Goal: Task Accomplishment & Management: Complete application form

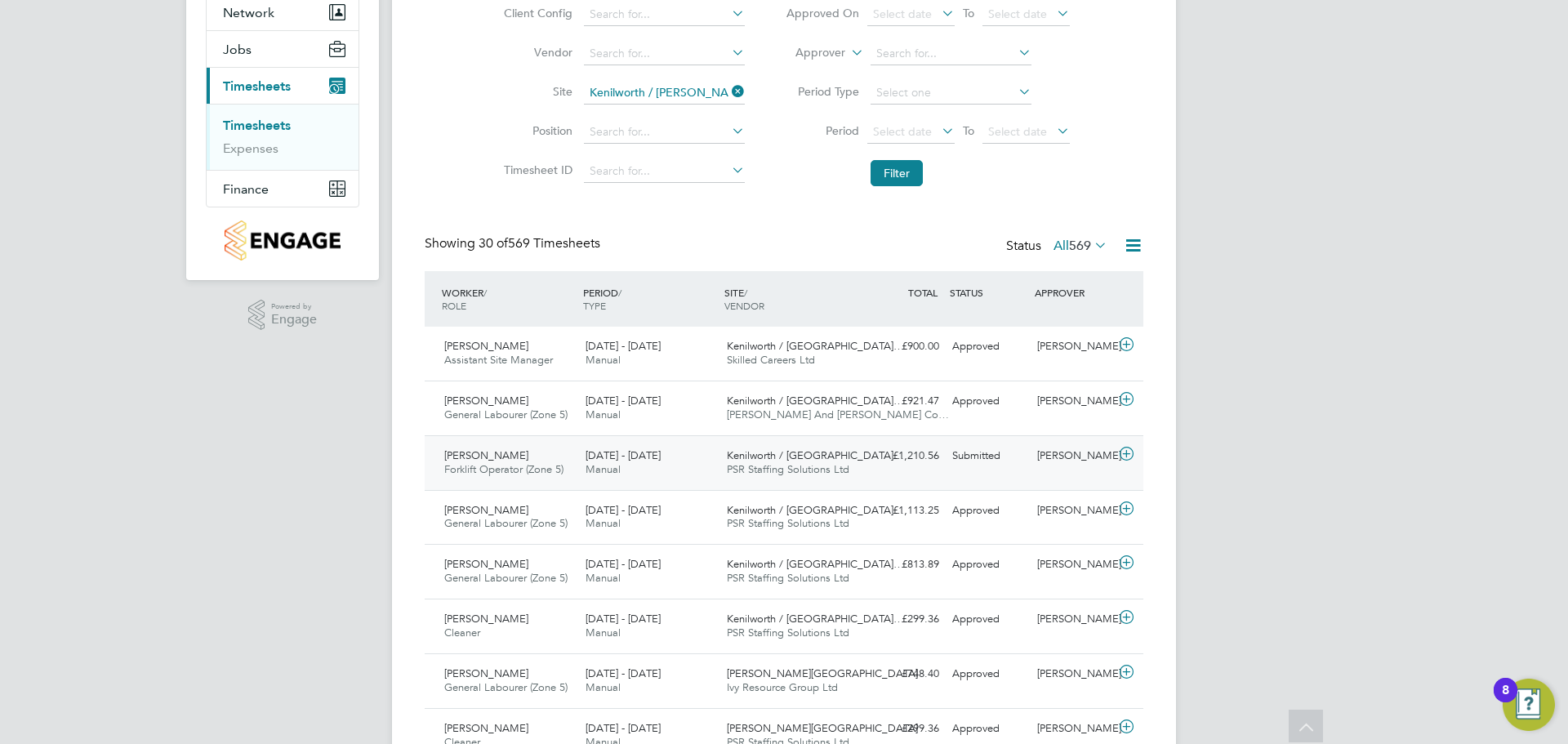
click at [1125, 452] on icon at bounding box center [1127, 454] width 21 height 13
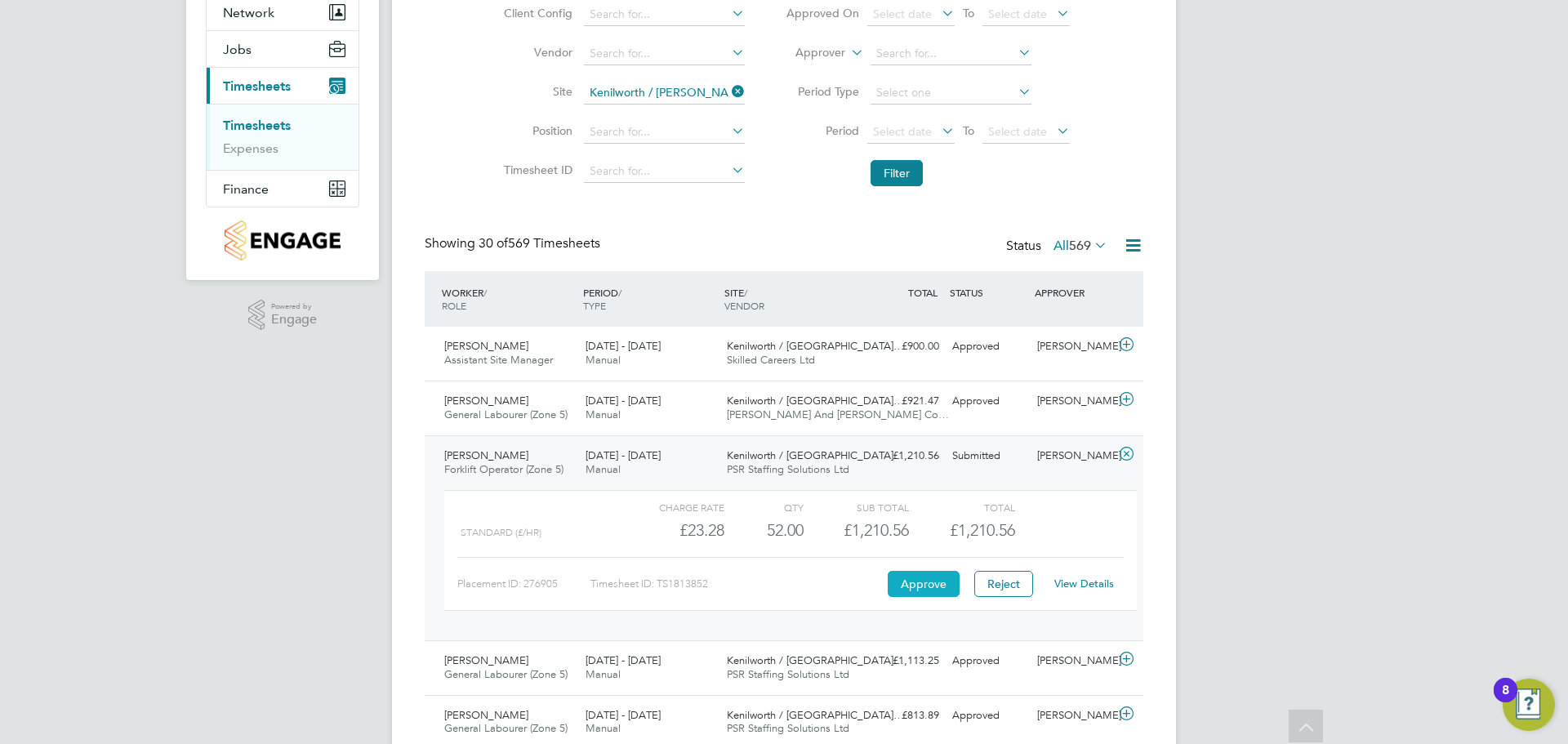
click at [931, 583] on button "Approve" at bounding box center [924, 584] width 72 height 27
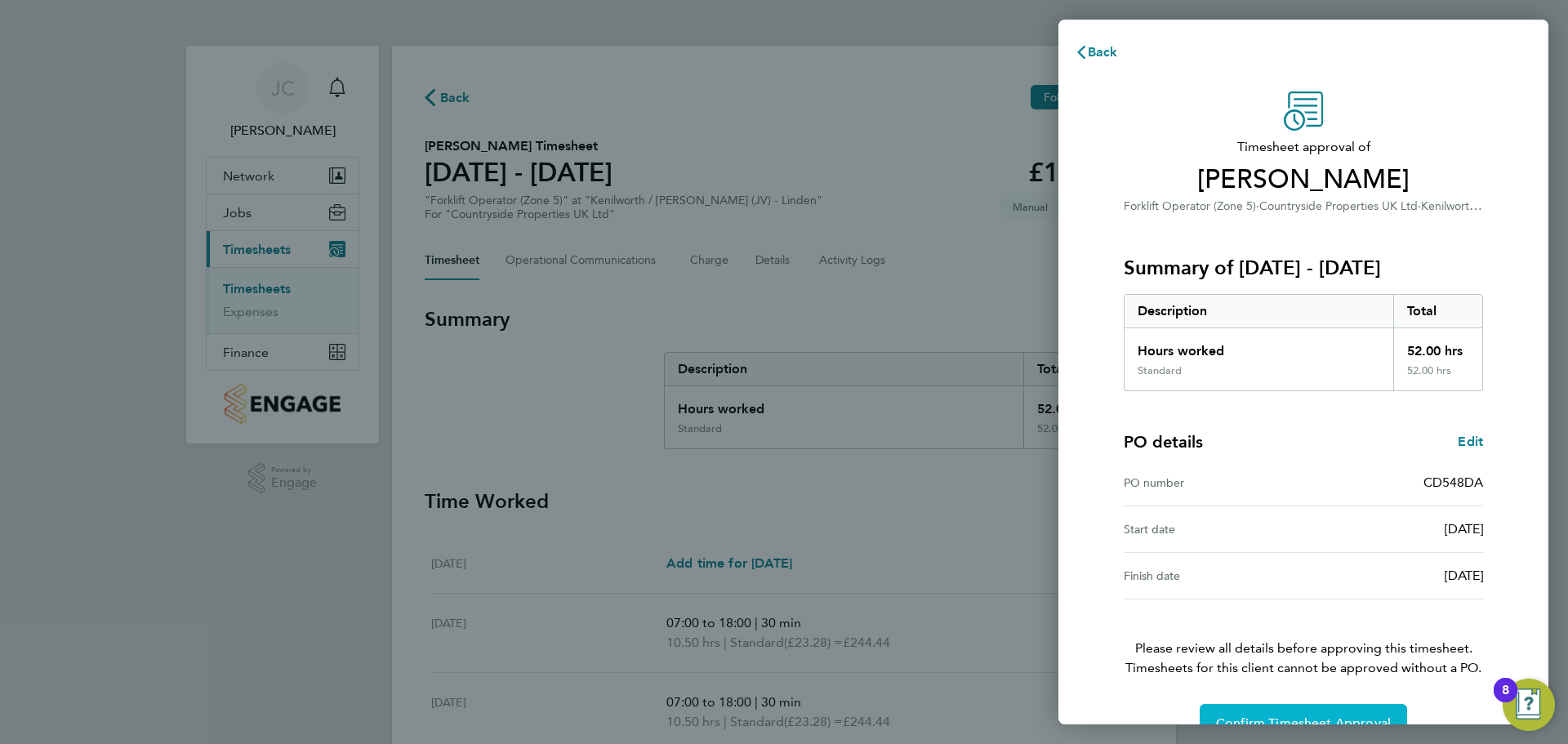
click at [1244, 712] on button "Confirm Timesheet Approval" at bounding box center [1303, 723] width 207 height 39
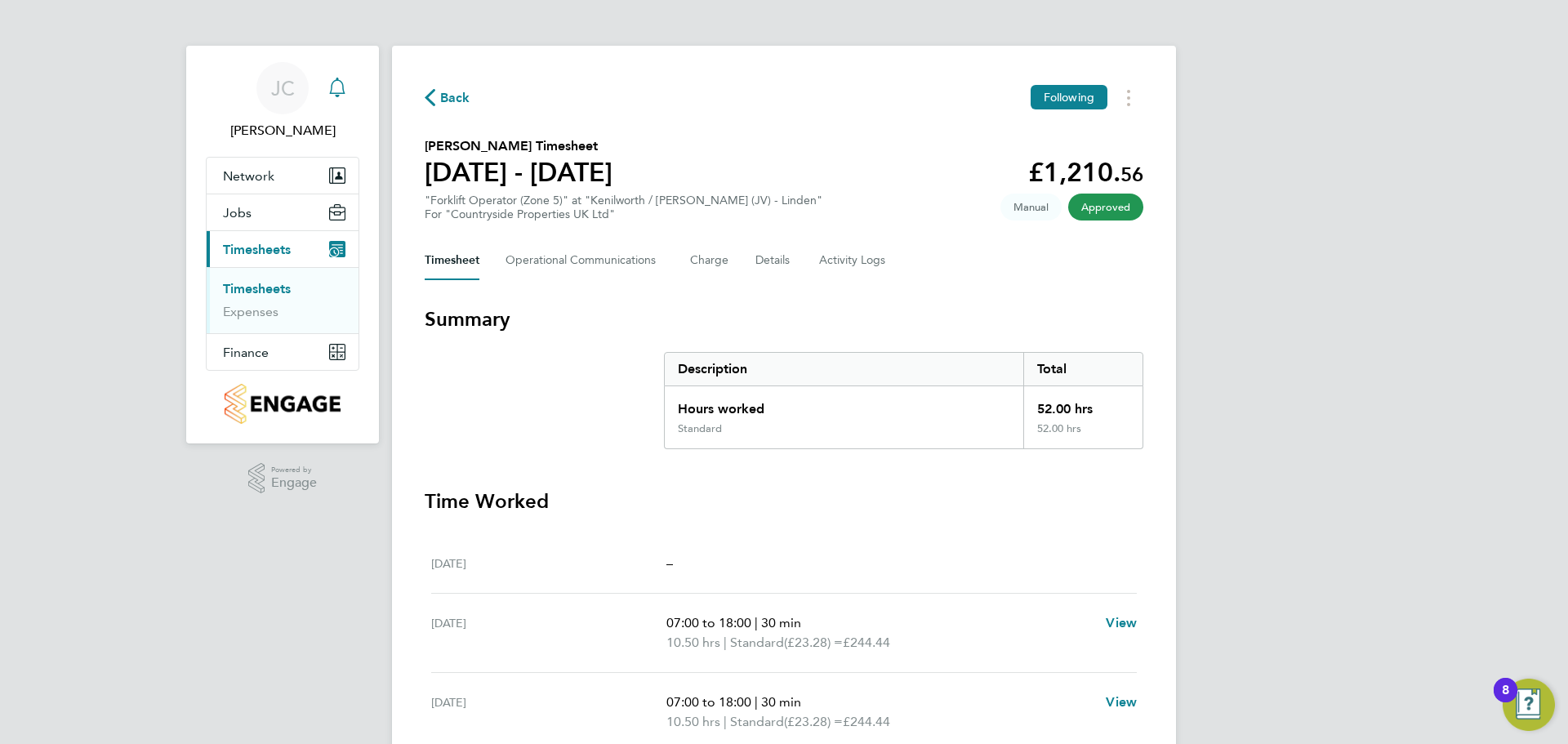
click at [348, 95] on div "Main navigation" at bounding box center [337, 88] width 33 height 33
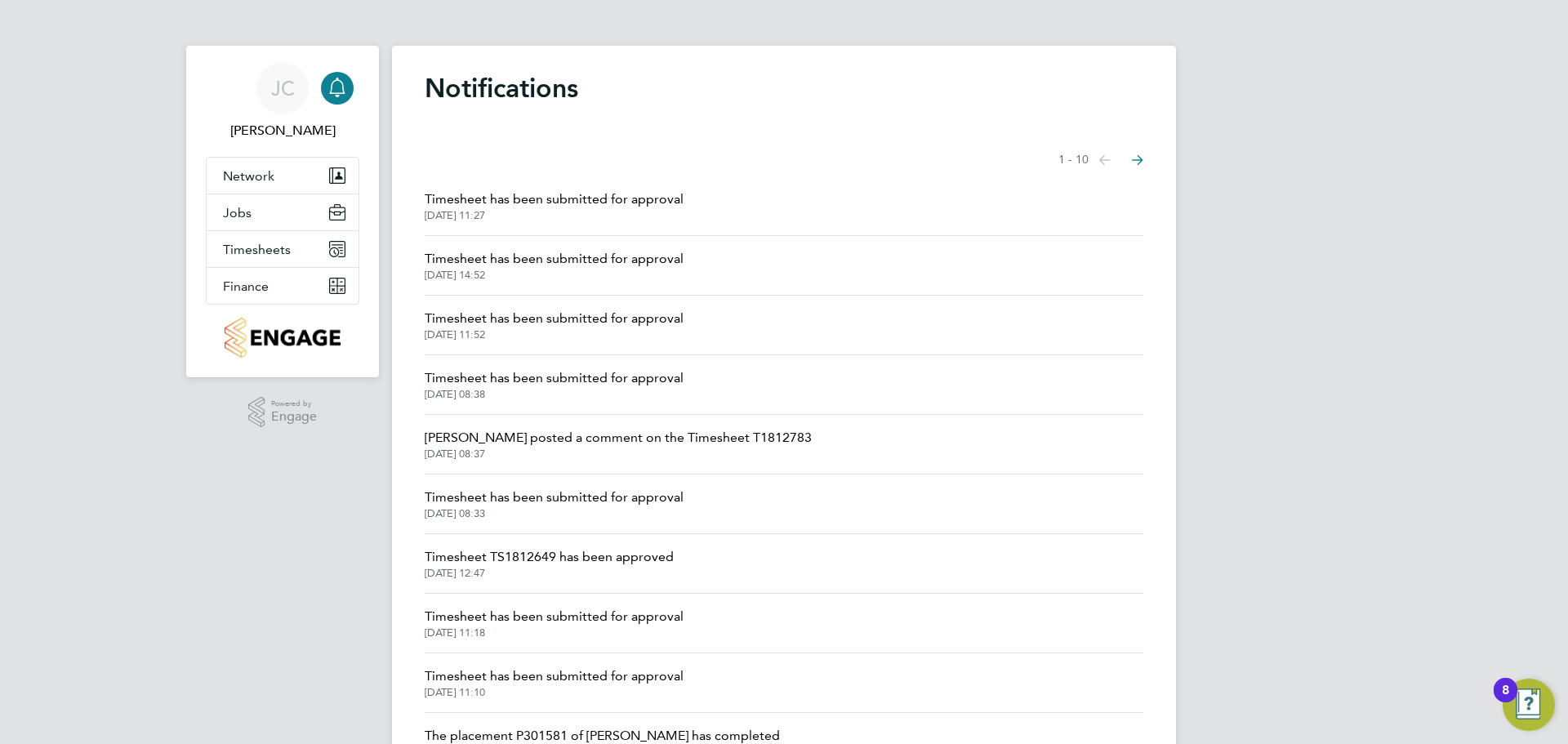
click at [518, 275] on span "02 Sep 2025, 14:52" at bounding box center [554, 275] width 258 height 13
click at [494, 328] on span "Timesheet has been submitted for approval" at bounding box center [554, 318] width 258 height 20
click at [498, 339] on span "02 Sep 2025, 11:52" at bounding box center [554, 335] width 258 height 13
click at [488, 495] on span "Timesheet has been submitted for approval" at bounding box center [554, 497] width 258 height 20
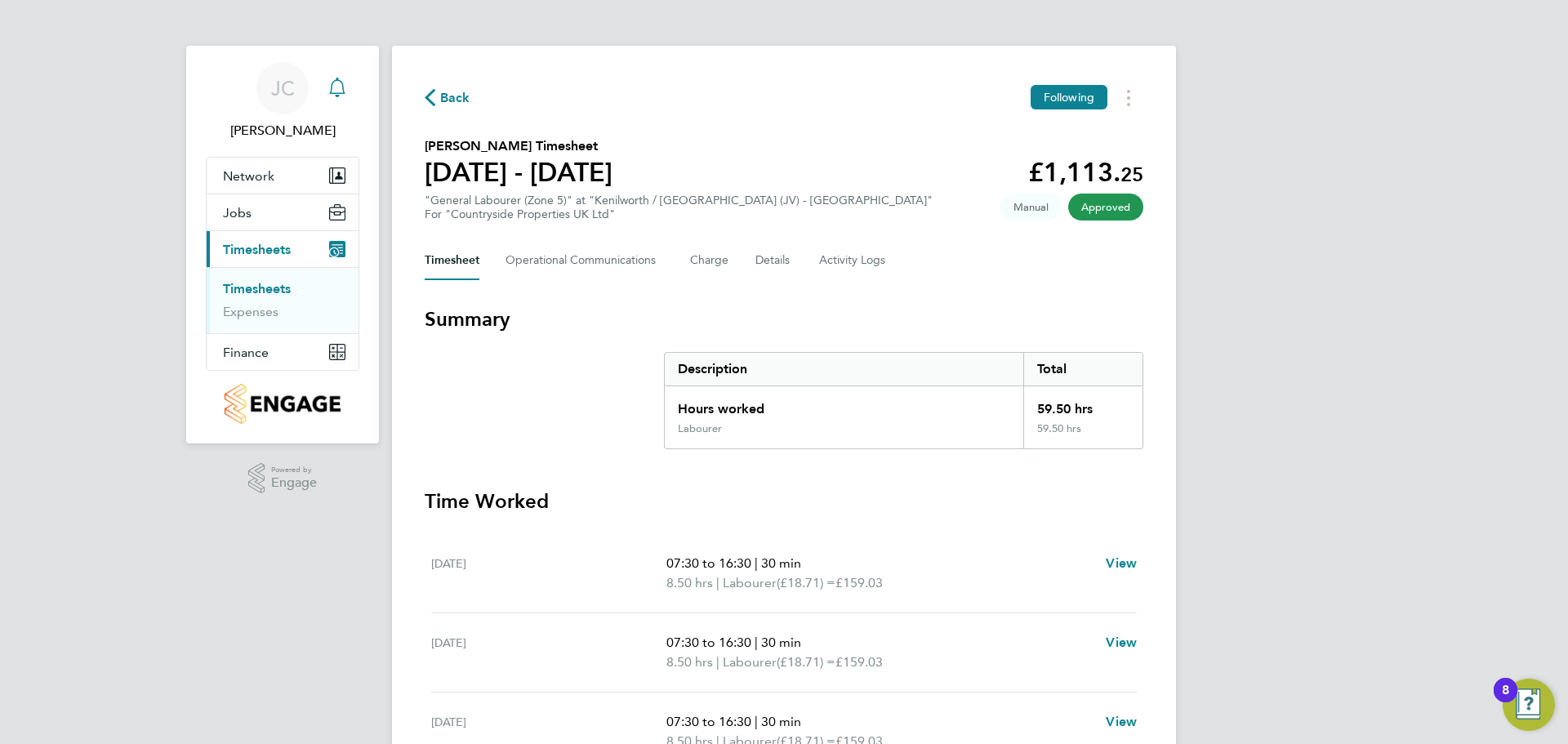
click at [330, 89] on icon "Main navigation" at bounding box center [337, 87] width 20 height 20
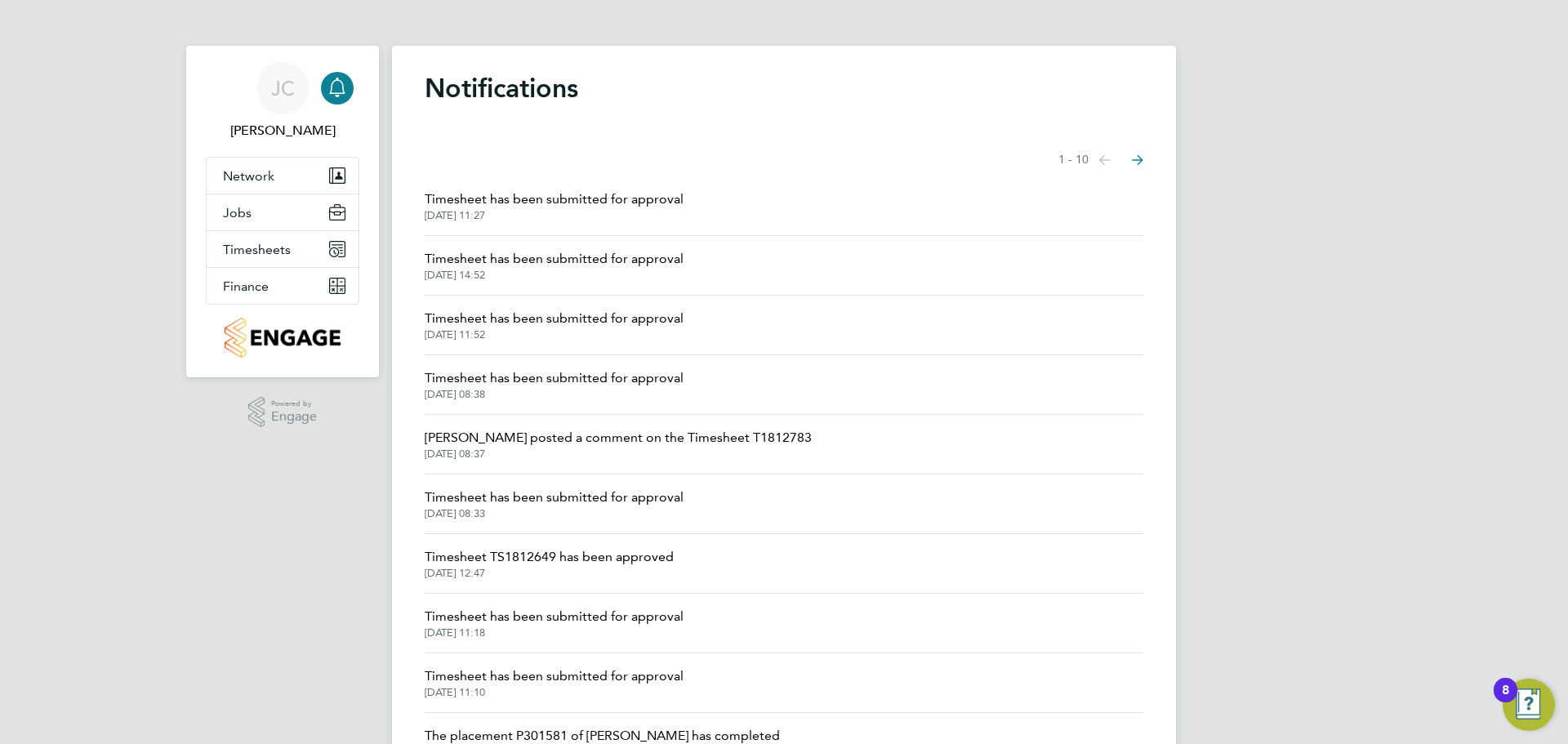
click at [560, 611] on span "Timesheet has been submitted for approval" at bounding box center [554, 616] width 258 height 20
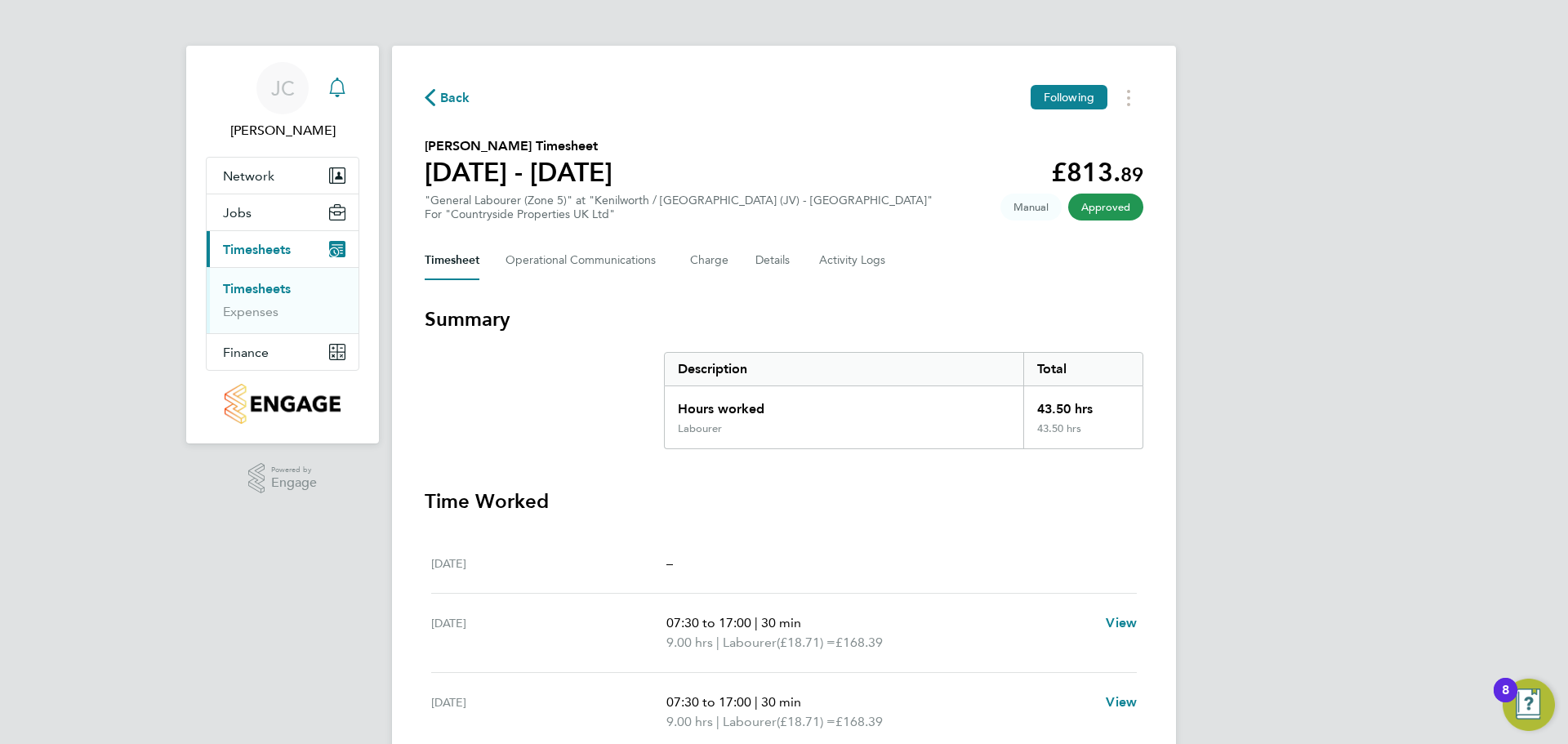
click at [336, 80] on icon "Main navigation" at bounding box center [337, 85] width 15 height 16
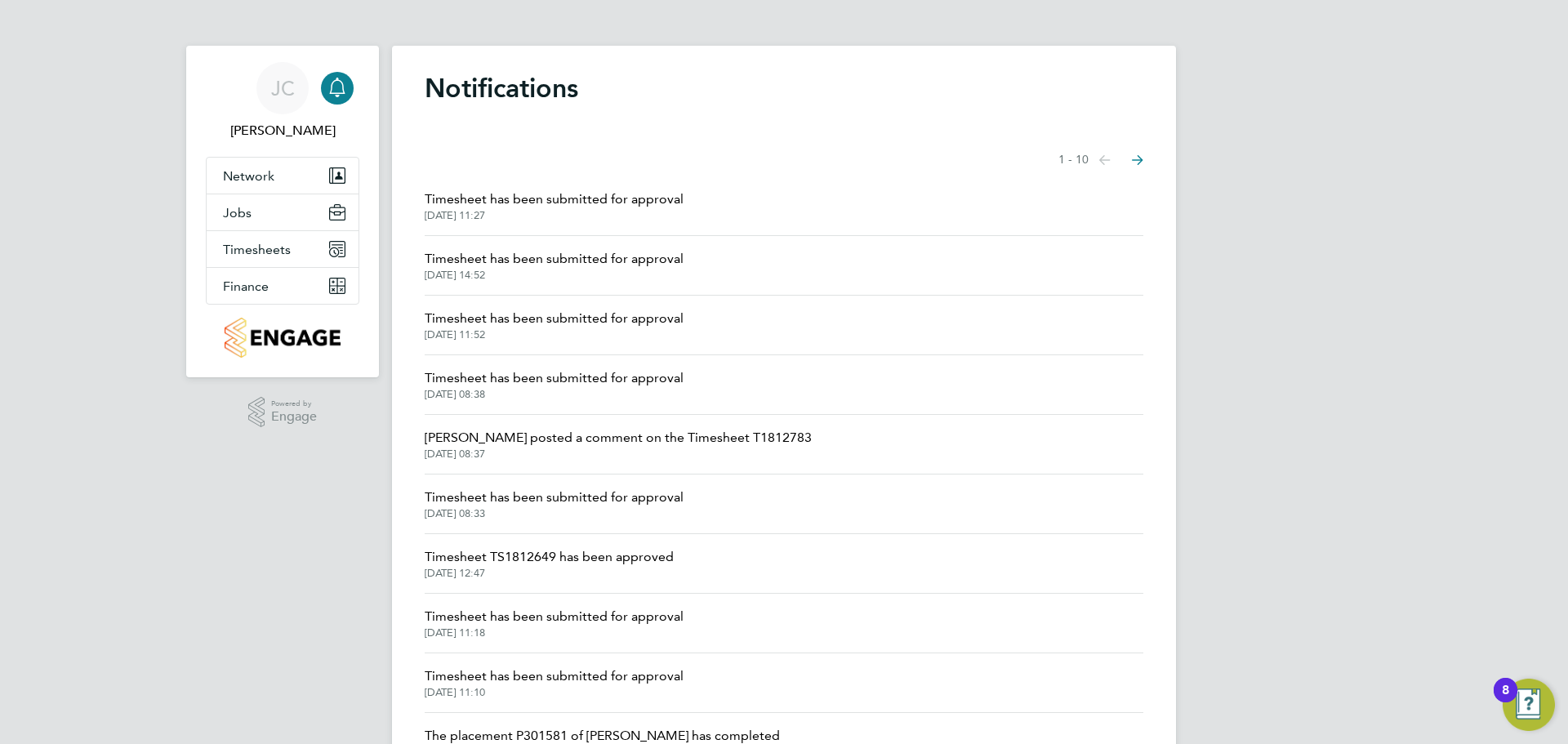
scroll to position [81, 0]
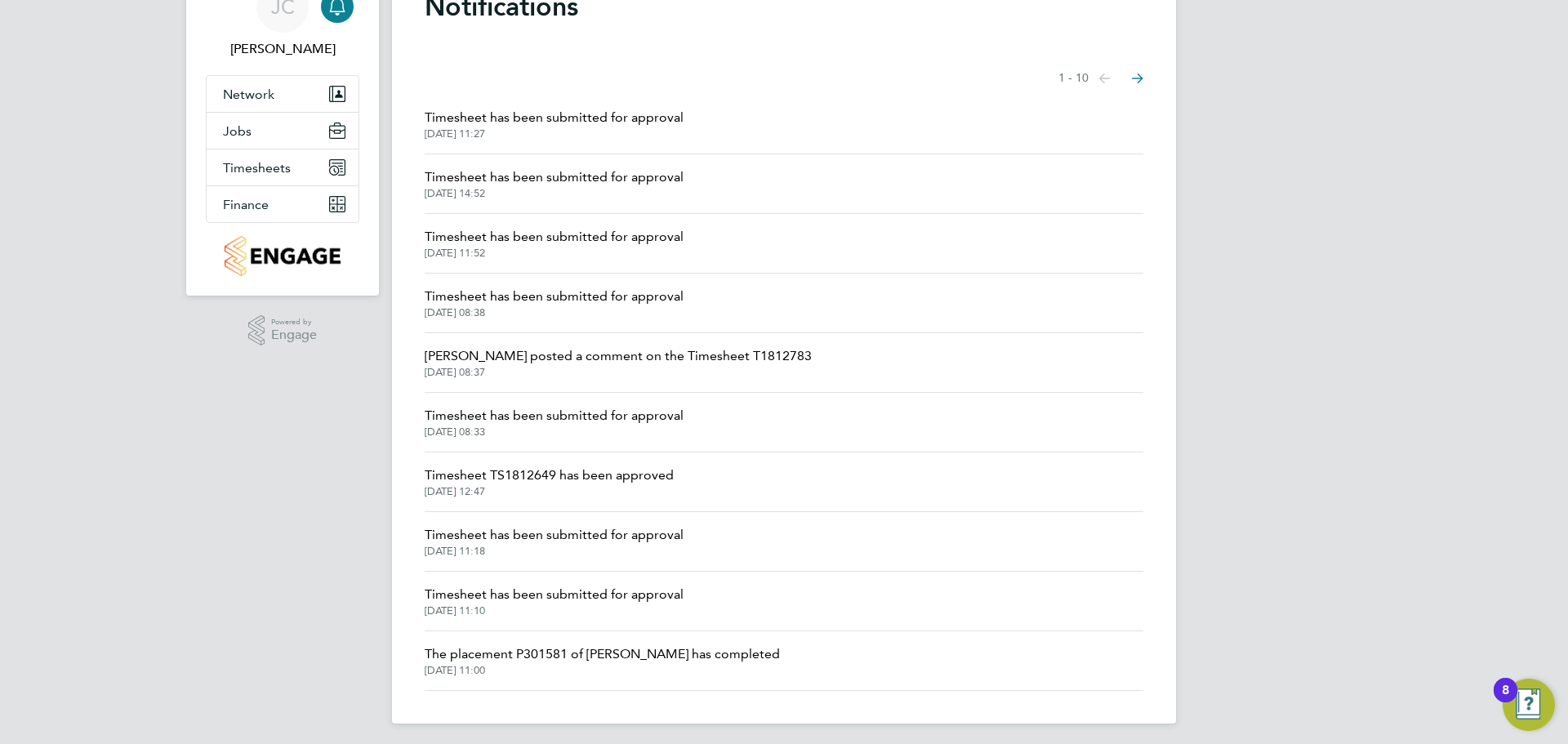
click at [543, 591] on span "Timesheet has been submitted for approval" at bounding box center [554, 594] width 258 height 20
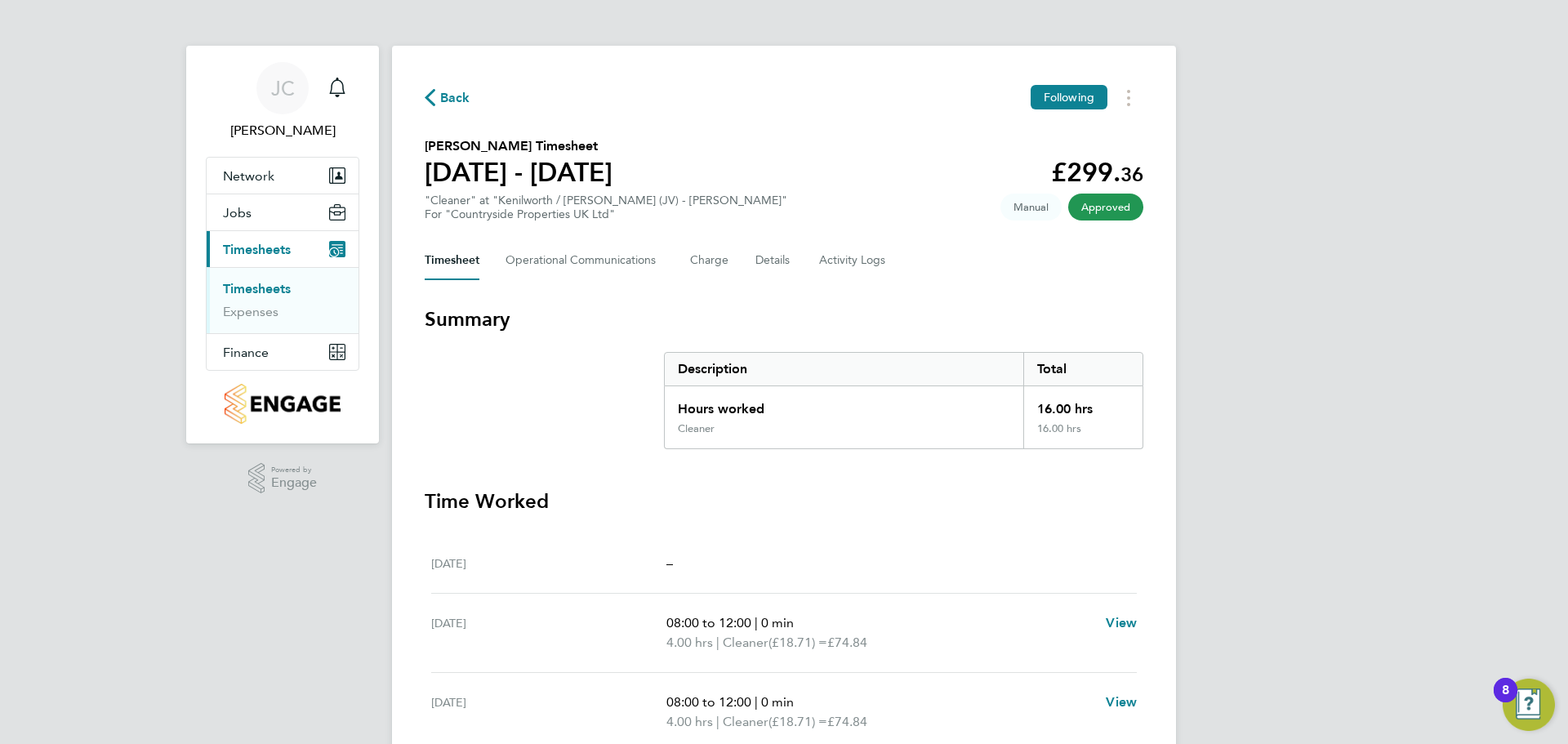
click at [445, 92] on span "Back" at bounding box center [455, 97] width 30 height 20
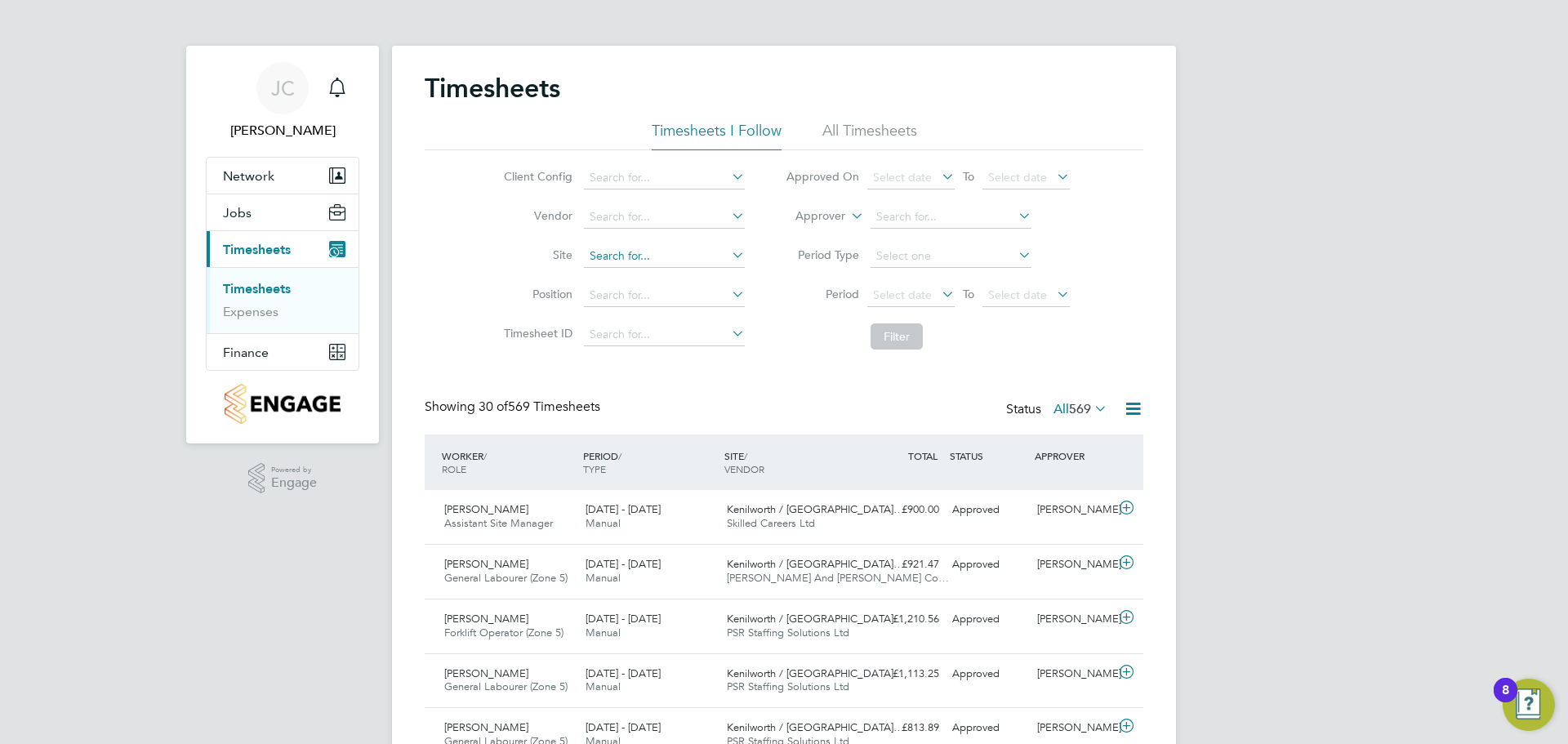
click at [632, 253] on input at bounding box center [665, 257] width 161 height 23
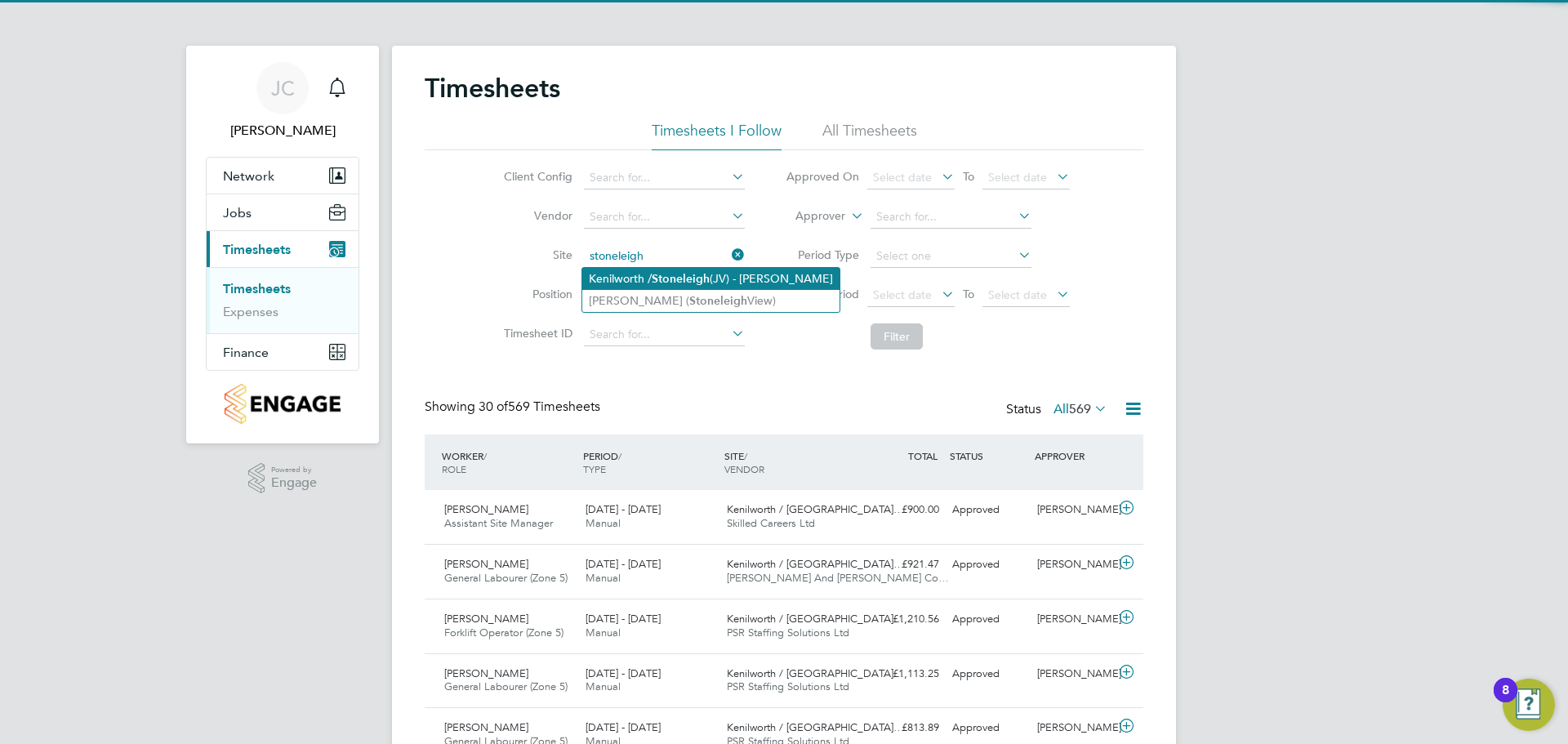
click at [686, 285] on li "Kenilworth / Stoneleigh (JV) - Linden" at bounding box center [711, 278] width 258 height 22
type input "Kenilworth / [PERSON_NAME] (JV) - [GEOGRAPHIC_DATA]"
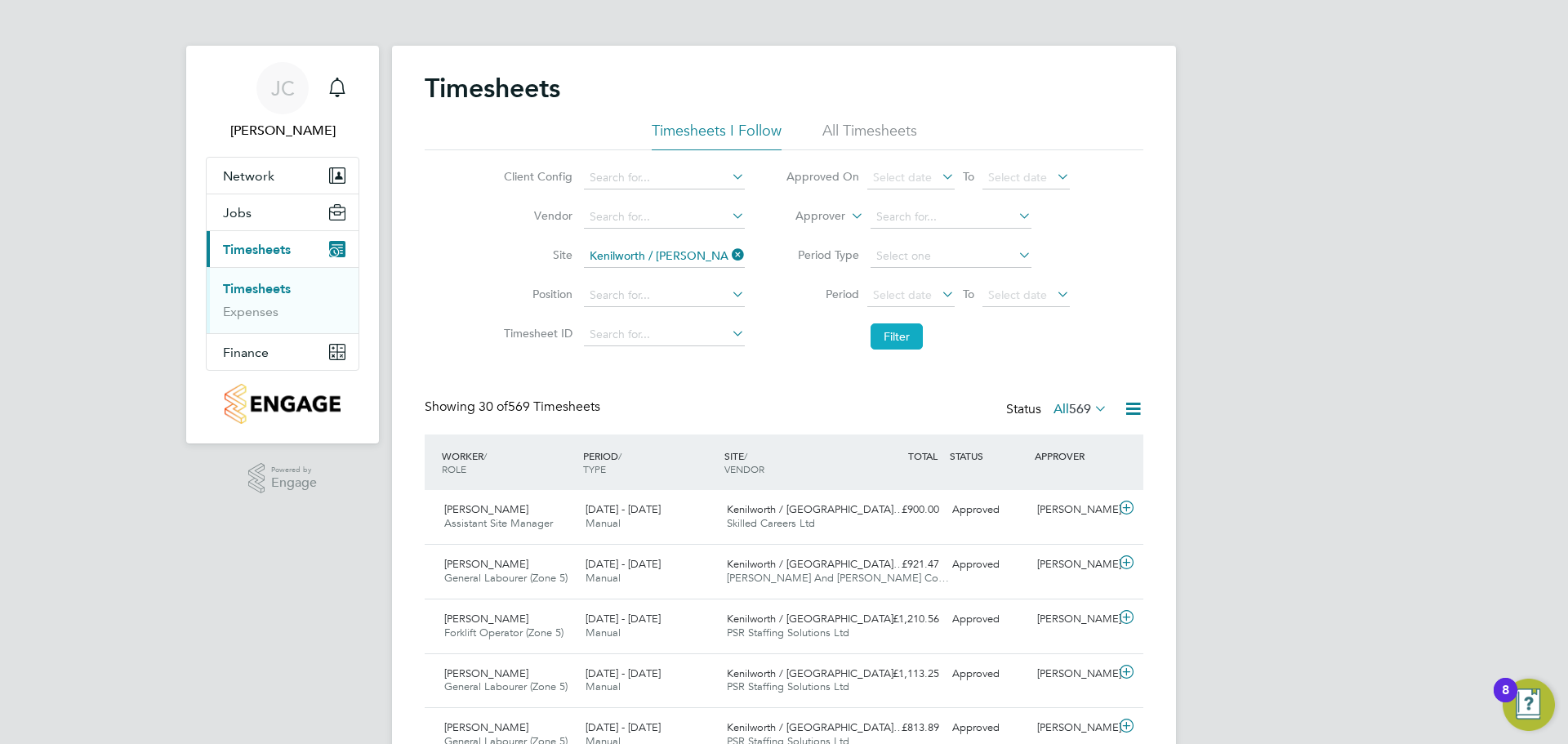
click at [906, 336] on button "Filter" at bounding box center [897, 337] width 52 height 27
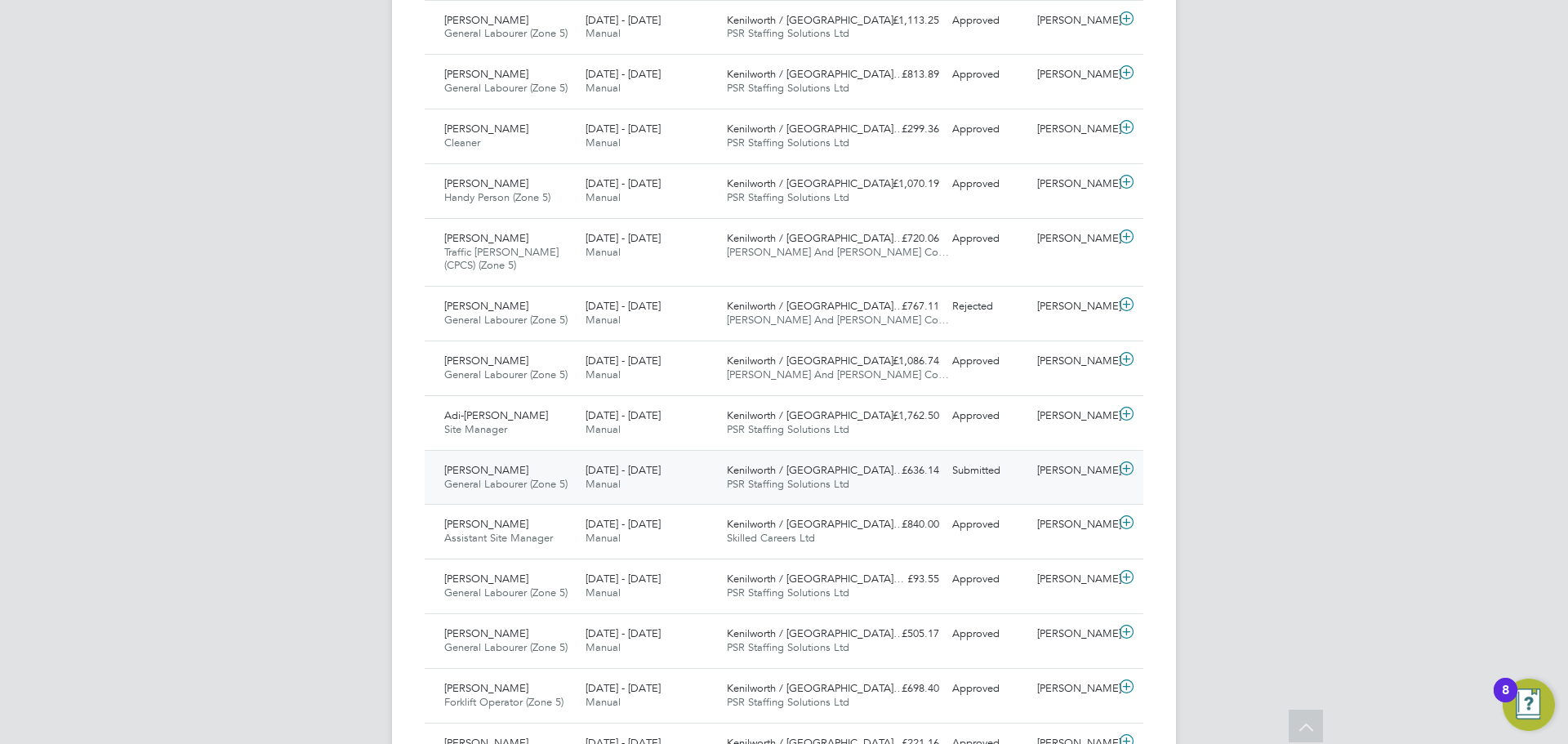
click at [1129, 473] on icon at bounding box center [1127, 469] width 21 height 13
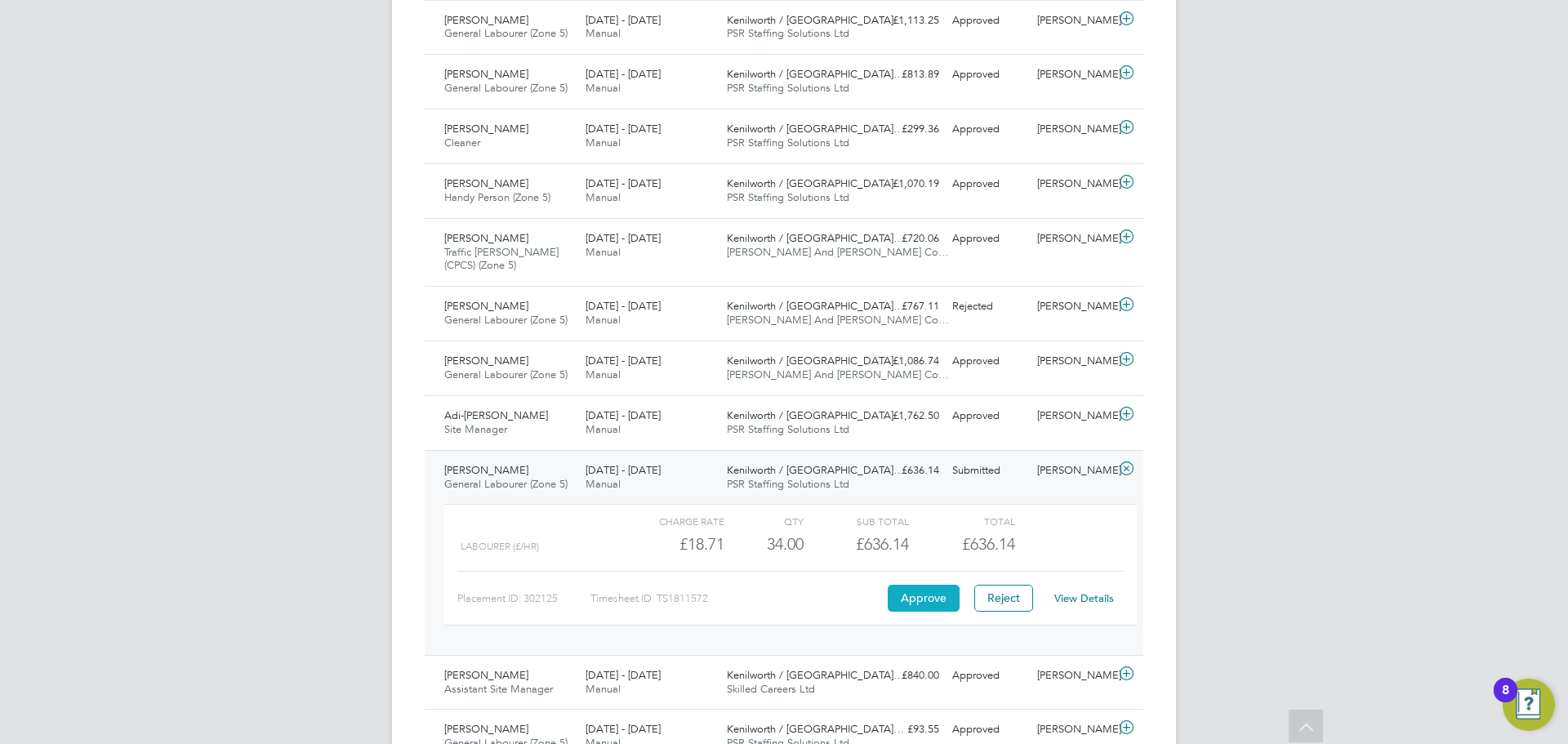
click at [907, 596] on button "Approve" at bounding box center [924, 598] width 72 height 27
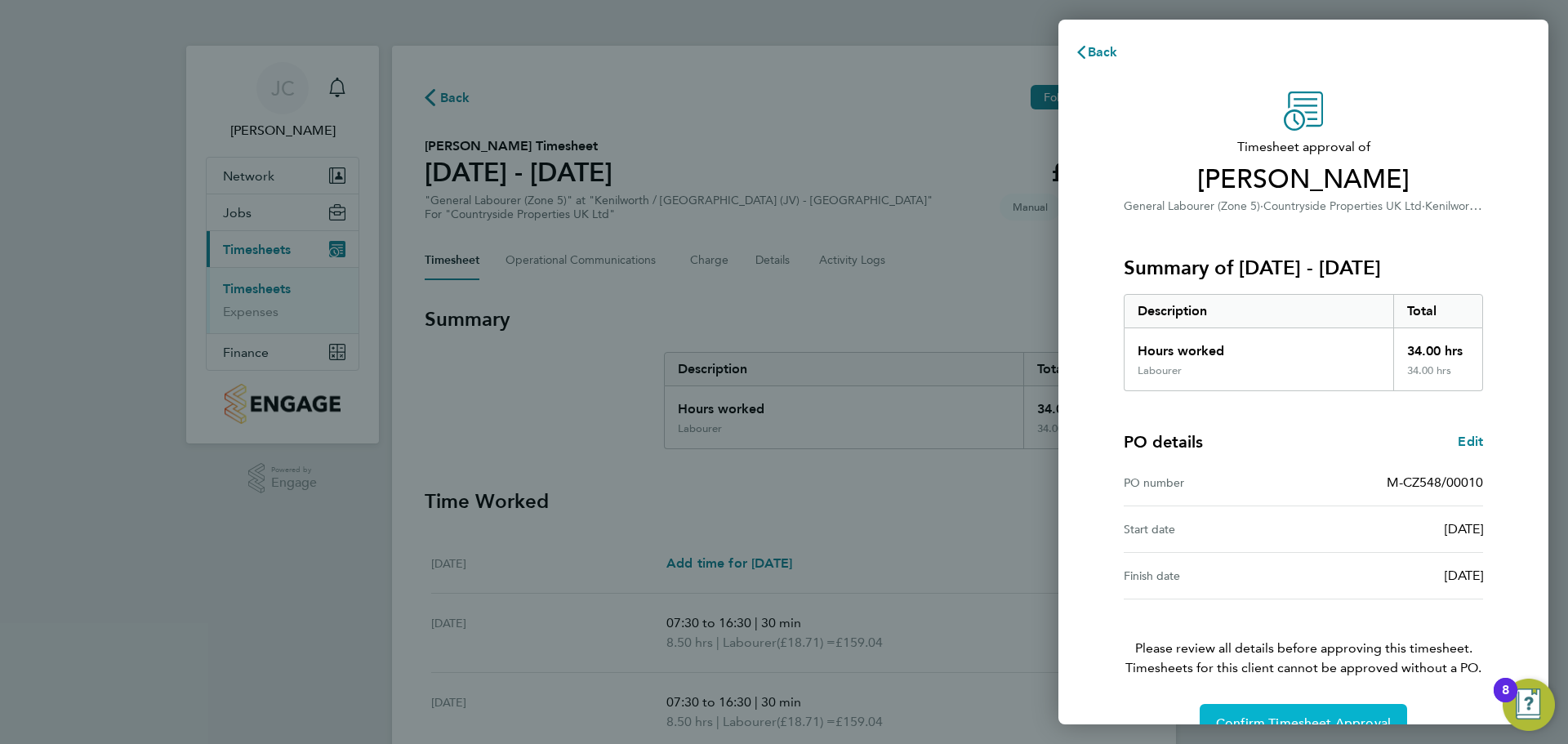
click at [1361, 718] on span "Confirm Timesheet Approval" at bounding box center [1304, 723] width 175 height 16
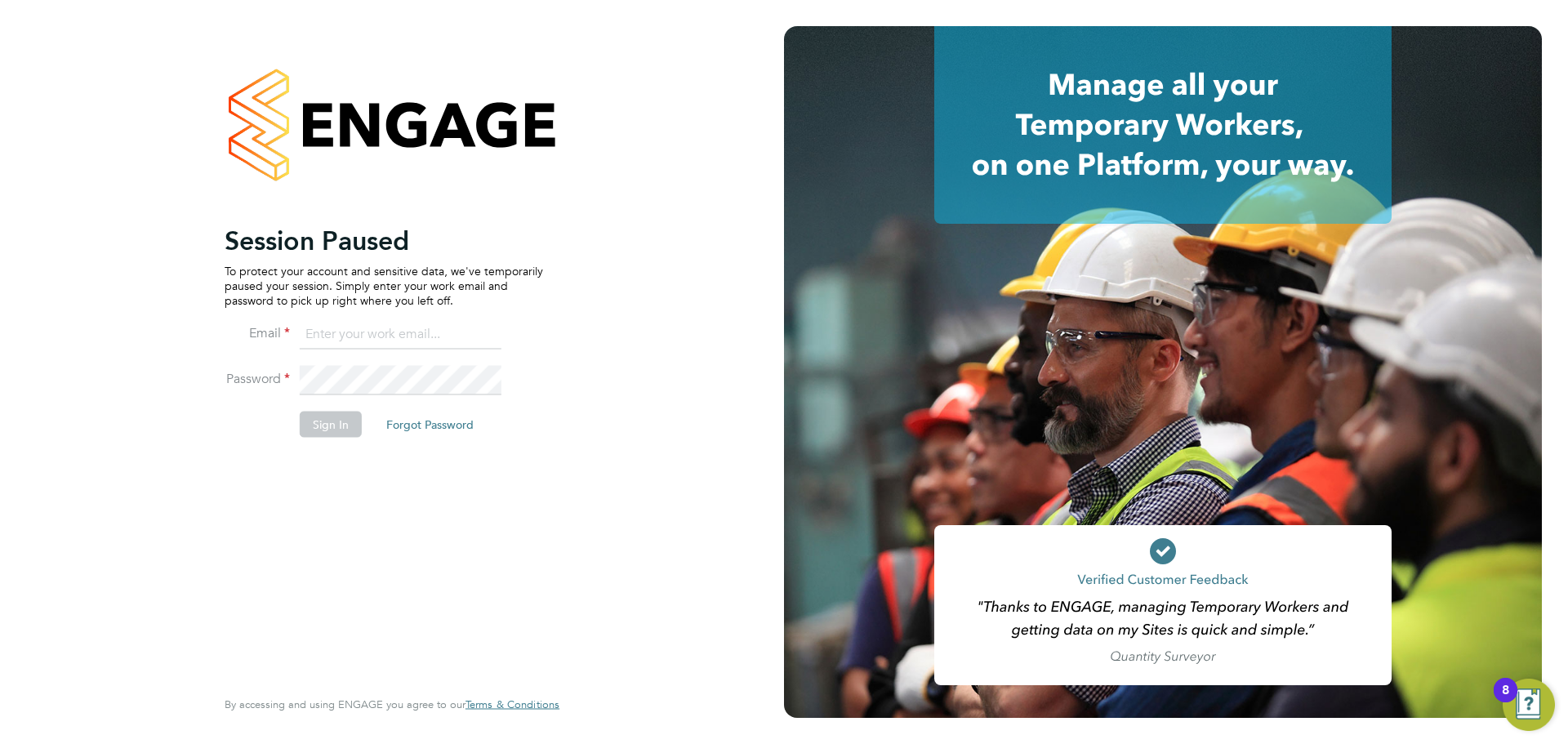
click at [348, 340] on input at bounding box center [401, 334] width 202 height 29
type input "[PERSON_NAME][EMAIL_ADDRESS][PERSON_NAME][DOMAIN_NAME]"
click at [323, 427] on button "Sign In" at bounding box center [331, 424] width 62 height 27
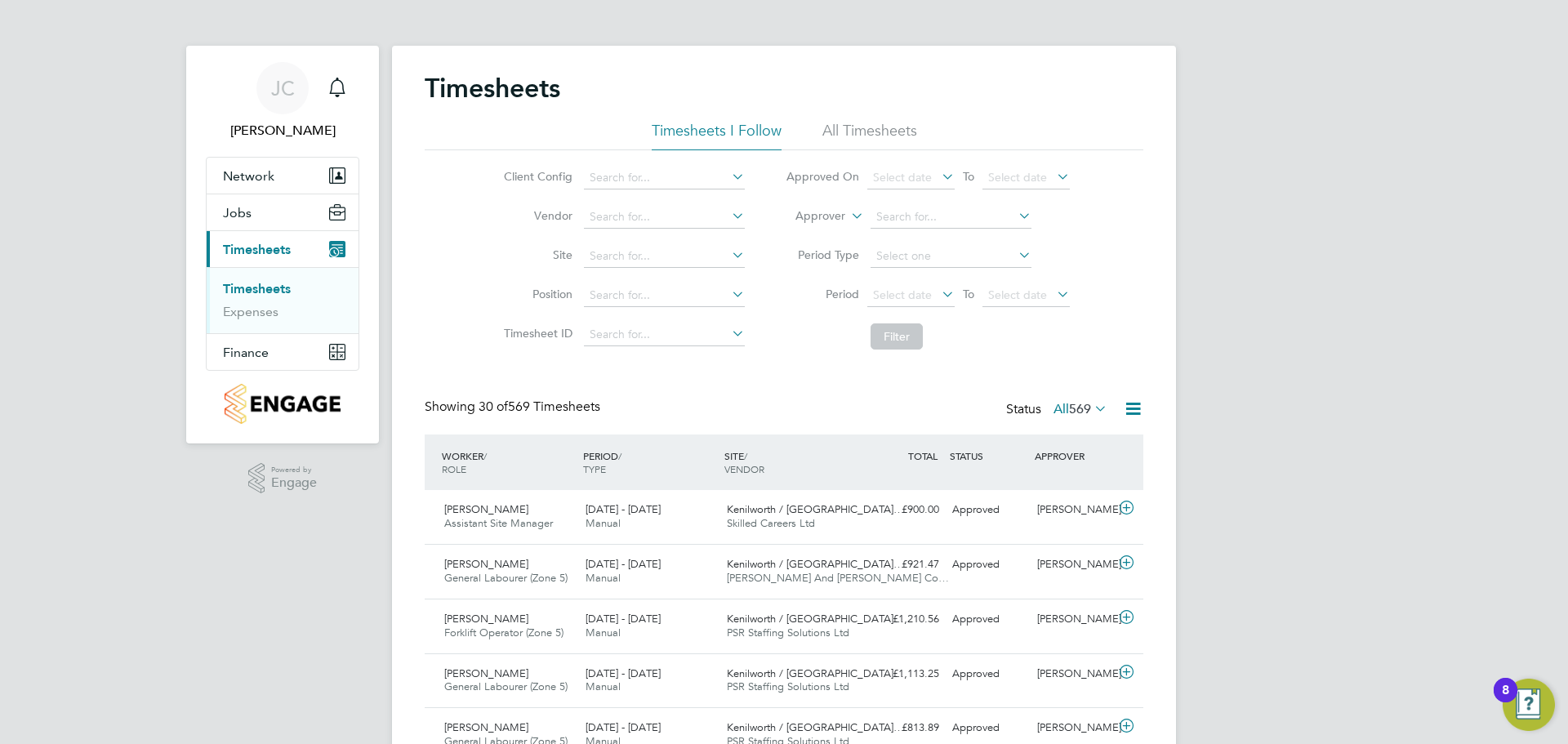
click at [271, 285] on link "Timesheets" at bounding box center [258, 289] width 68 height 15
click at [237, 205] on span "Jobs" at bounding box center [238, 213] width 28 height 15
click at [241, 257] on link "Vacancies" at bounding box center [252, 252] width 58 height 15
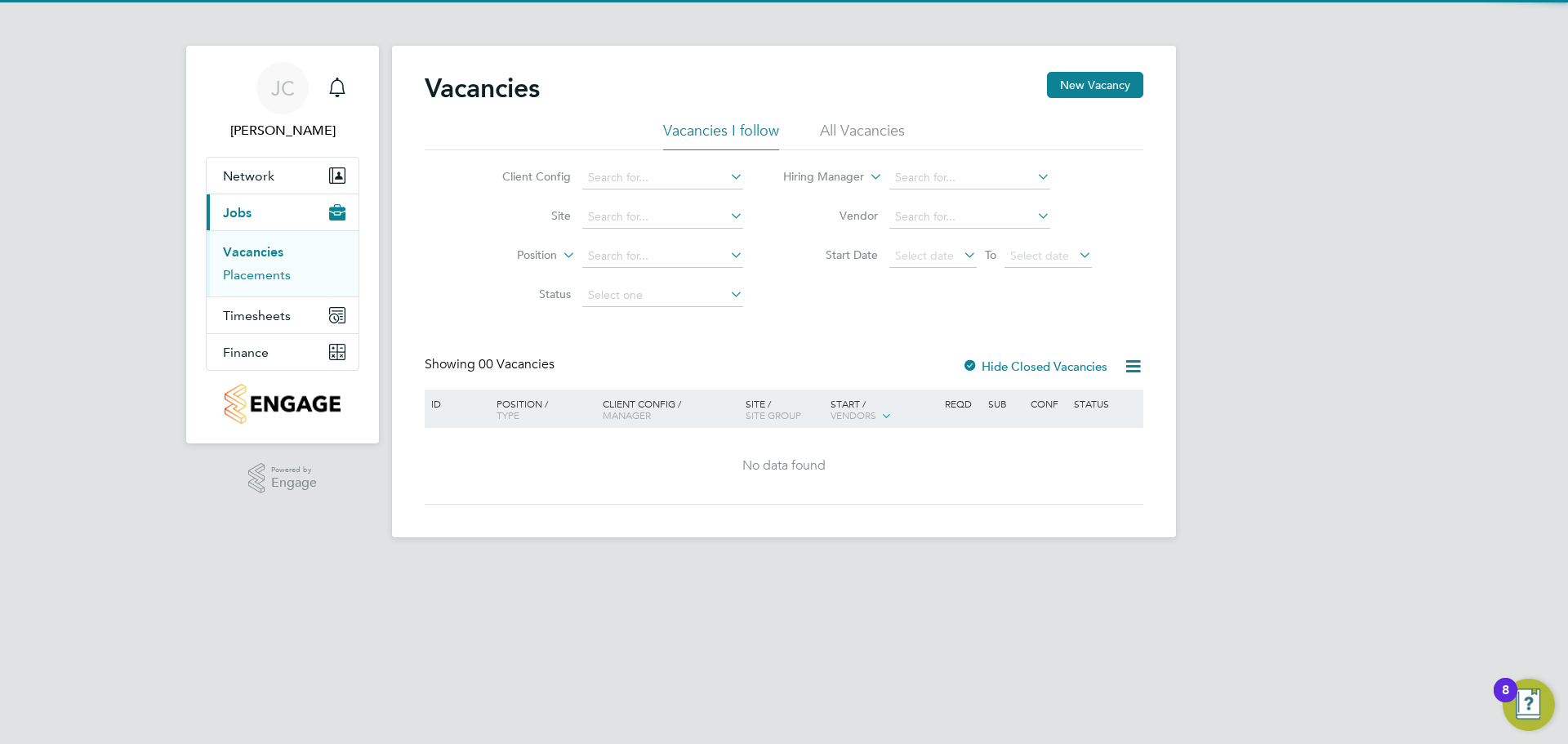
click at [242, 280] on link "Placements" at bounding box center [258, 275] width 68 height 15
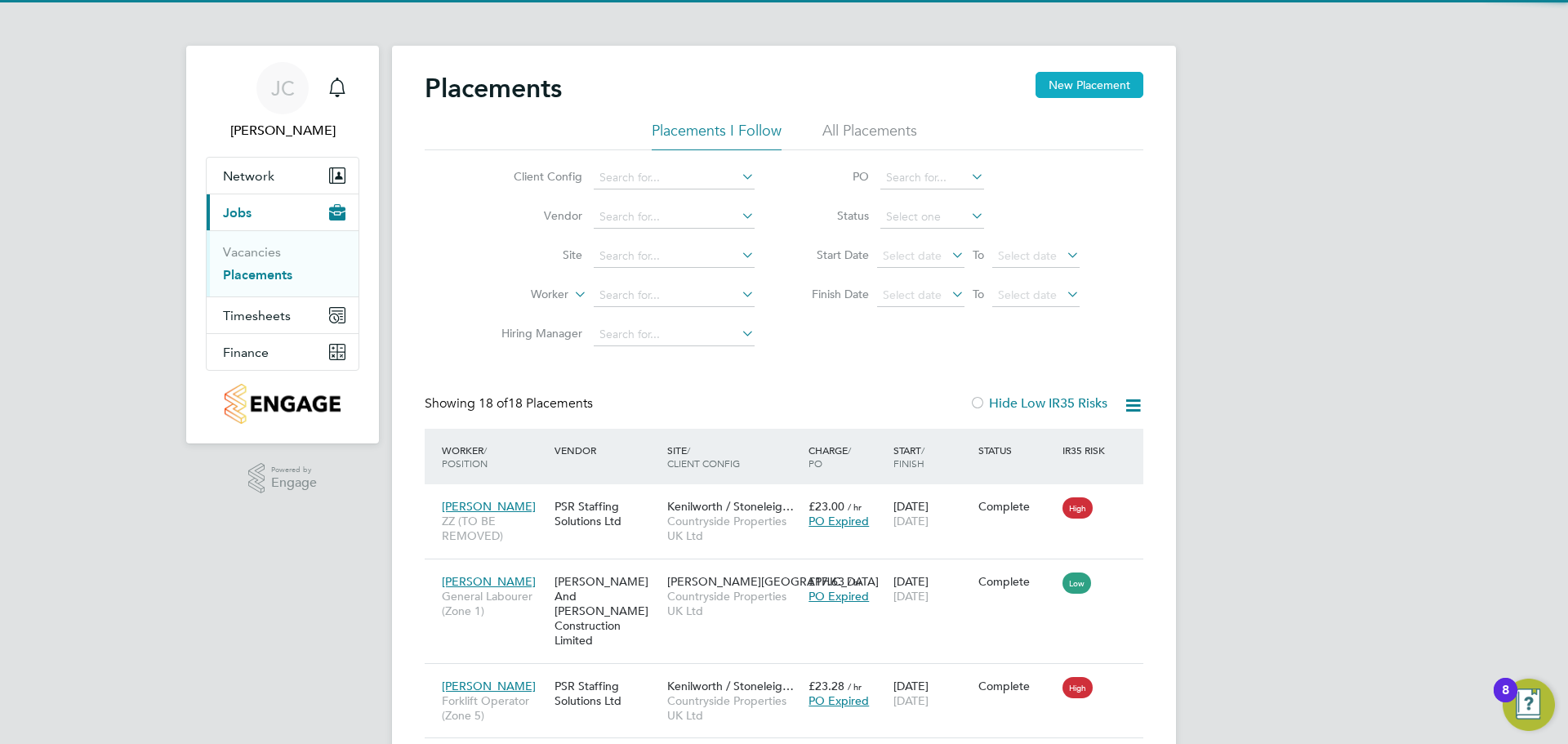
click at [1094, 75] on button "New Placement" at bounding box center [1090, 85] width 108 height 27
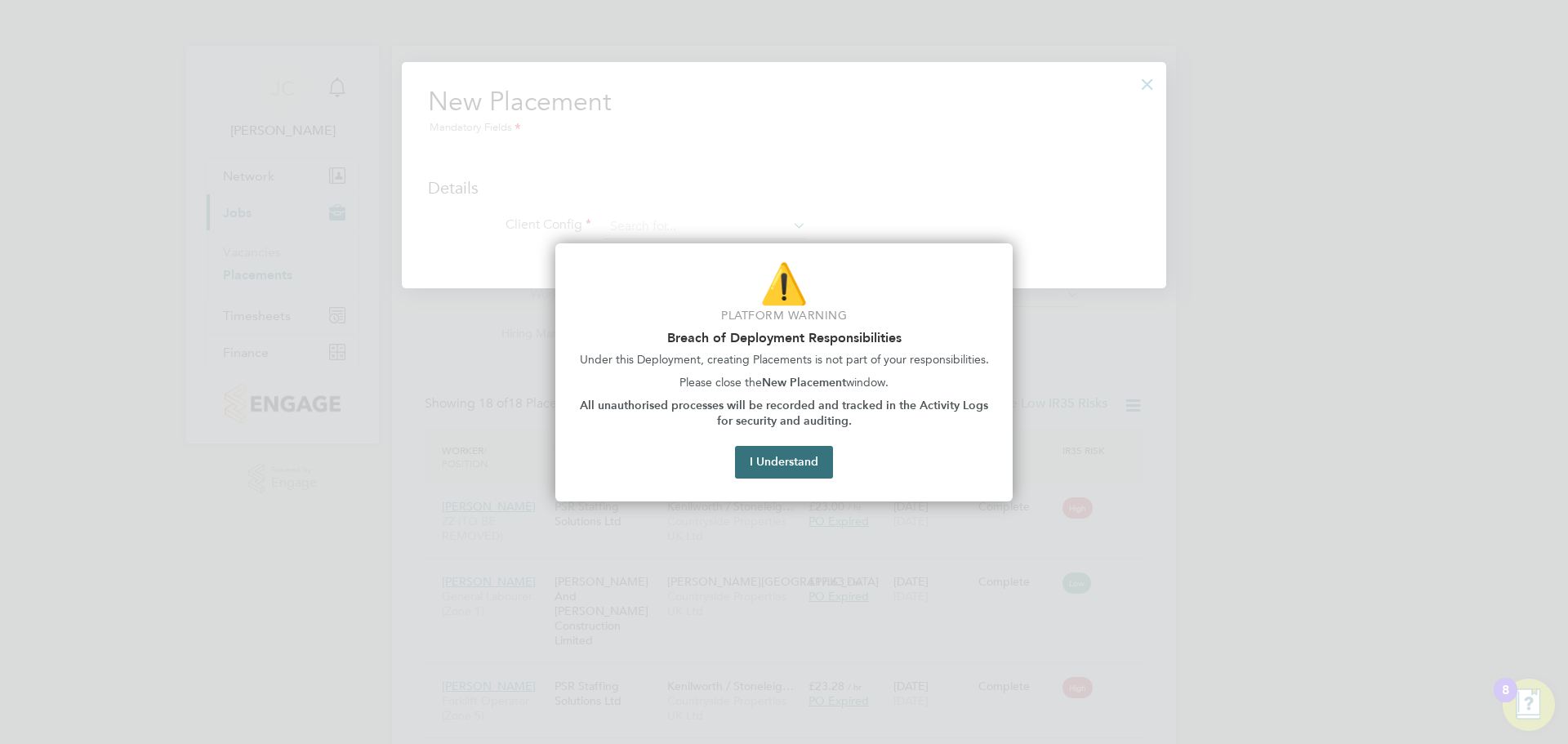
click at [798, 467] on button "I Understand" at bounding box center [784, 462] width 98 height 33
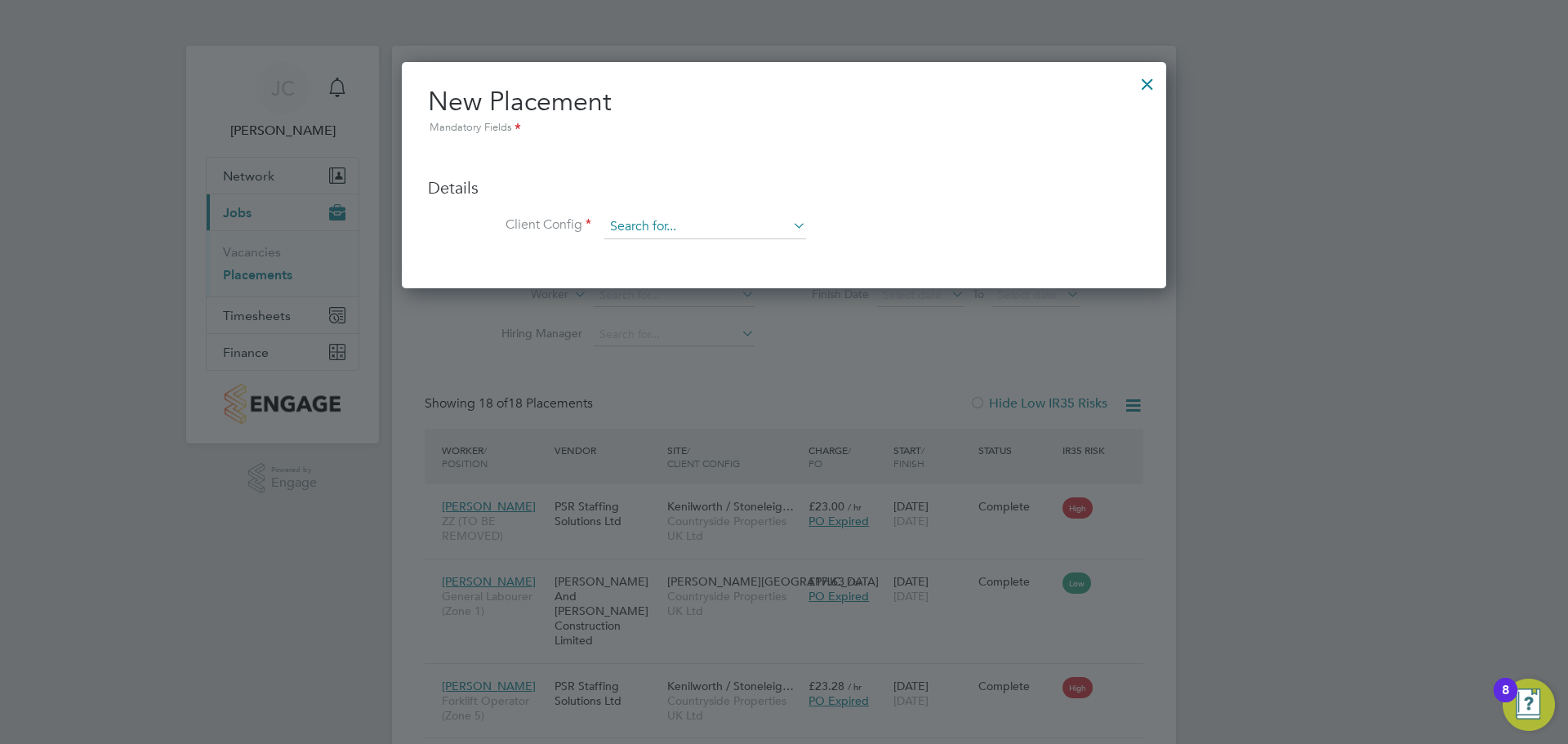
click at [736, 231] on input at bounding box center [704, 227] width 202 height 25
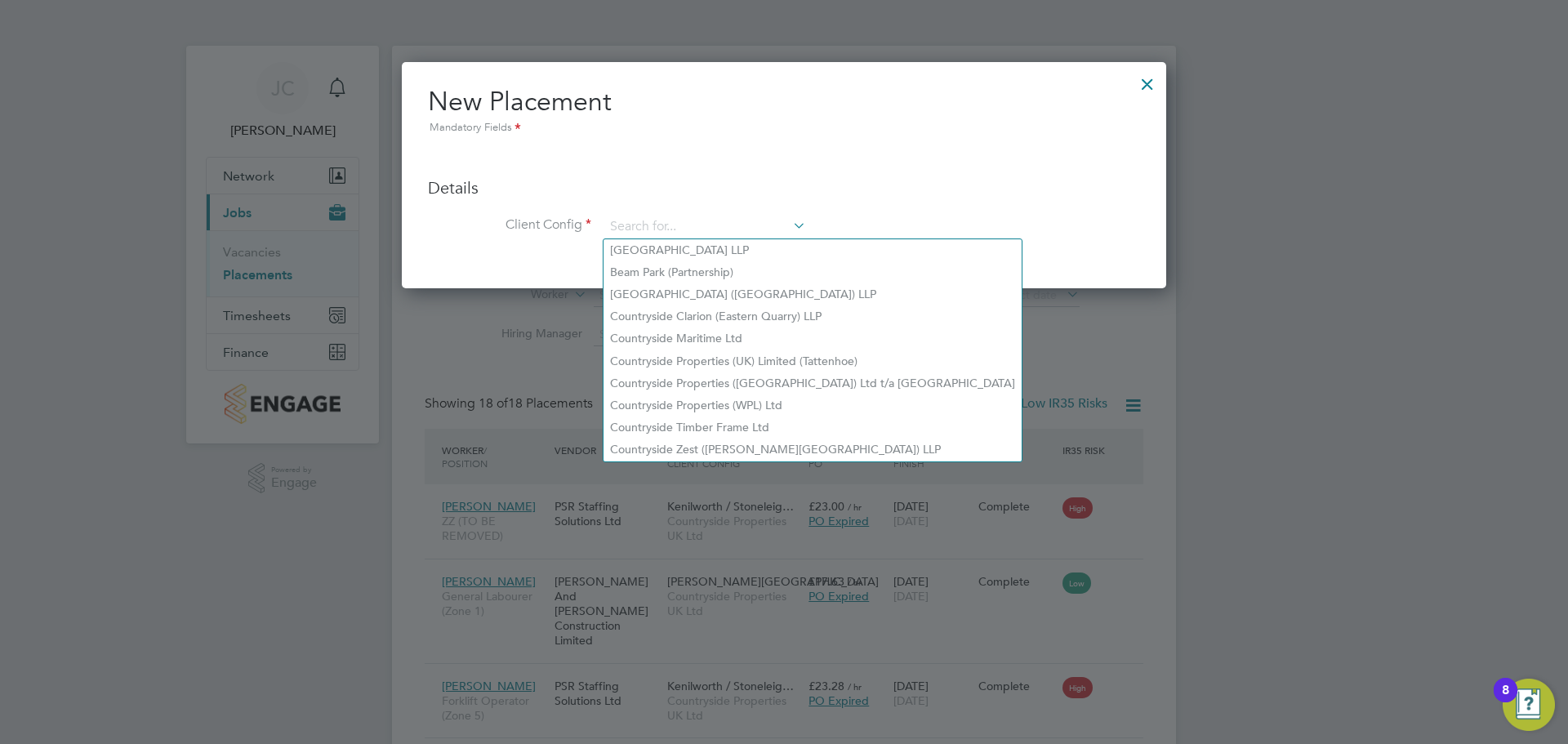
click at [1147, 126] on div "New Placement Mandatory Fields Details Client Config Hiring Manager Worker Posi…" at bounding box center [783, 175] width 764 height 226
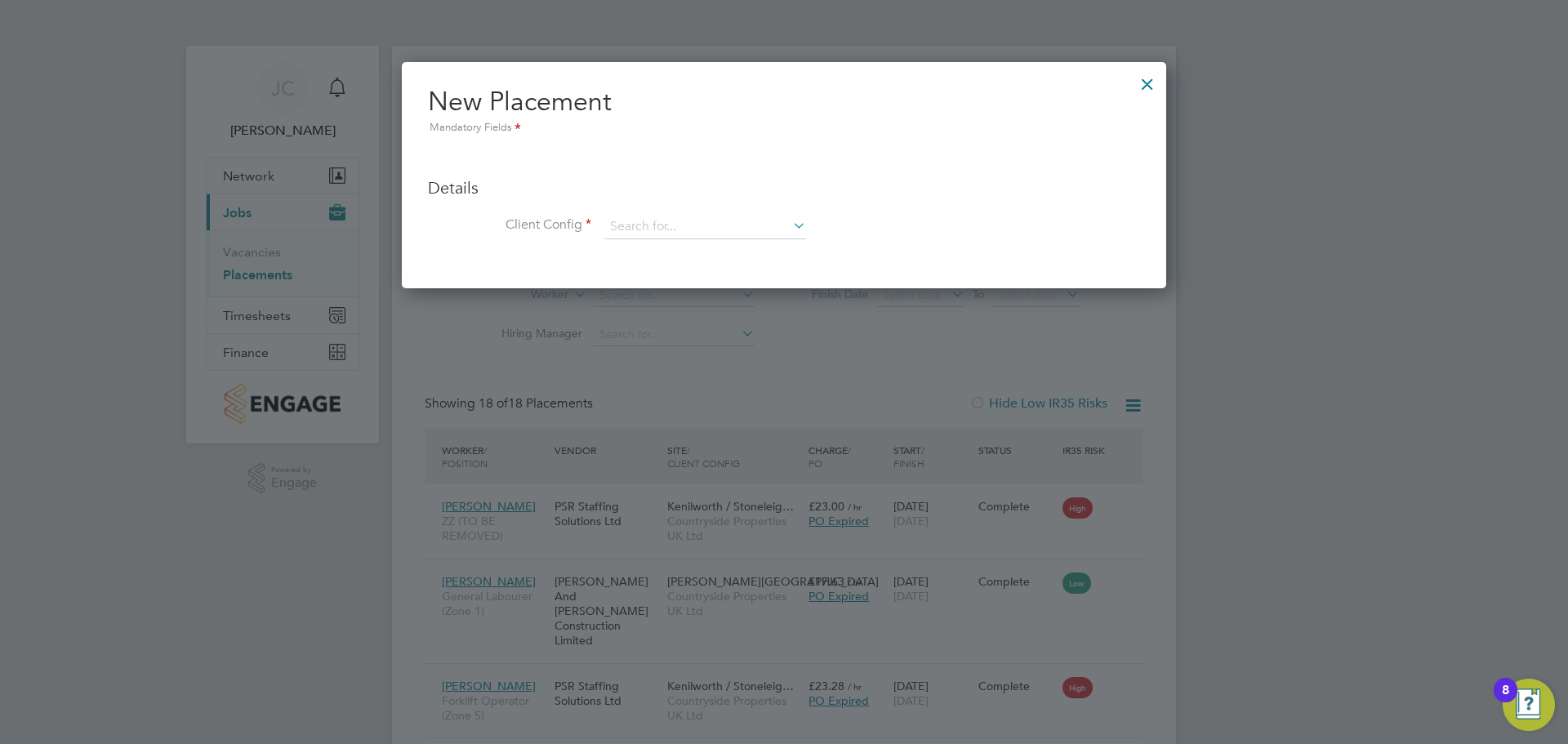
click at [1157, 75] on div at bounding box center [1148, 80] width 29 height 29
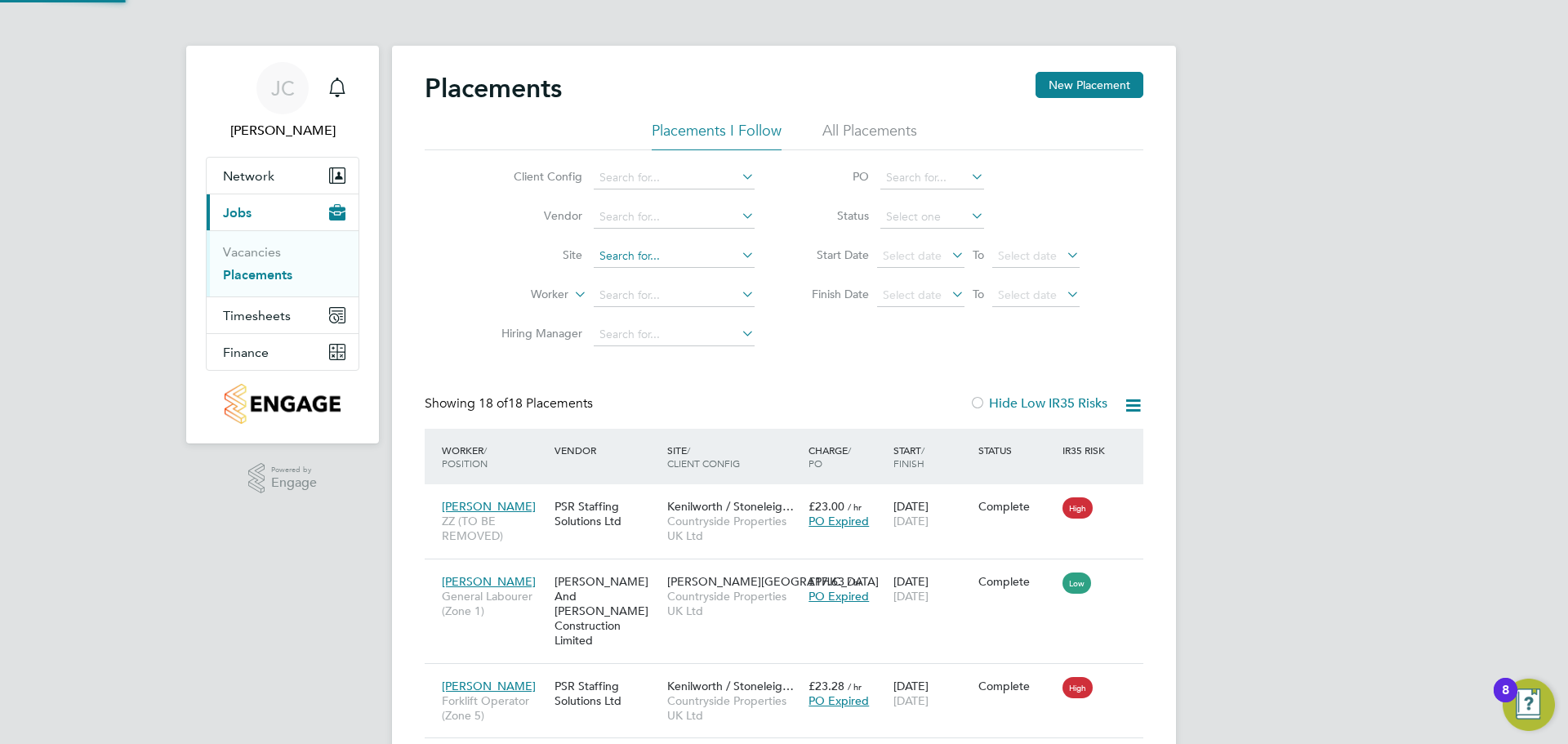
click at [663, 258] on input at bounding box center [674, 257] width 161 height 23
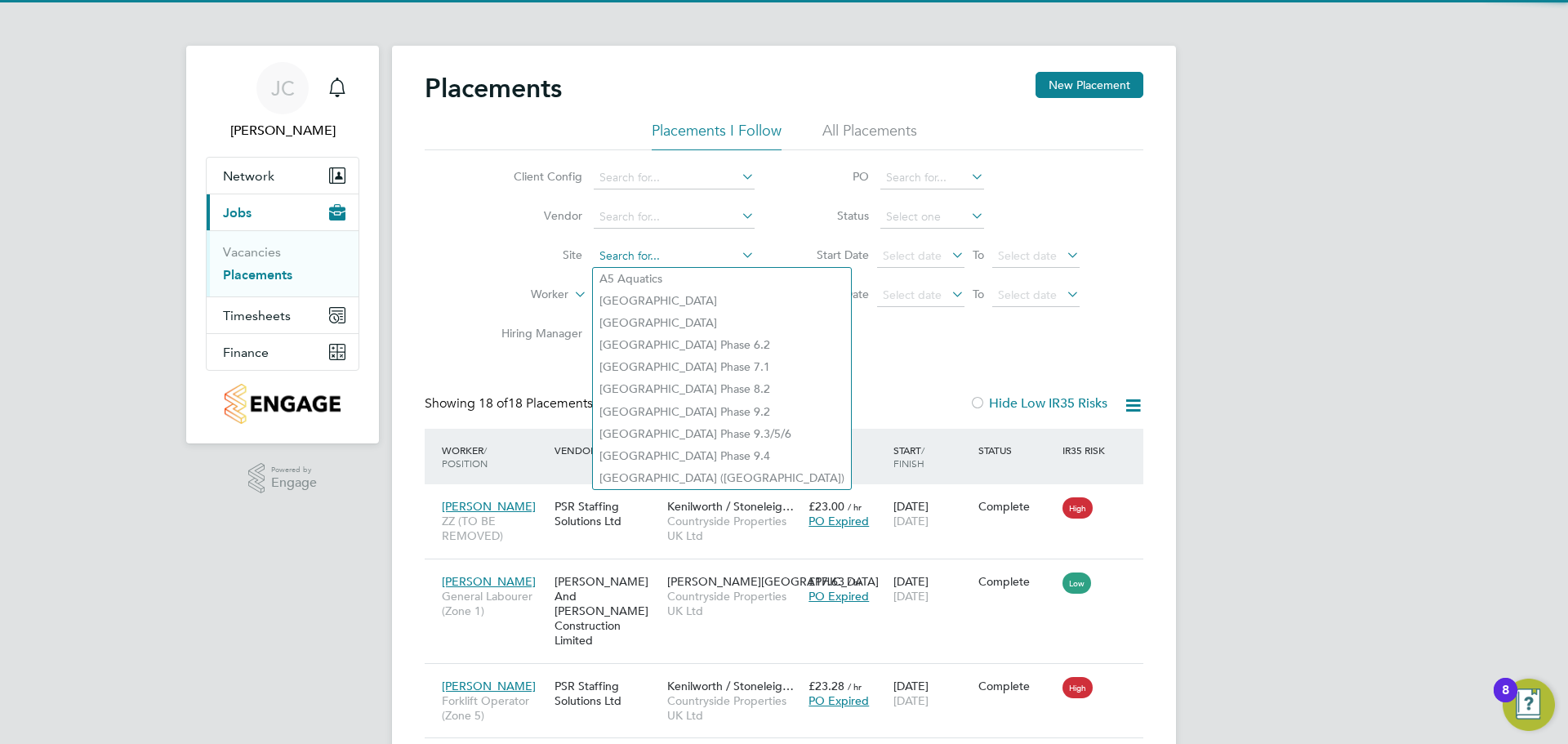
click at [664, 258] on input at bounding box center [674, 257] width 161 height 23
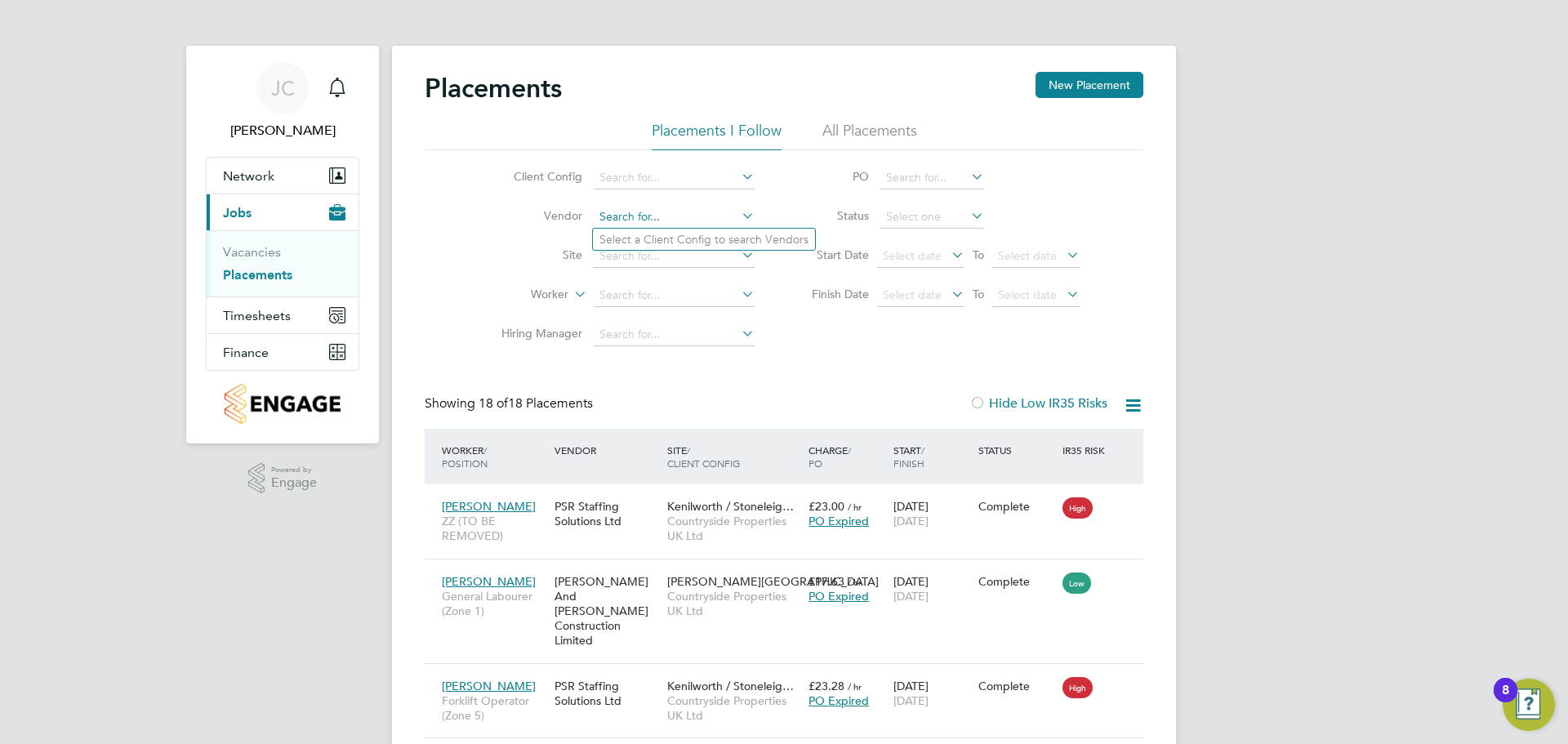
click at [663, 211] on input at bounding box center [674, 217] width 161 height 23
click at [739, 211] on icon at bounding box center [739, 216] width 0 height 23
click at [739, 218] on icon at bounding box center [739, 216] width 0 height 23
click at [739, 173] on icon at bounding box center [739, 176] width 0 height 23
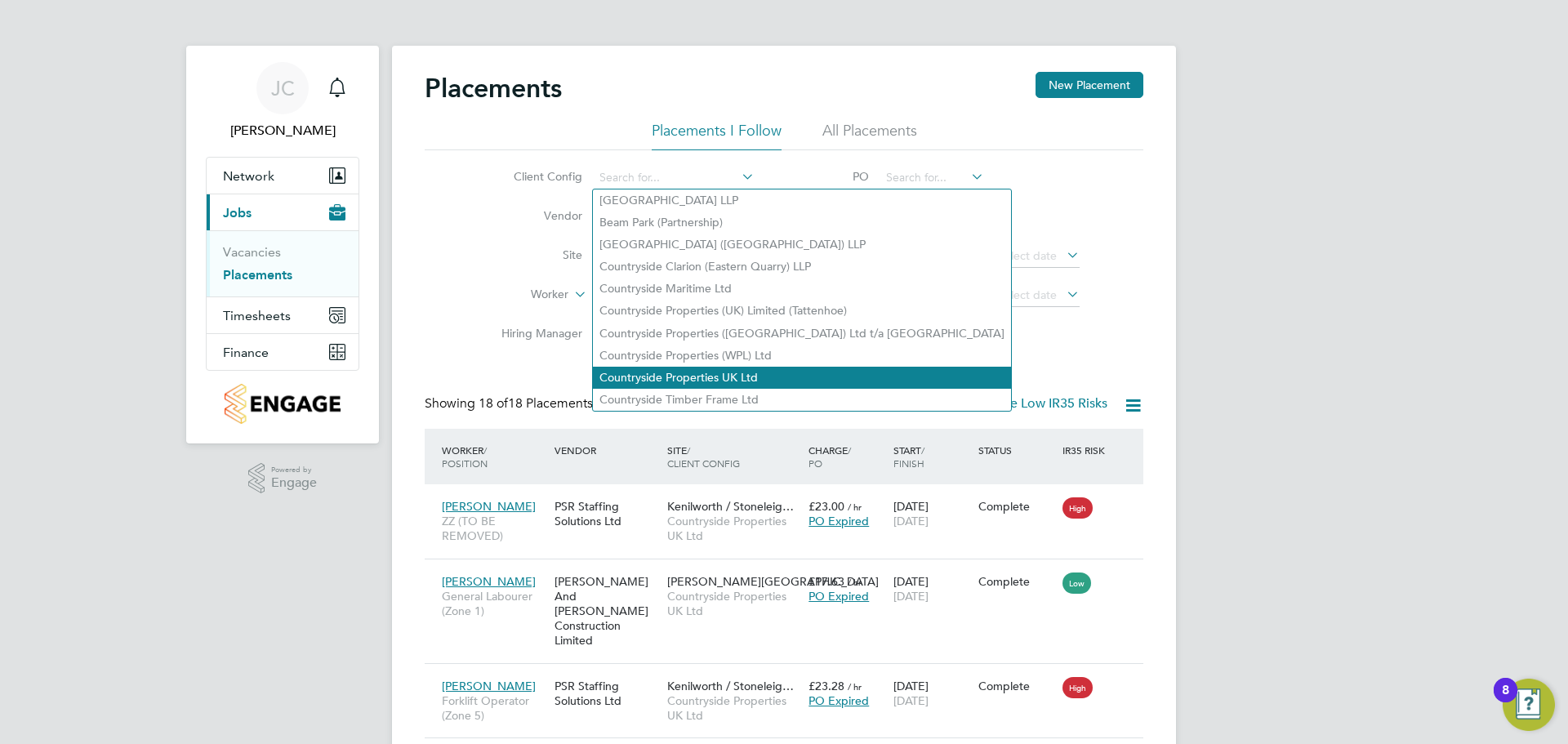
click at [692, 366] on li "Countryside Properties UK Ltd" at bounding box center [802, 377] width 419 height 22
type input "Countryside Properties UK Ltd"
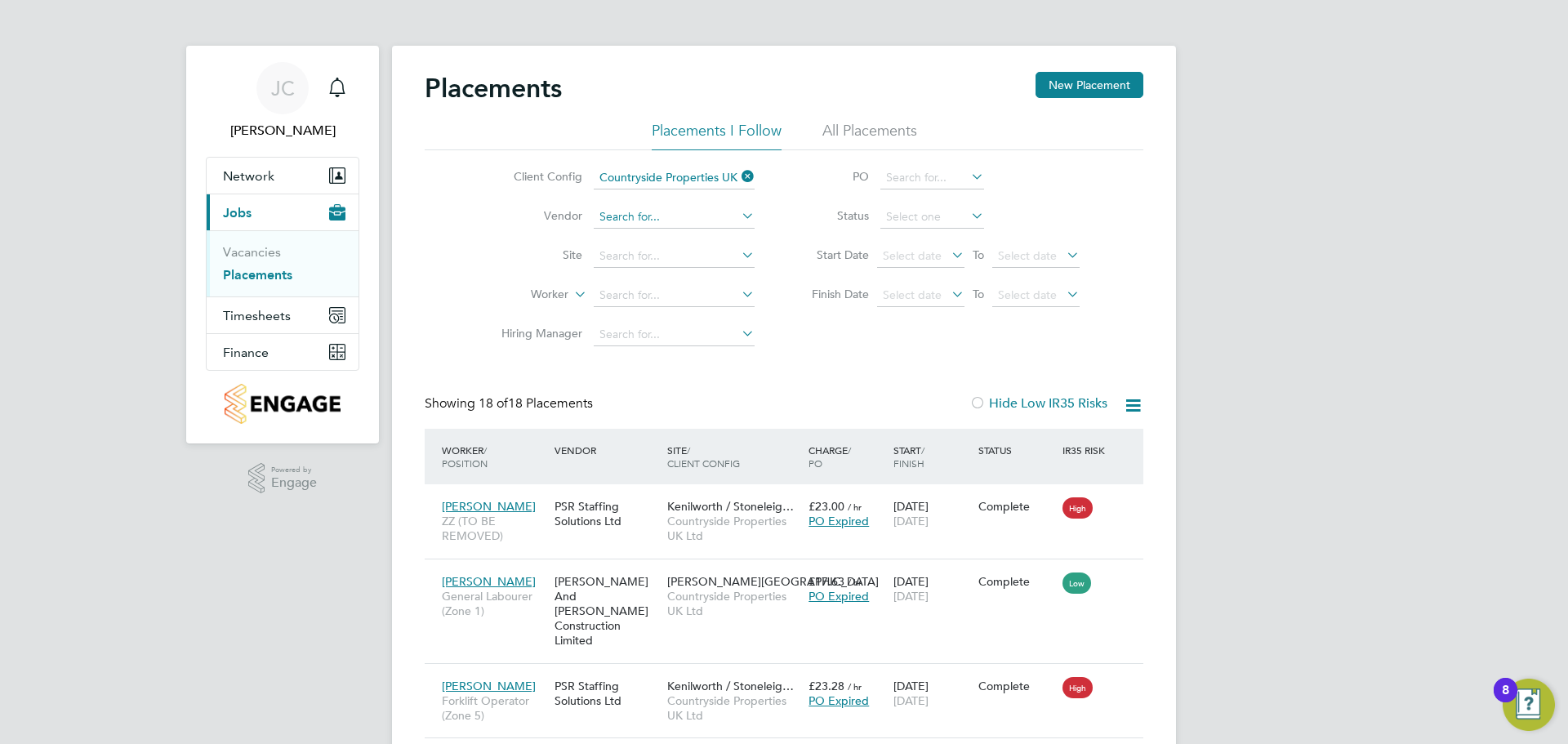
click at [668, 214] on input at bounding box center [674, 217] width 161 height 23
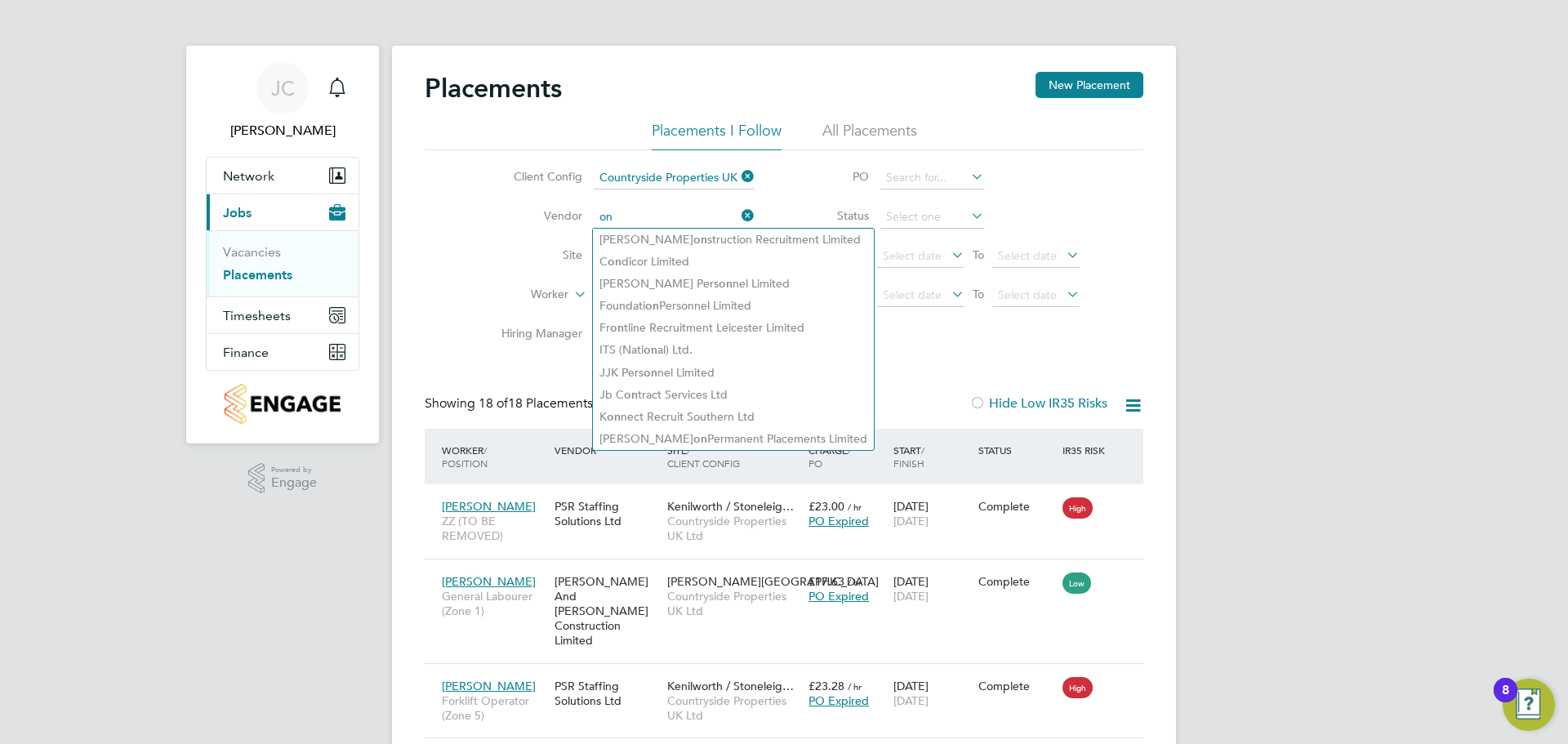
type input "o"
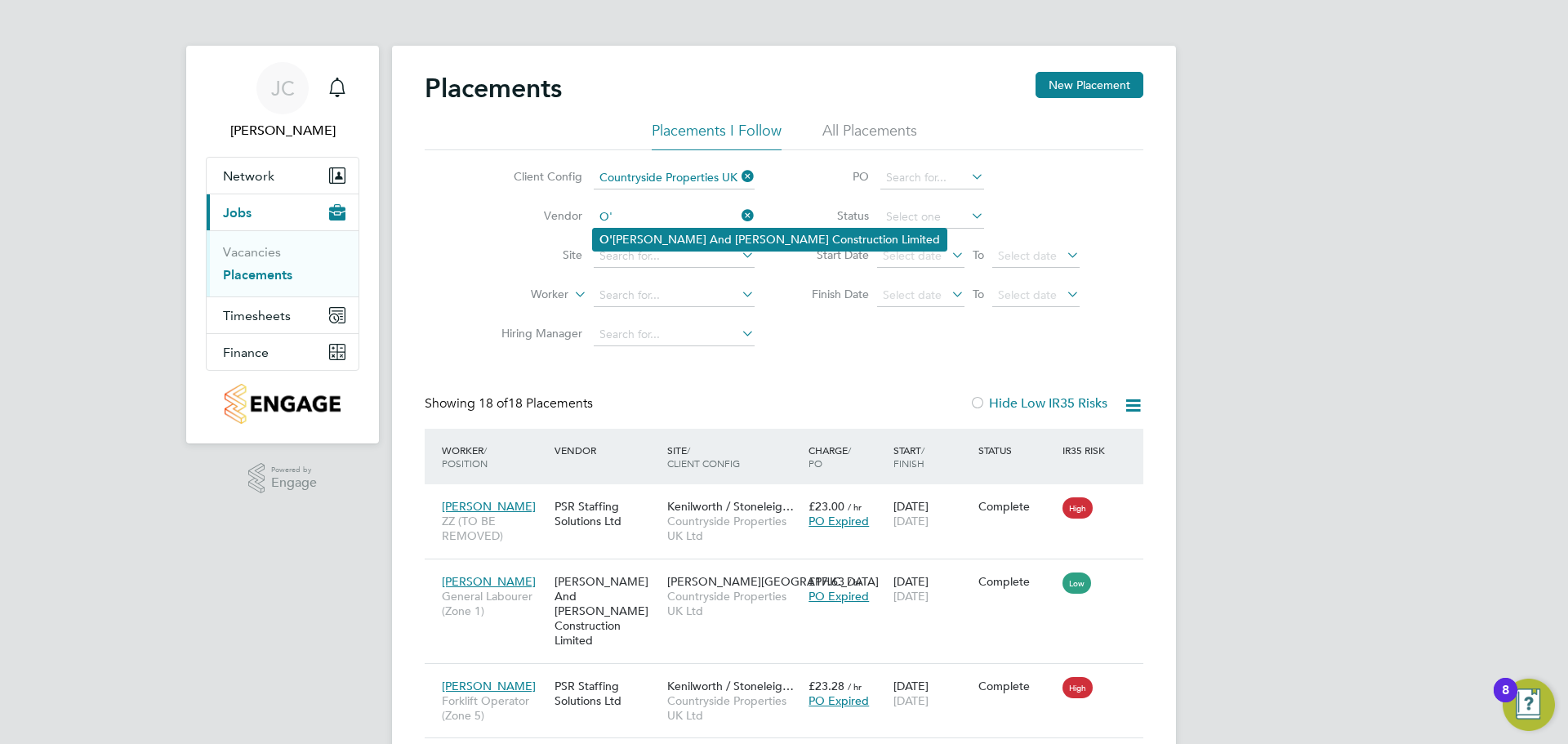
click at [690, 238] on li "[PERSON_NAME] And [PERSON_NAME] Construction Limited" at bounding box center [770, 239] width 354 height 22
type input "[PERSON_NAME] And [PERSON_NAME] Construction Limited"
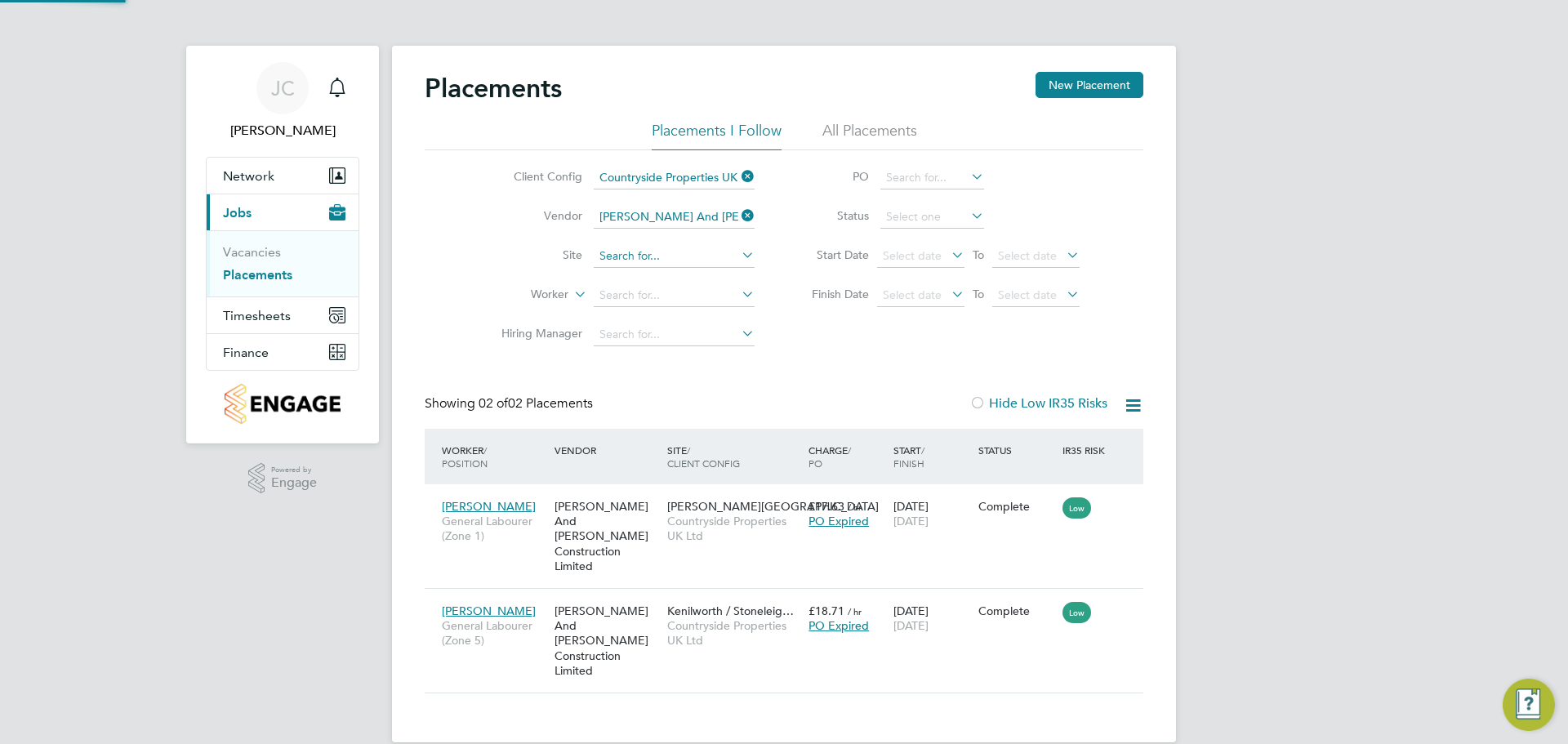
click at [655, 256] on input at bounding box center [674, 257] width 161 height 23
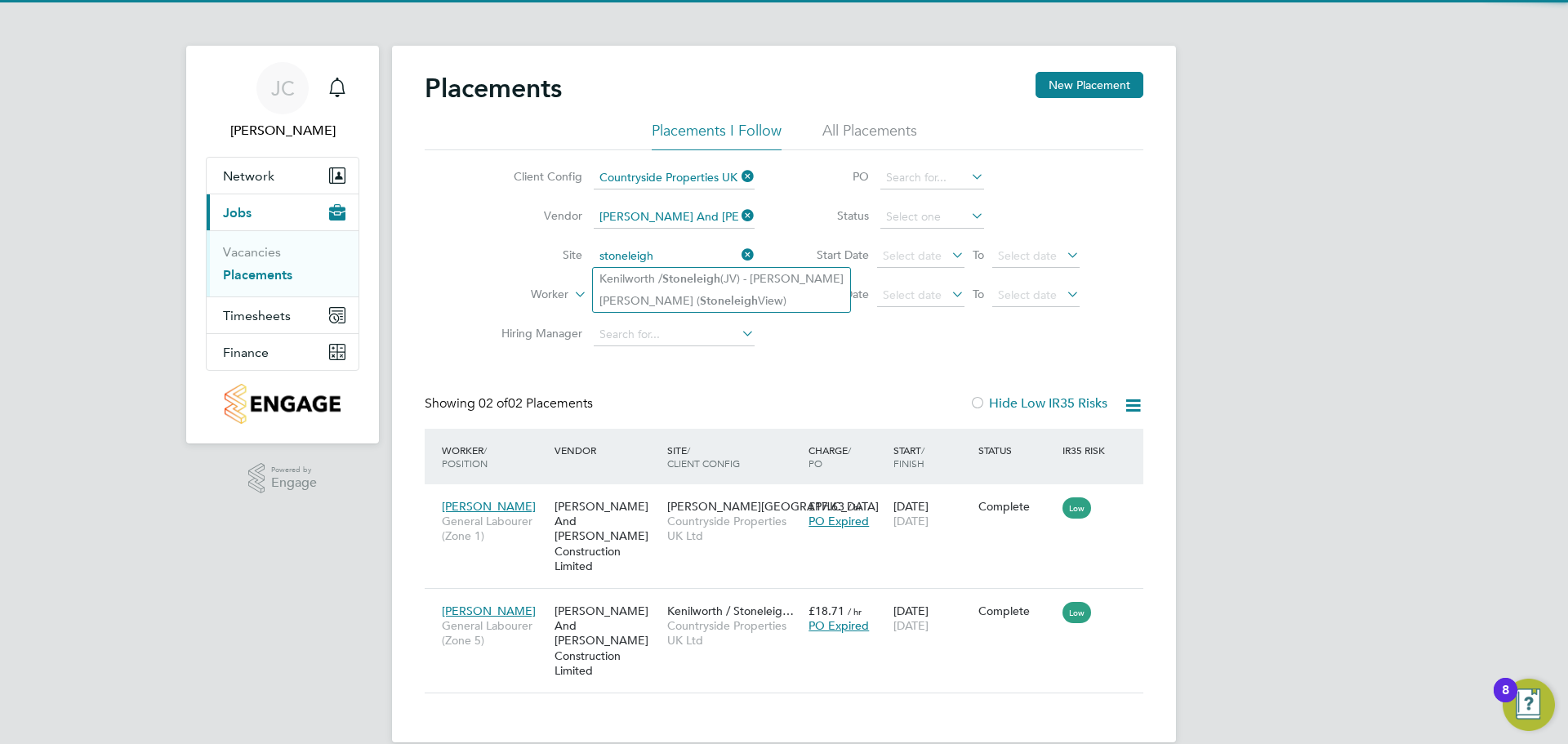
click at [680, 272] on b "Stoneleigh" at bounding box center [691, 278] width 58 height 14
type input "Kenilworth / [PERSON_NAME] (JV) - [GEOGRAPHIC_DATA]"
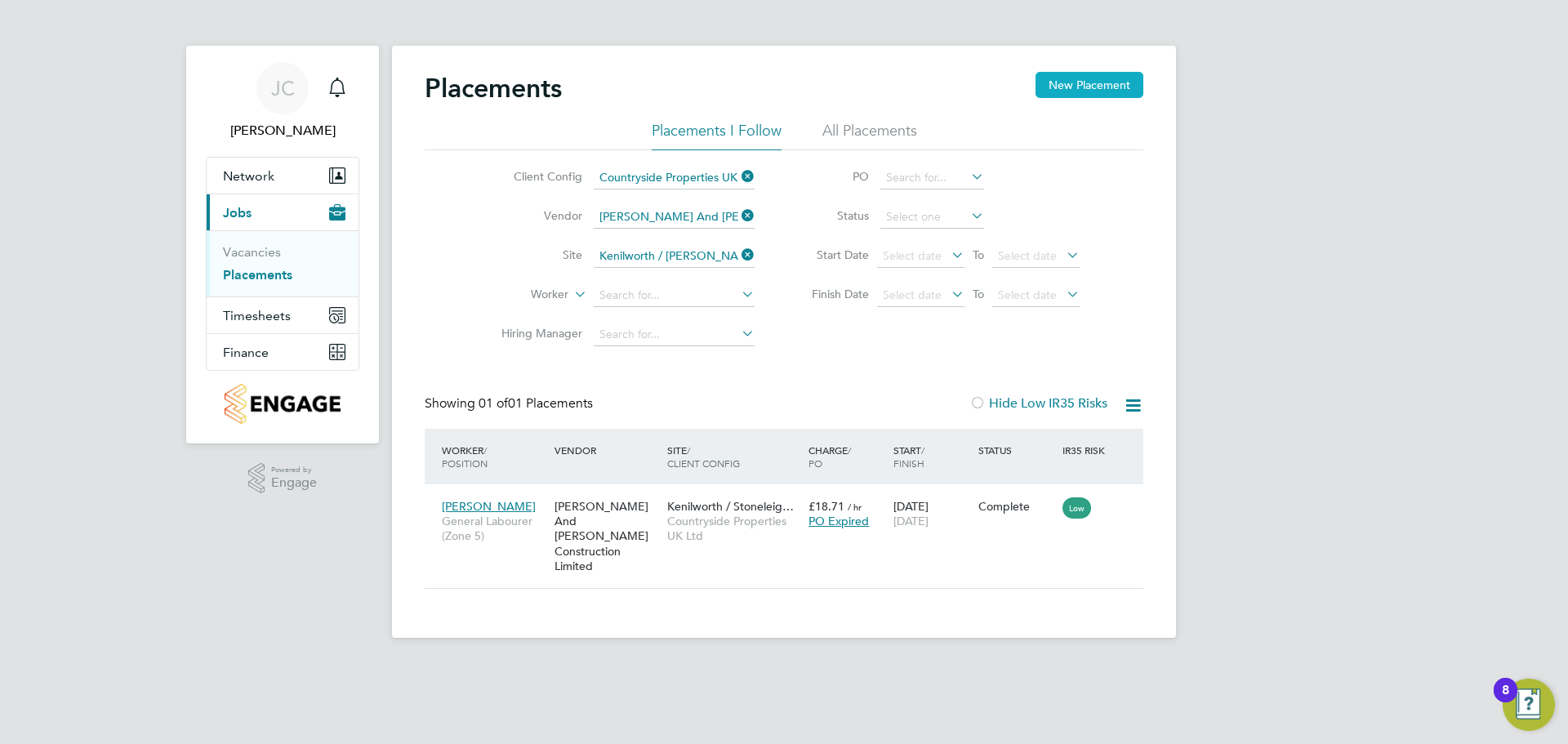
click at [1054, 80] on button "New Placement" at bounding box center [1090, 85] width 108 height 27
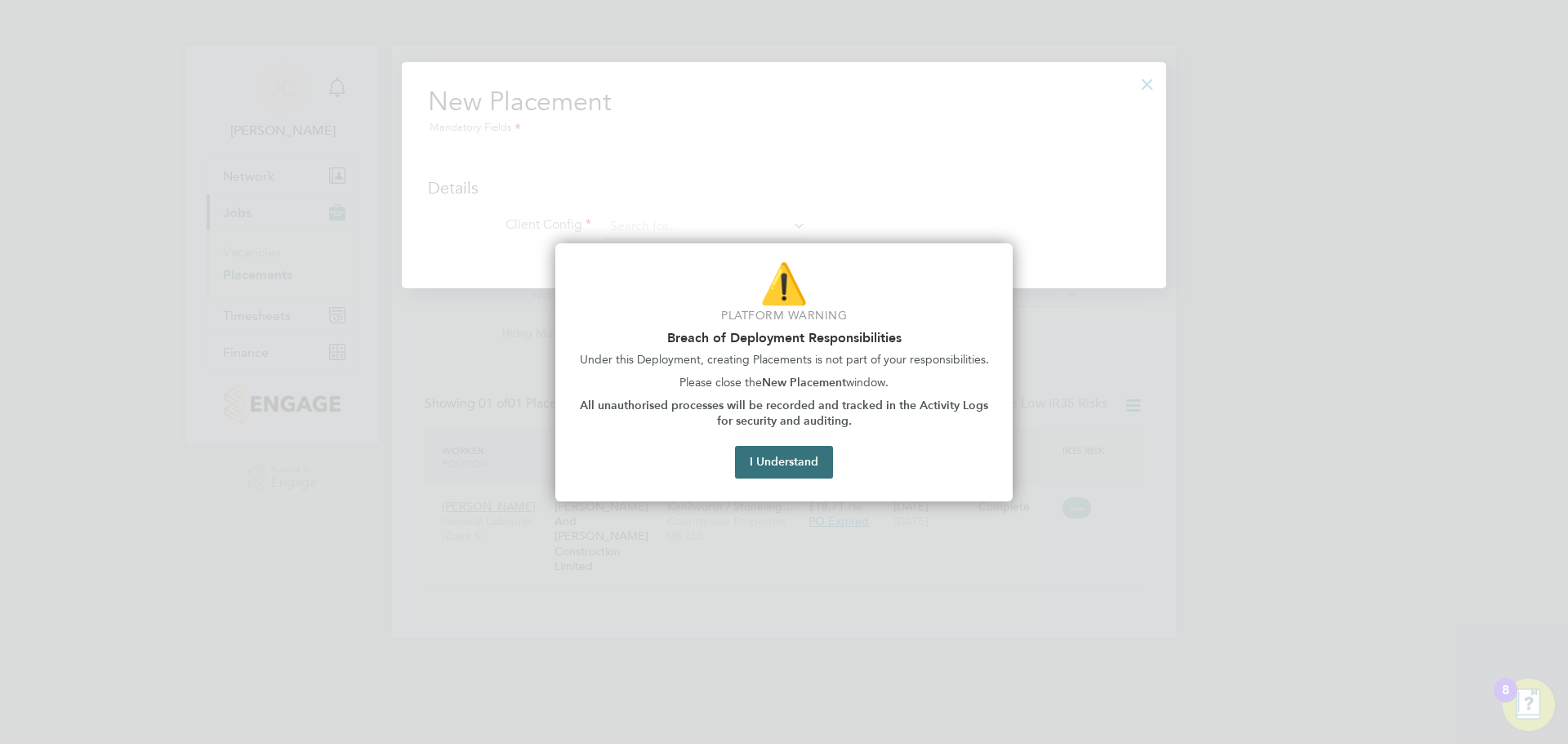
click at [780, 455] on button "I Understand" at bounding box center [784, 462] width 98 height 33
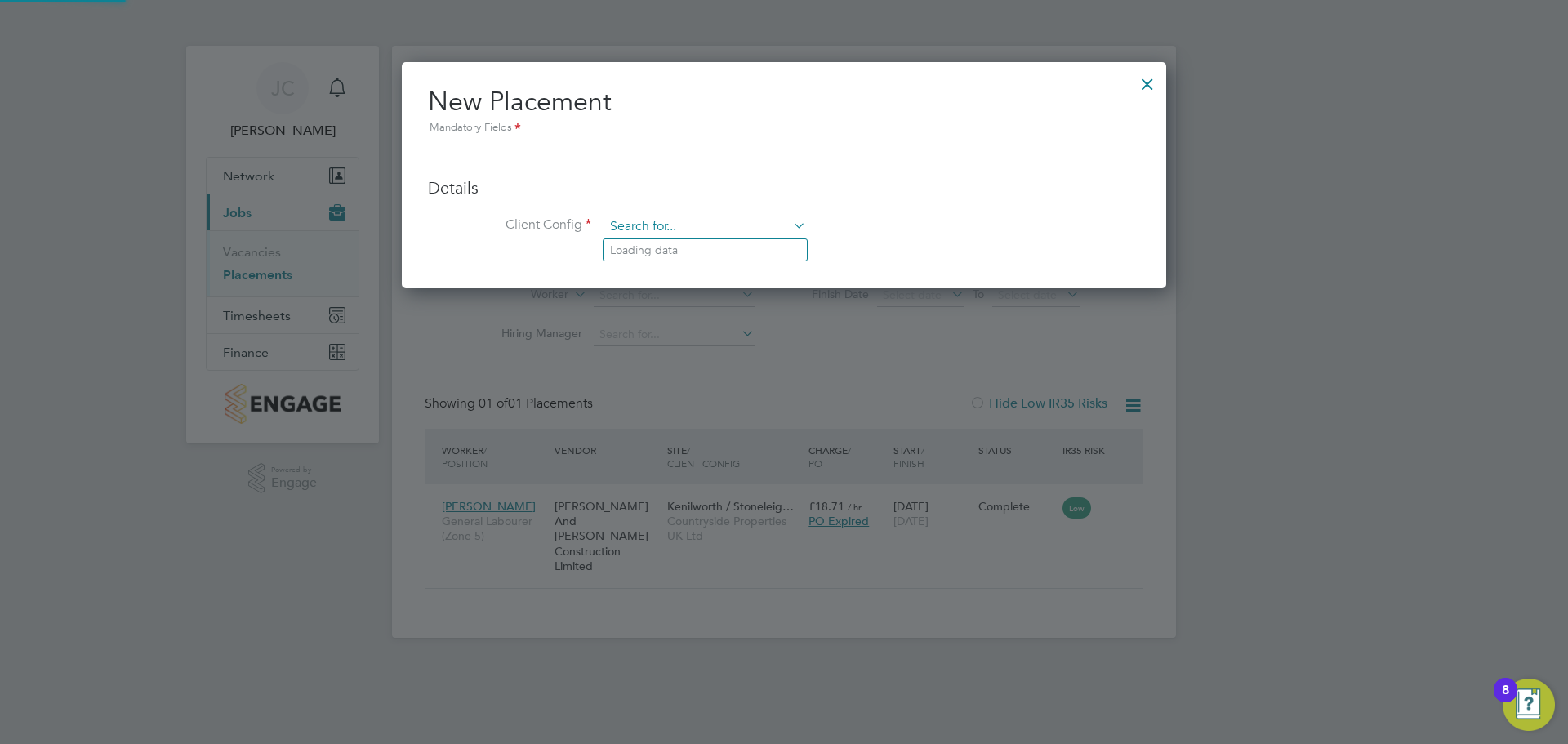
click at [662, 230] on input at bounding box center [704, 227] width 202 height 25
click at [991, 197] on h3 "Details" at bounding box center [784, 187] width 712 height 21
click at [790, 224] on icon at bounding box center [790, 225] width 0 height 23
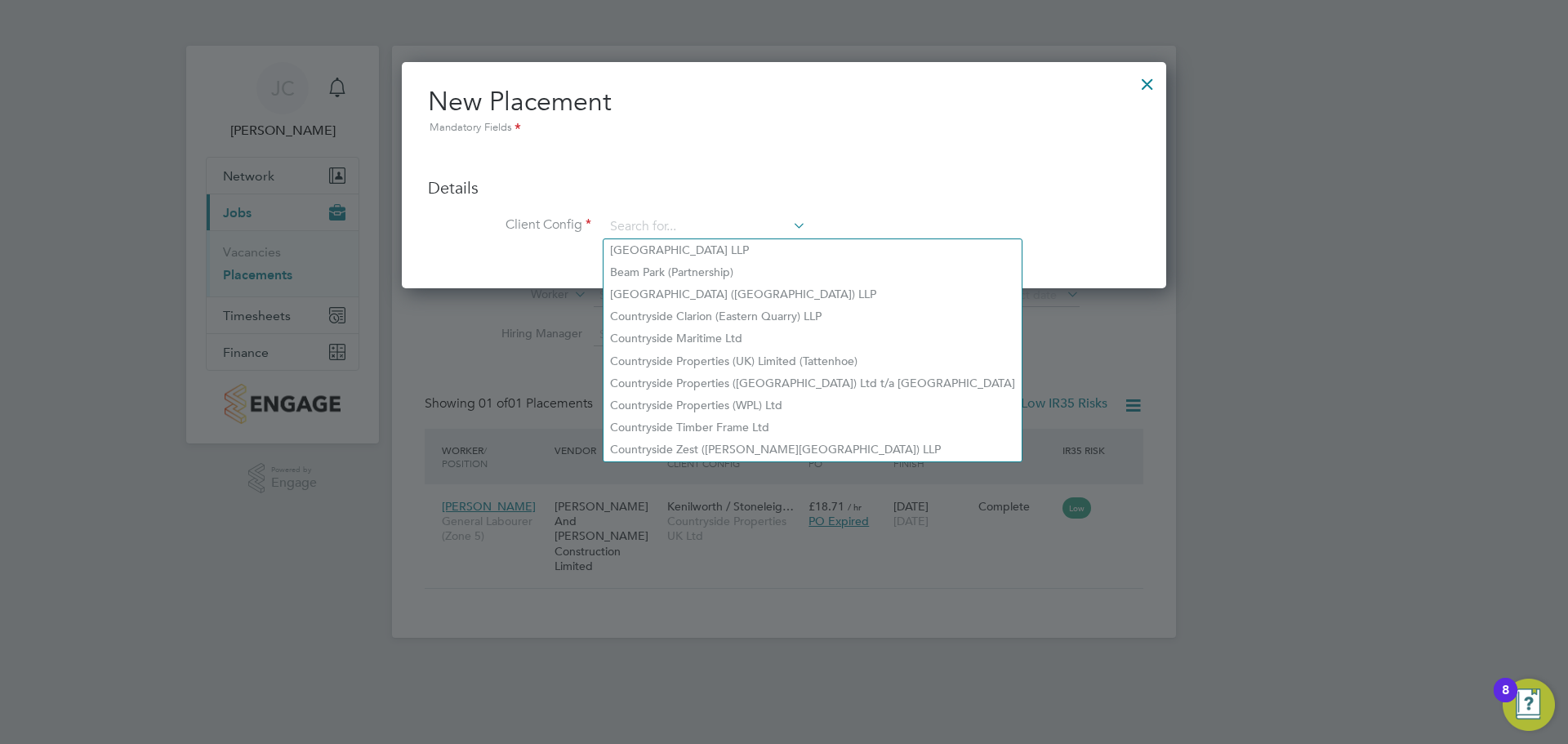
click at [1149, 80] on div at bounding box center [1148, 80] width 29 height 29
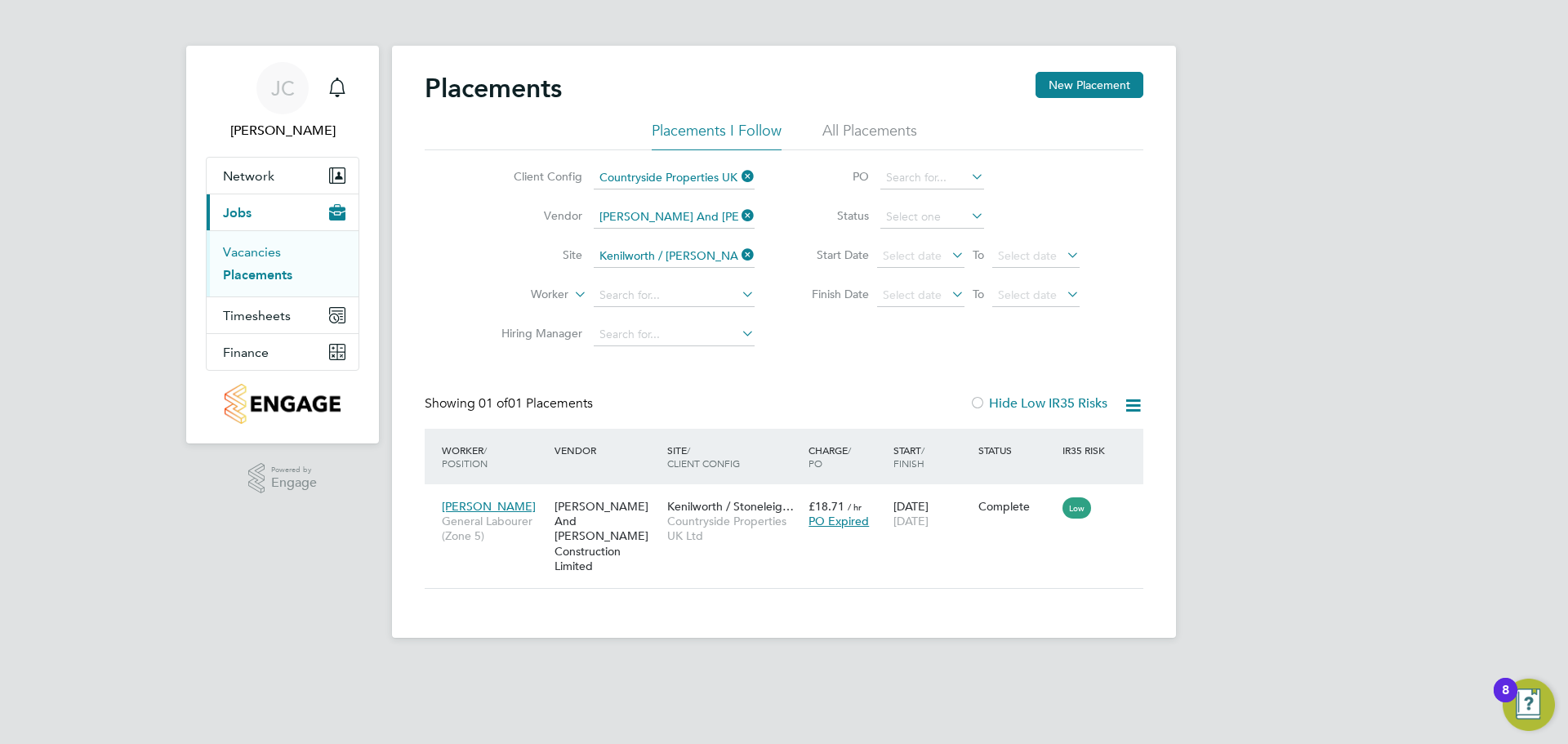
click at [251, 251] on link "Vacancies" at bounding box center [252, 252] width 58 height 15
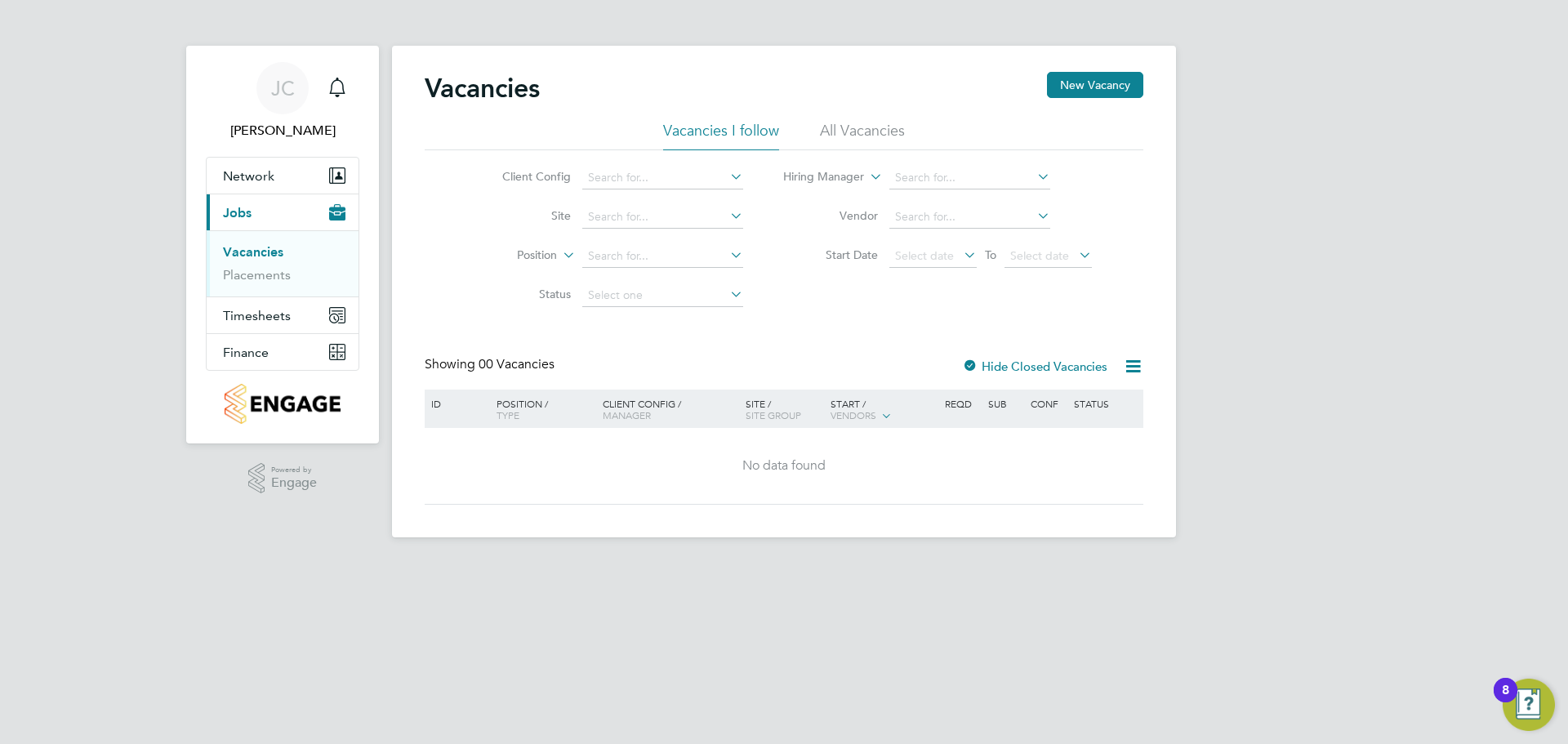
click at [1115, 69] on div "Vacancies New Vacancy Vacancies I follow All Vacancies Client Config Site Posit…" at bounding box center [784, 291] width 784 height 491
click at [1104, 80] on button "New Vacancy" at bounding box center [1096, 85] width 97 height 27
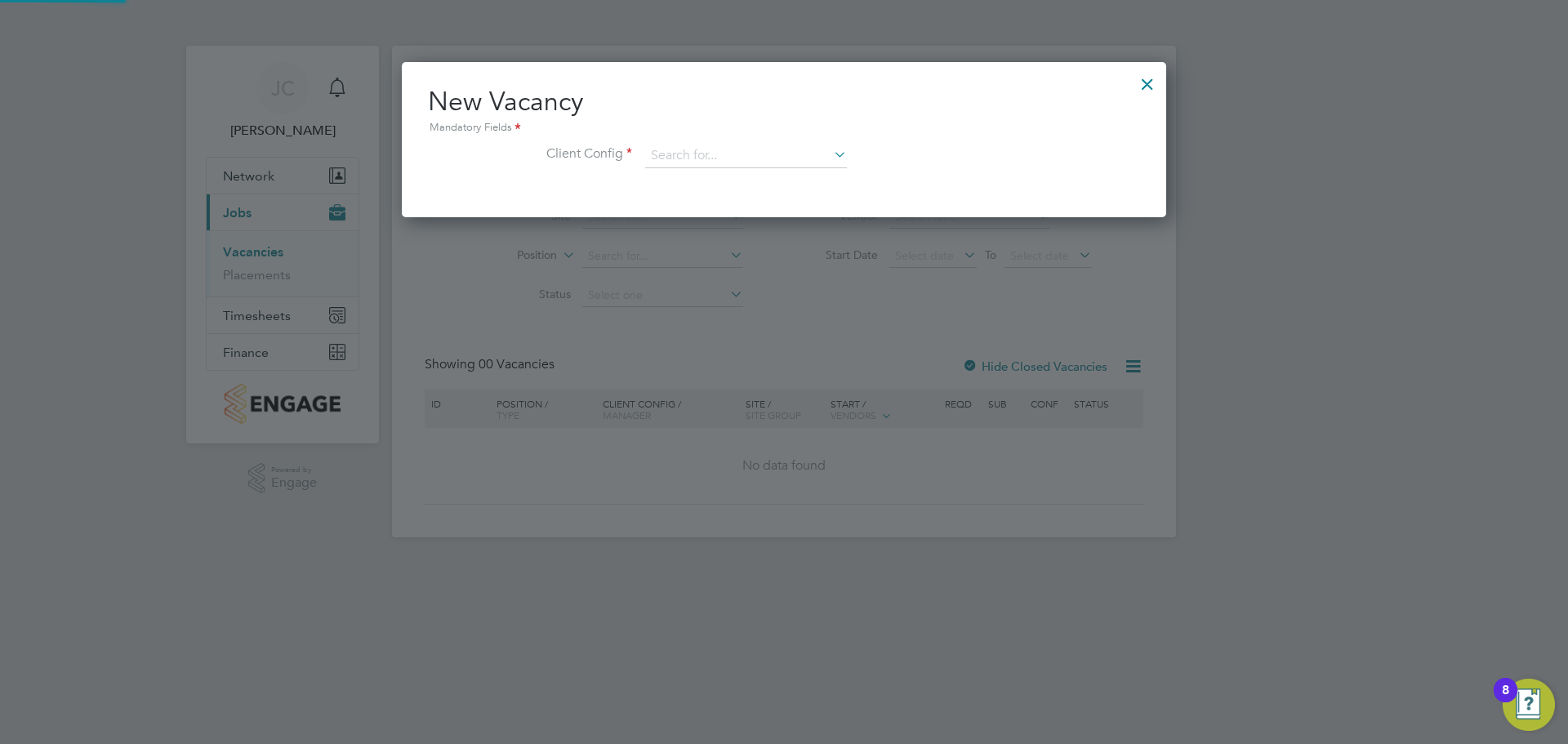
scroll to position [155, 765]
click at [706, 151] on input at bounding box center [746, 156] width 202 height 25
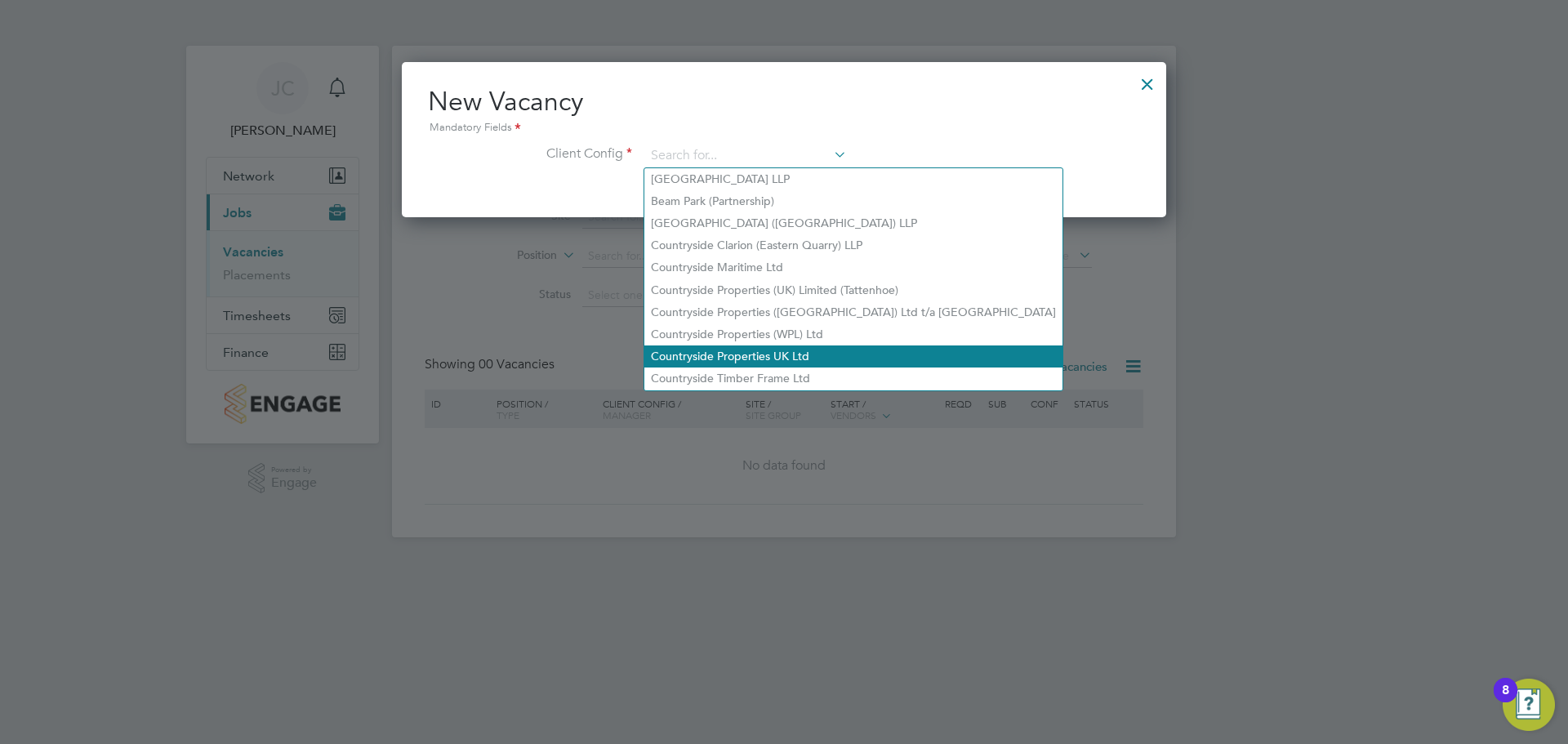
click at [764, 345] on li "Countryside Properties UK Ltd" at bounding box center [854, 356] width 419 height 22
type input "Countryside Properties UK Ltd"
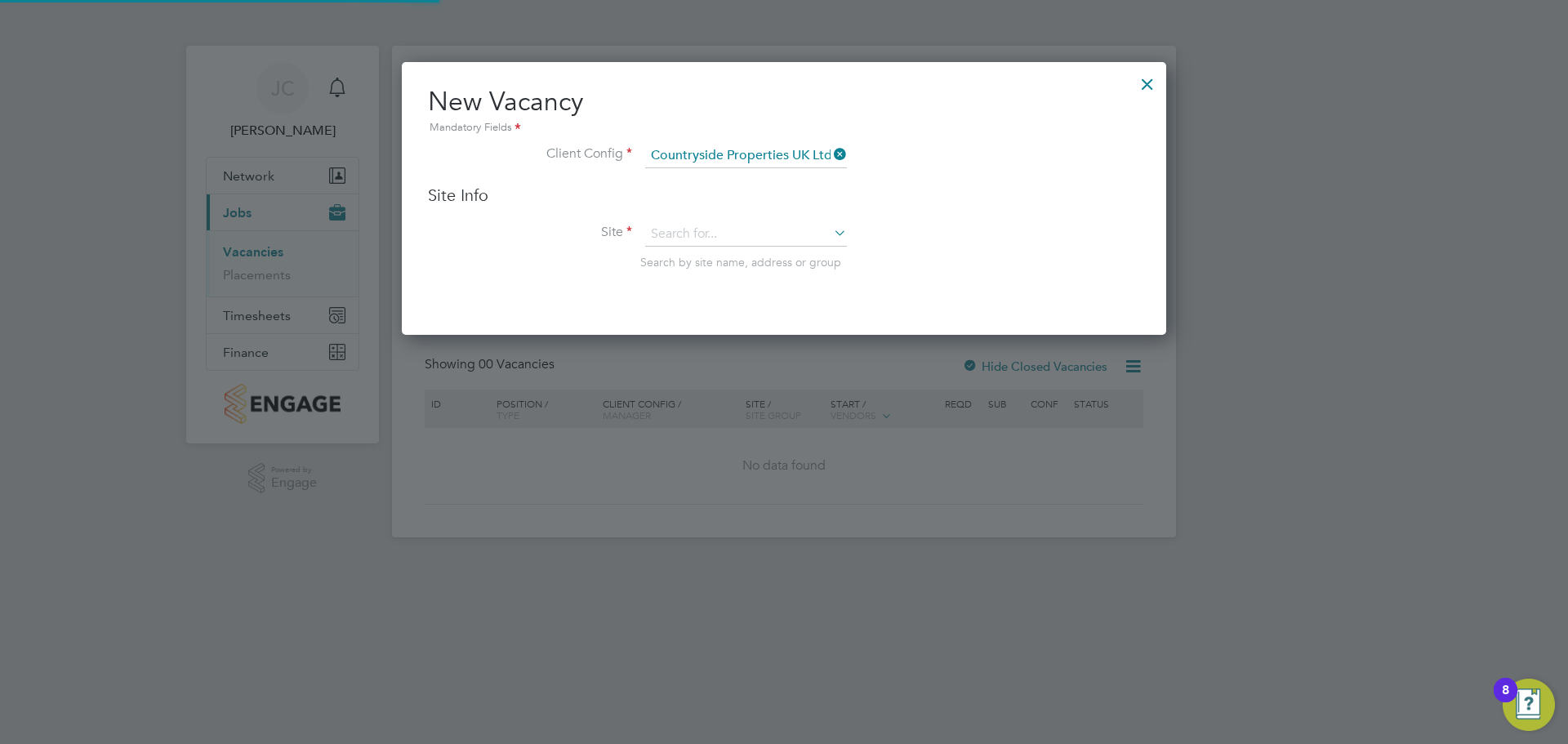
scroll to position [274, 765]
click at [697, 231] on input at bounding box center [746, 235] width 202 height 25
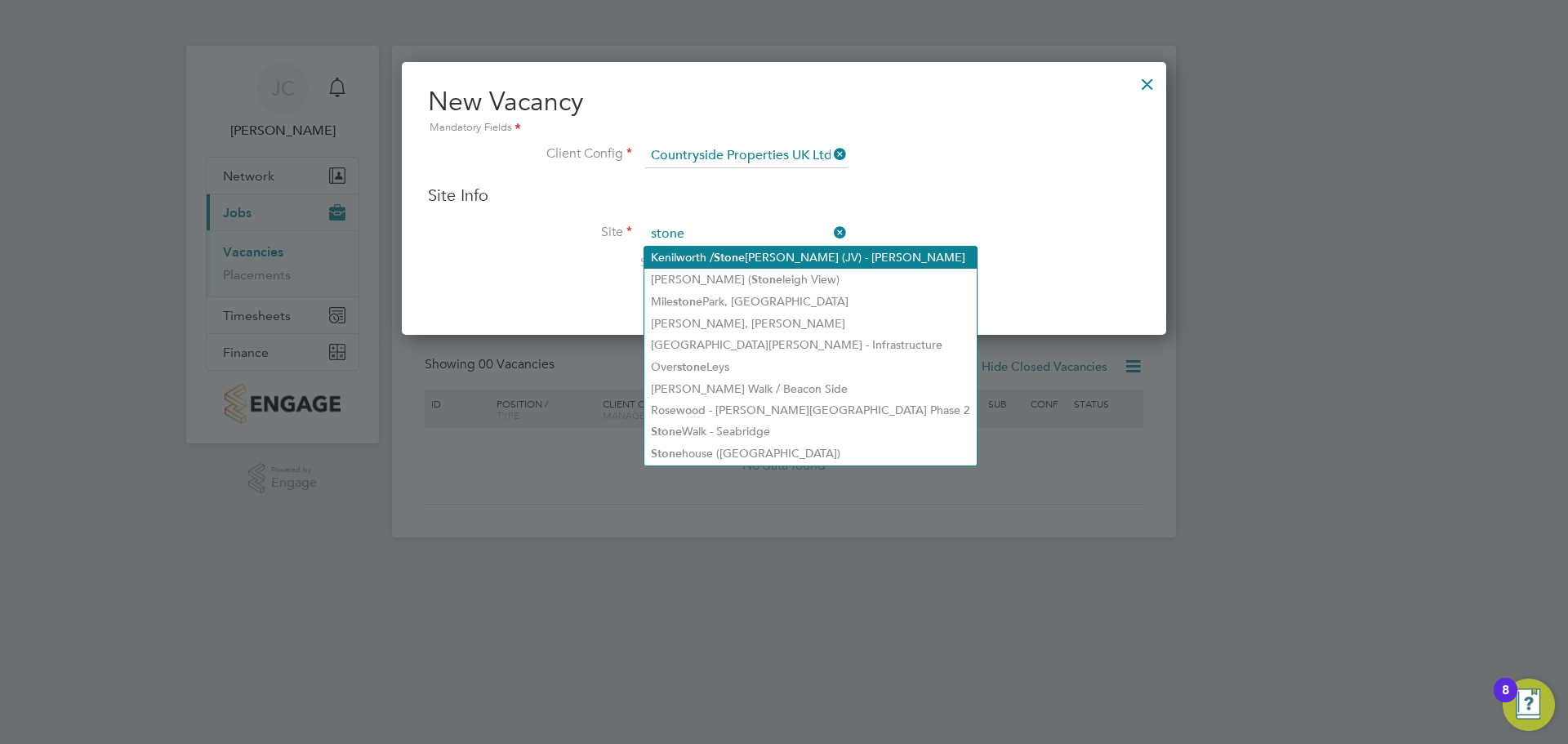
click at [737, 255] on b "Stone" at bounding box center [729, 257] width 31 height 14
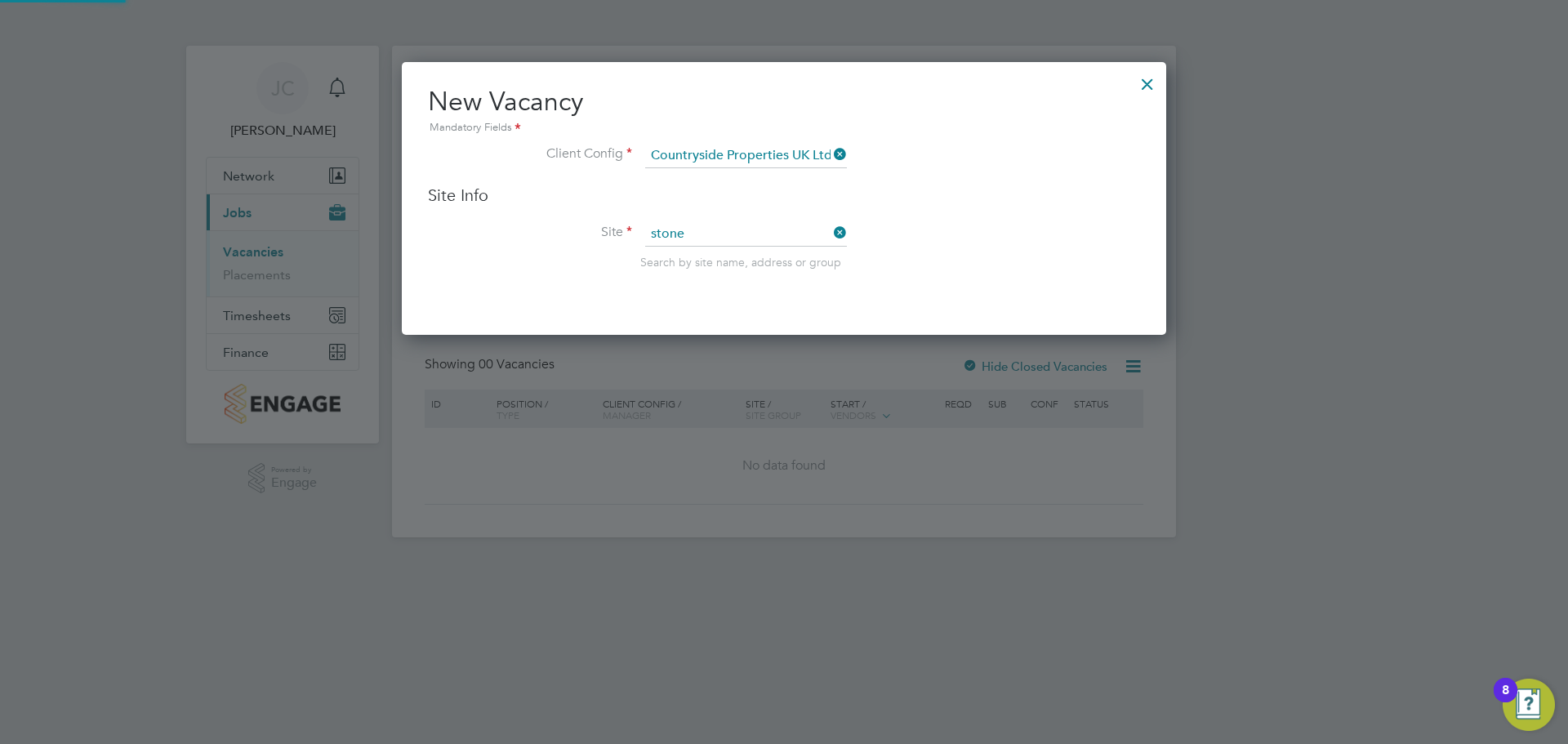
type input "Kenilworth / [PERSON_NAME] (JV) - [GEOGRAPHIC_DATA]"
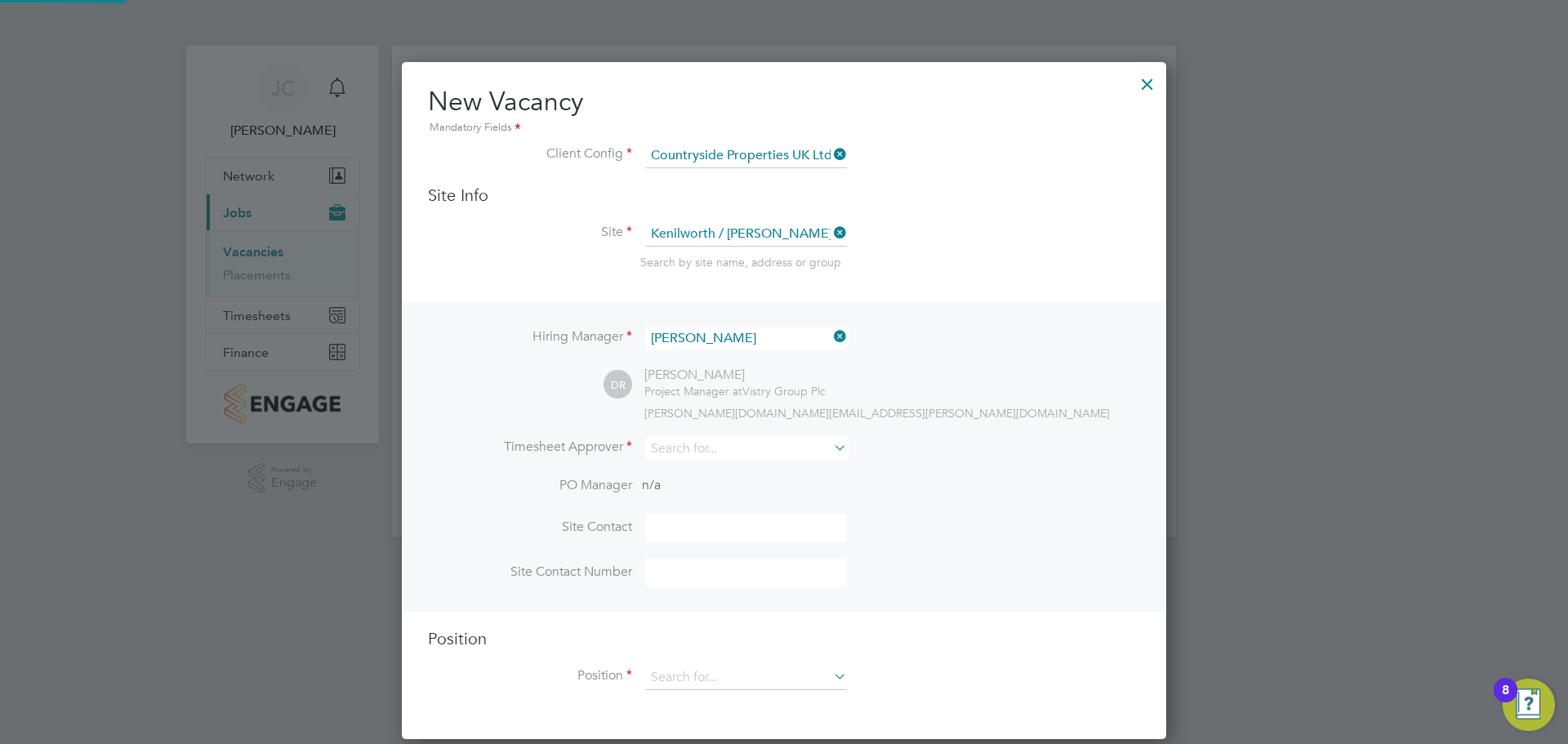
scroll to position [678, 765]
click at [705, 338] on input at bounding box center [746, 338] width 202 height 24
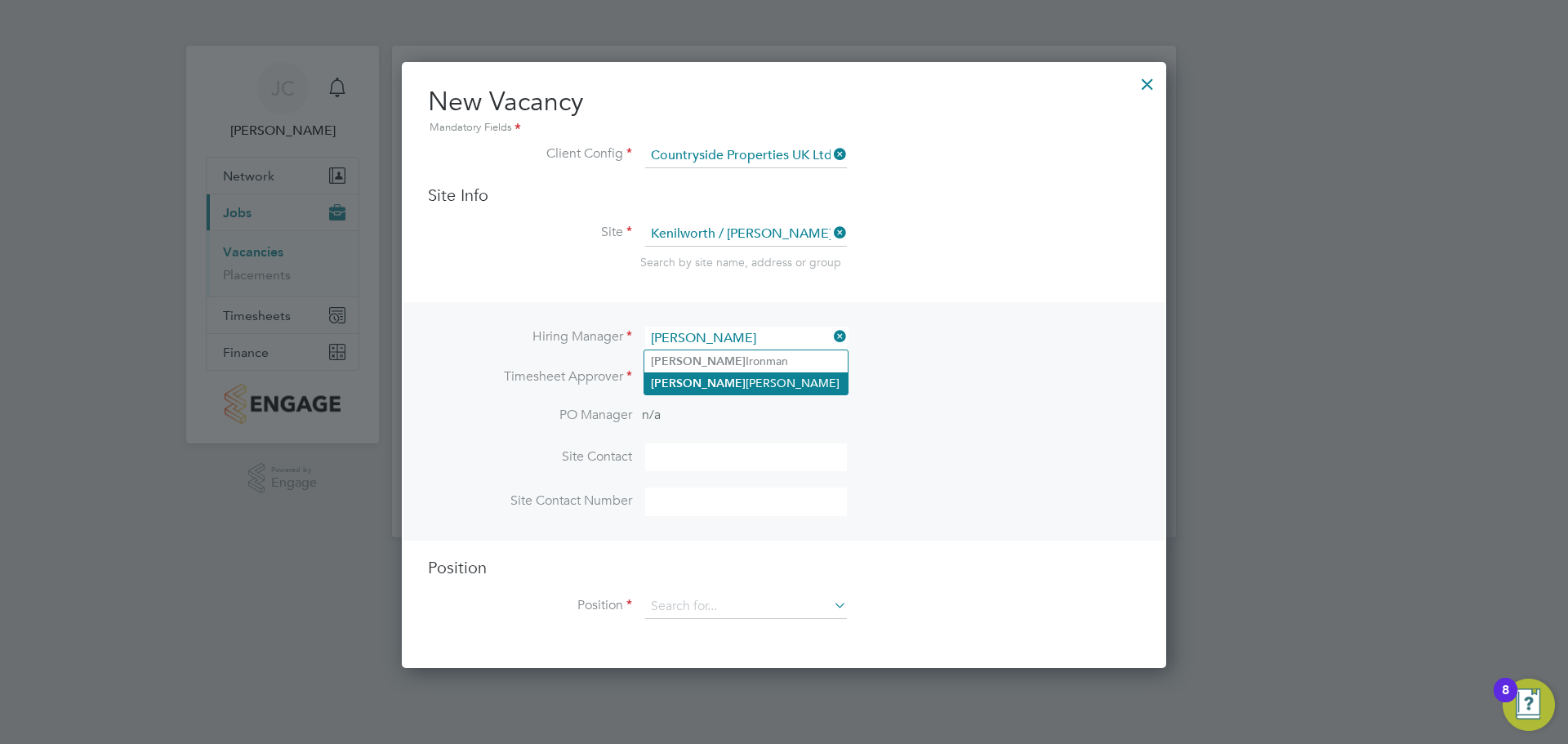
click at [692, 383] on li "[PERSON_NAME]" at bounding box center [746, 382] width 204 height 22
type input "[PERSON_NAME]"
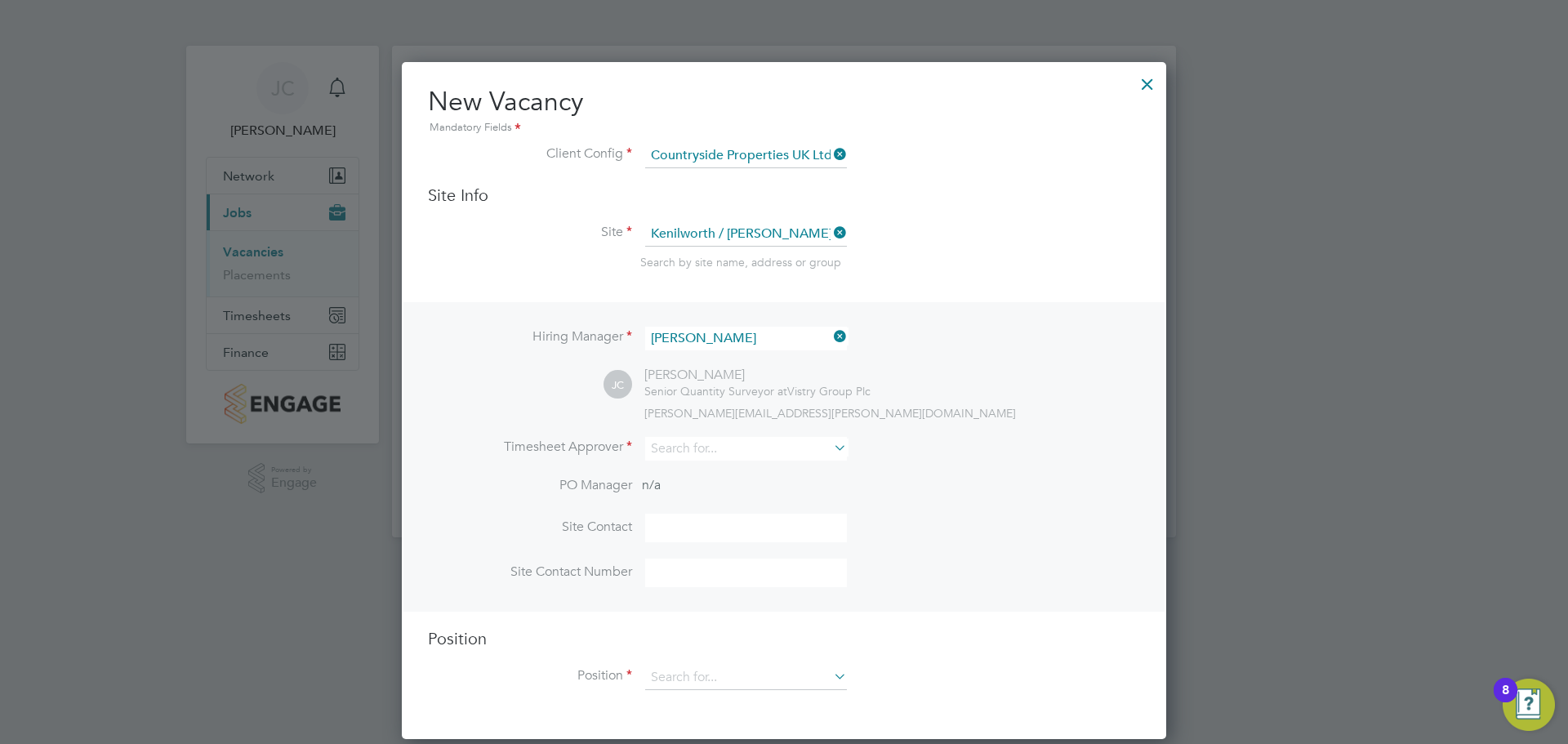
scroll to position [678, 765]
click at [672, 453] on input at bounding box center [746, 449] width 202 height 24
click at [711, 492] on li "[PERSON_NAME]" at bounding box center [746, 494] width 204 height 22
type input "[PERSON_NAME]"
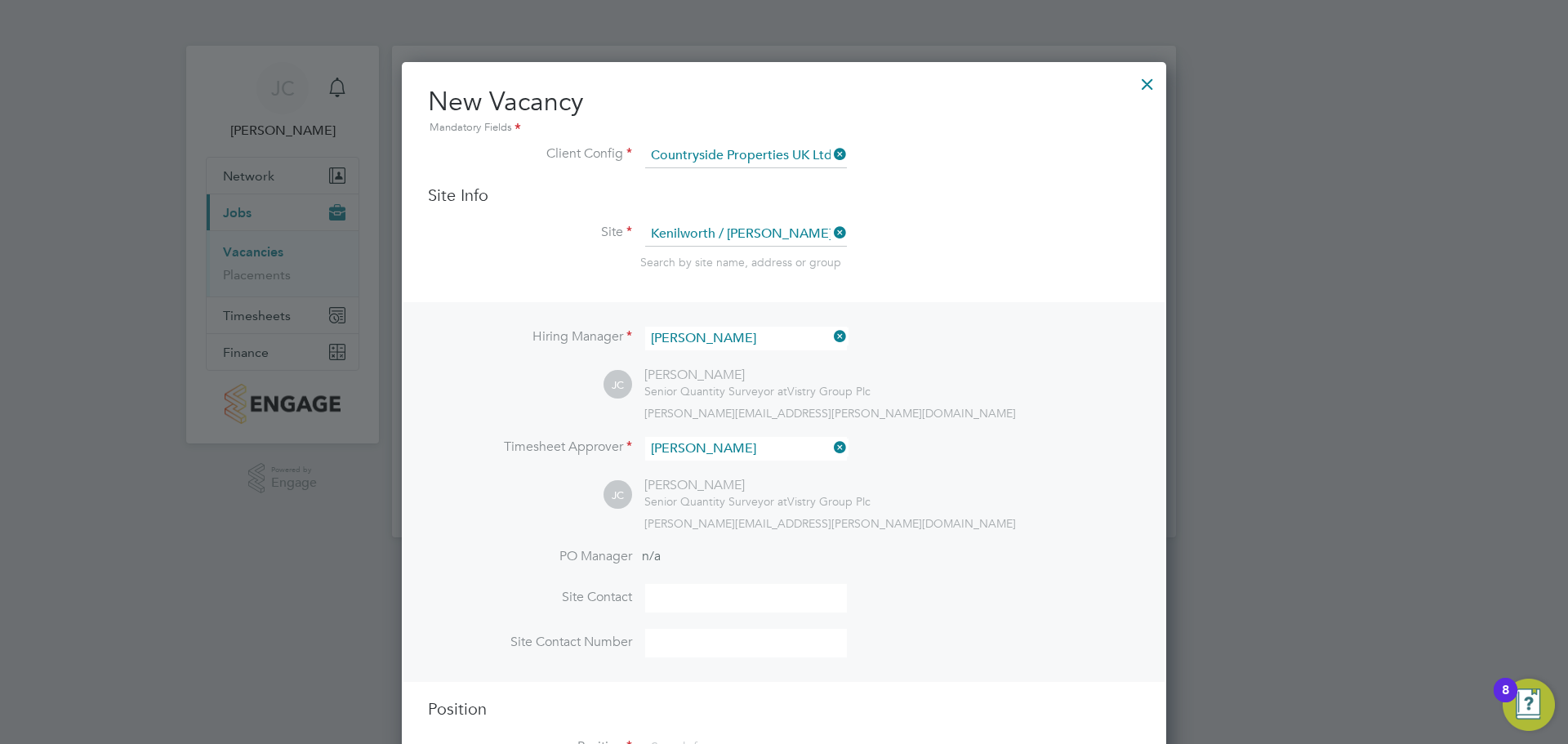
click at [675, 601] on input at bounding box center [746, 598] width 202 height 28
type input "[PERSON_NAME]"
click at [705, 646] on input at bounding box center [746, 643] width 202 height 28
type input "07811986595"
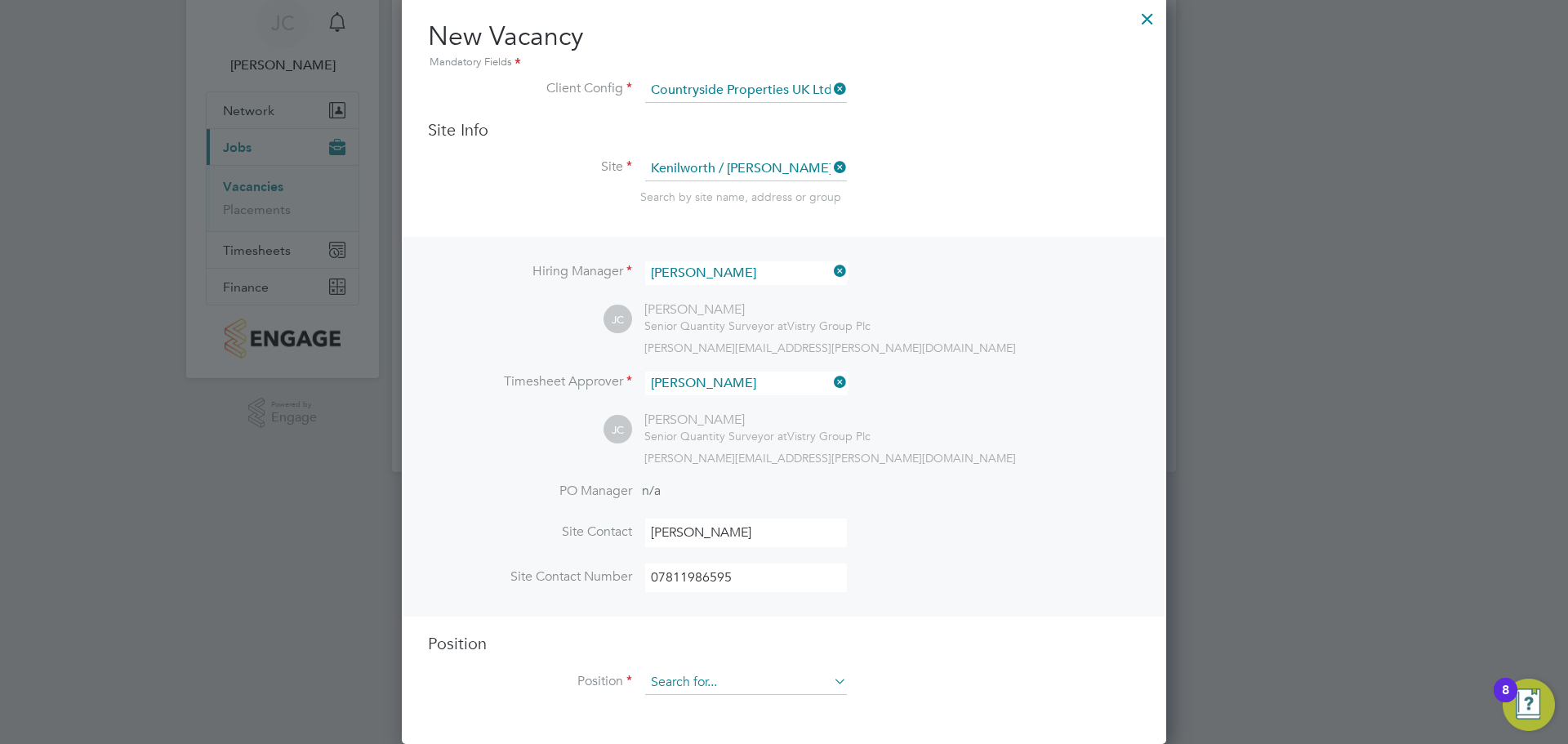
click at [694, 691] on input at bounding box center [746, 682] width 202 height 25
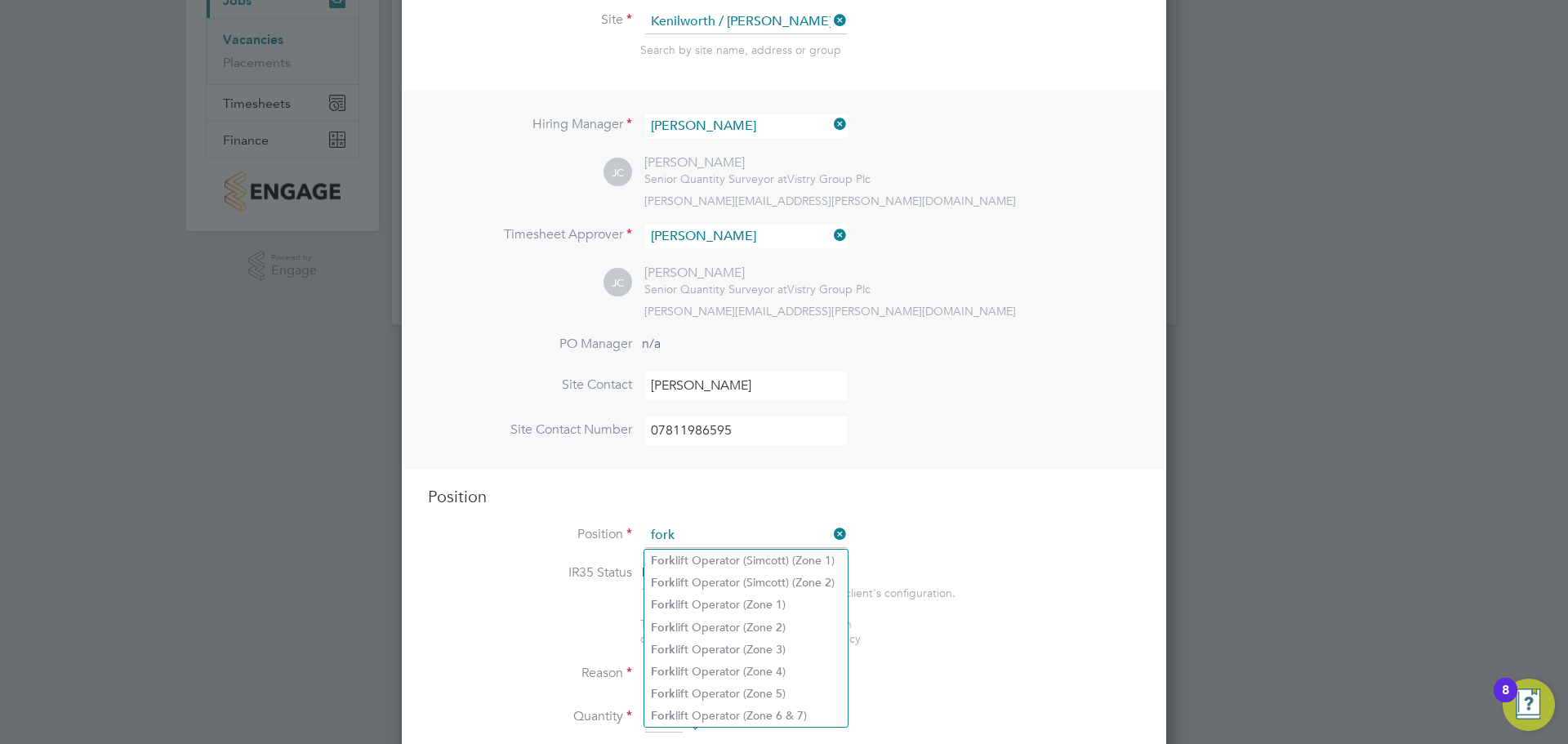
scroll to position [312, 0]
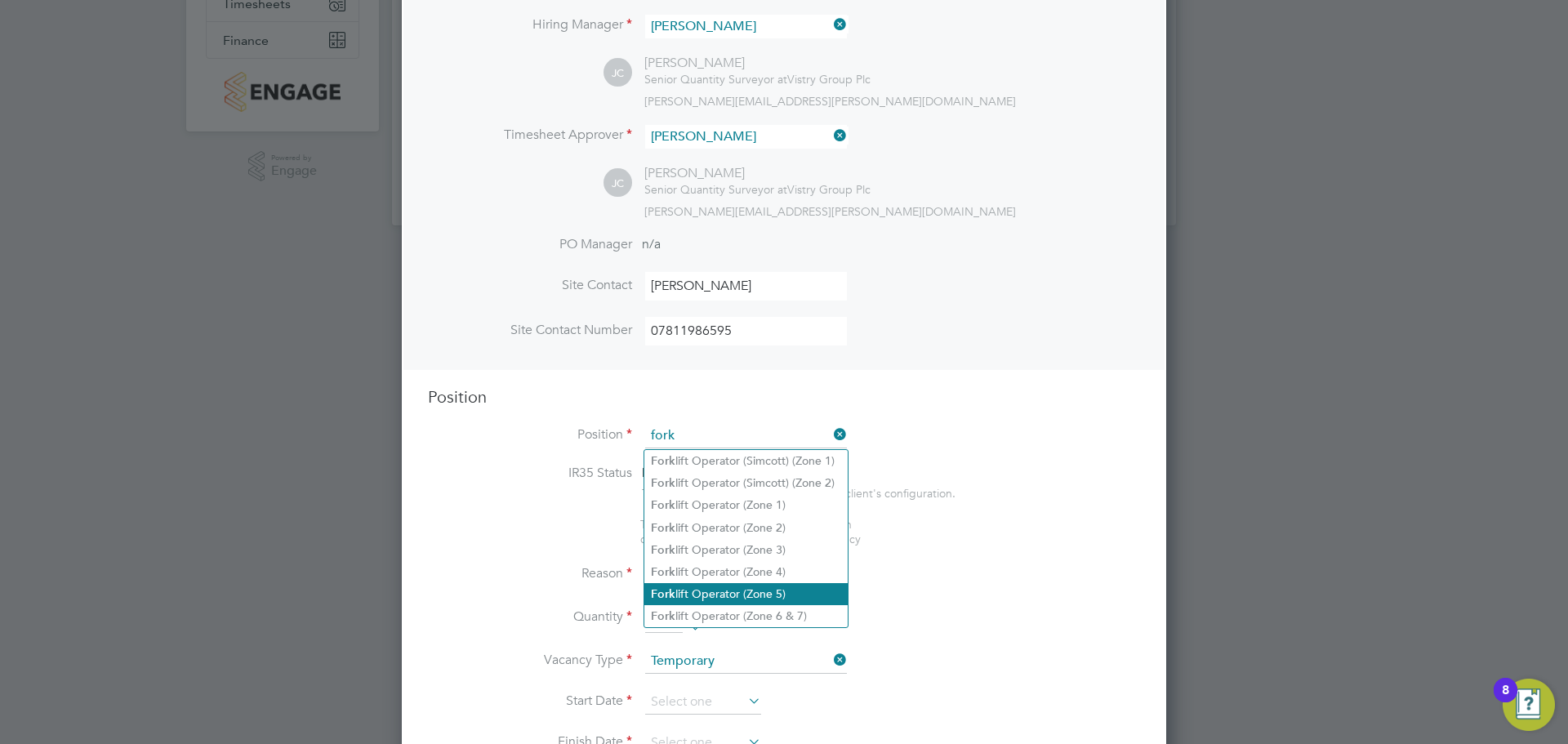
click at [762, 583] on li "Fork lift Operator (Zone 5)" at bounding box center [746, 593] width 204 height 22
type input "Forklift Operator (Zone 5)"
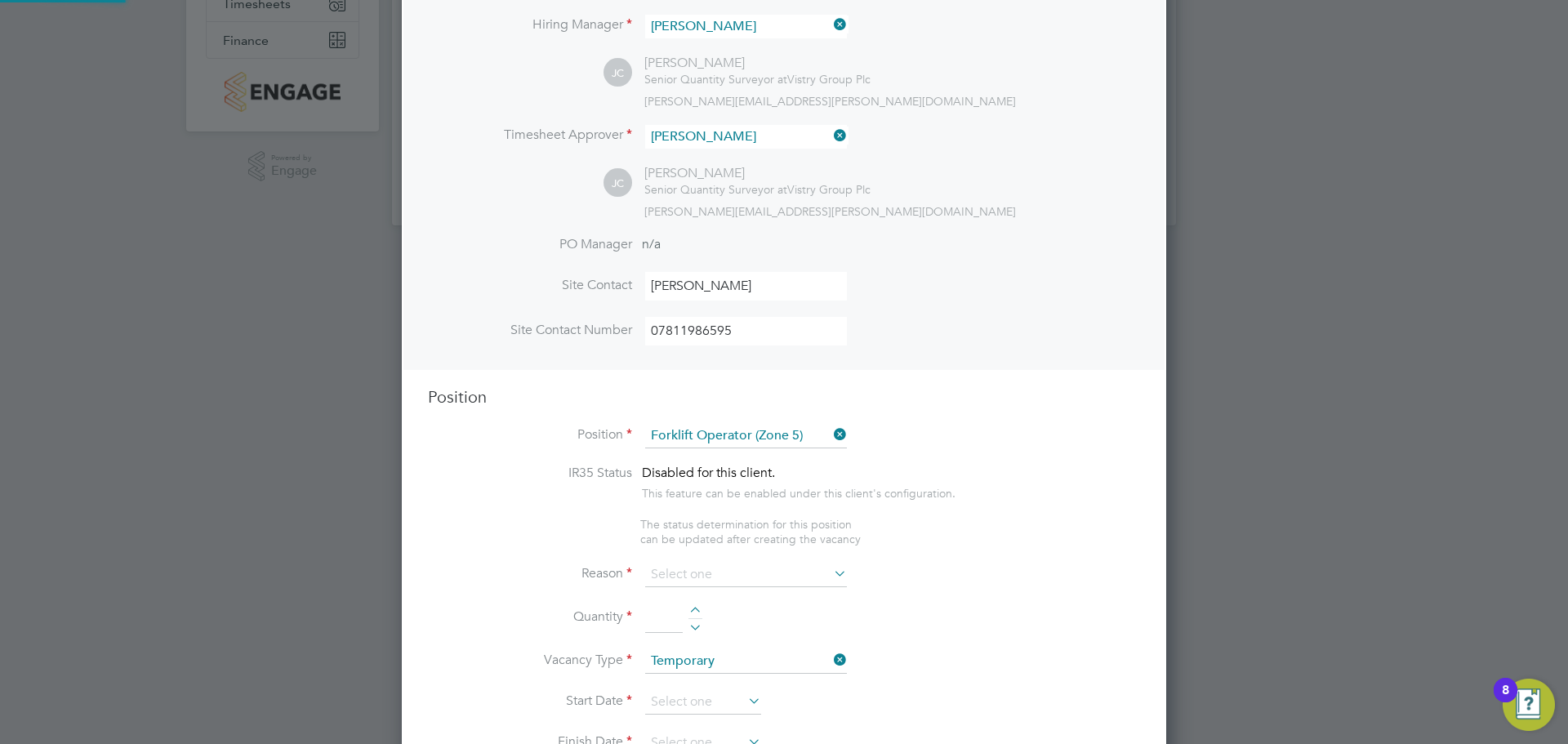
type textarea "Operate construction plant. Telehandlers / Rough Terrain Trucks. Delivering lar…"
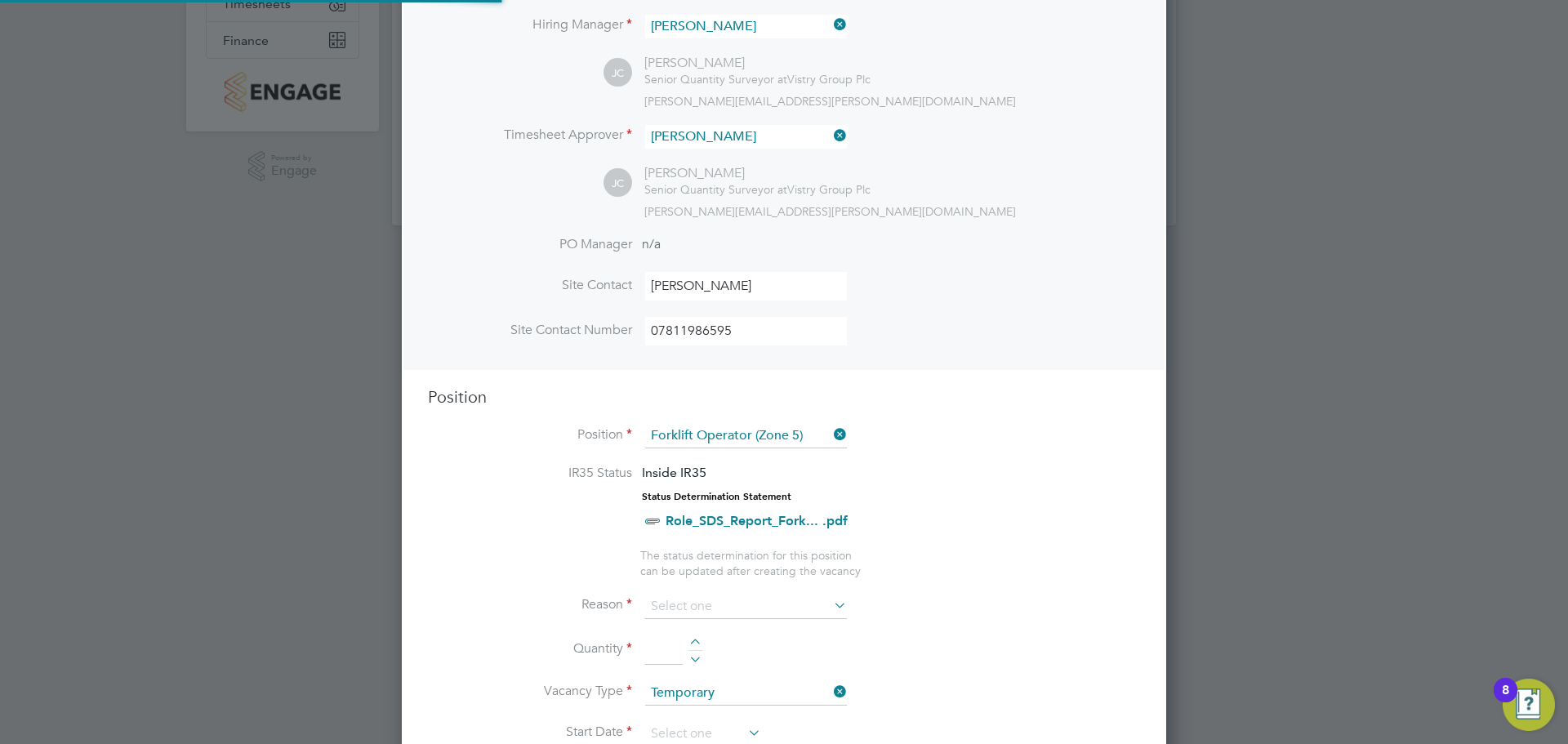
scroll to position [2393, 765]
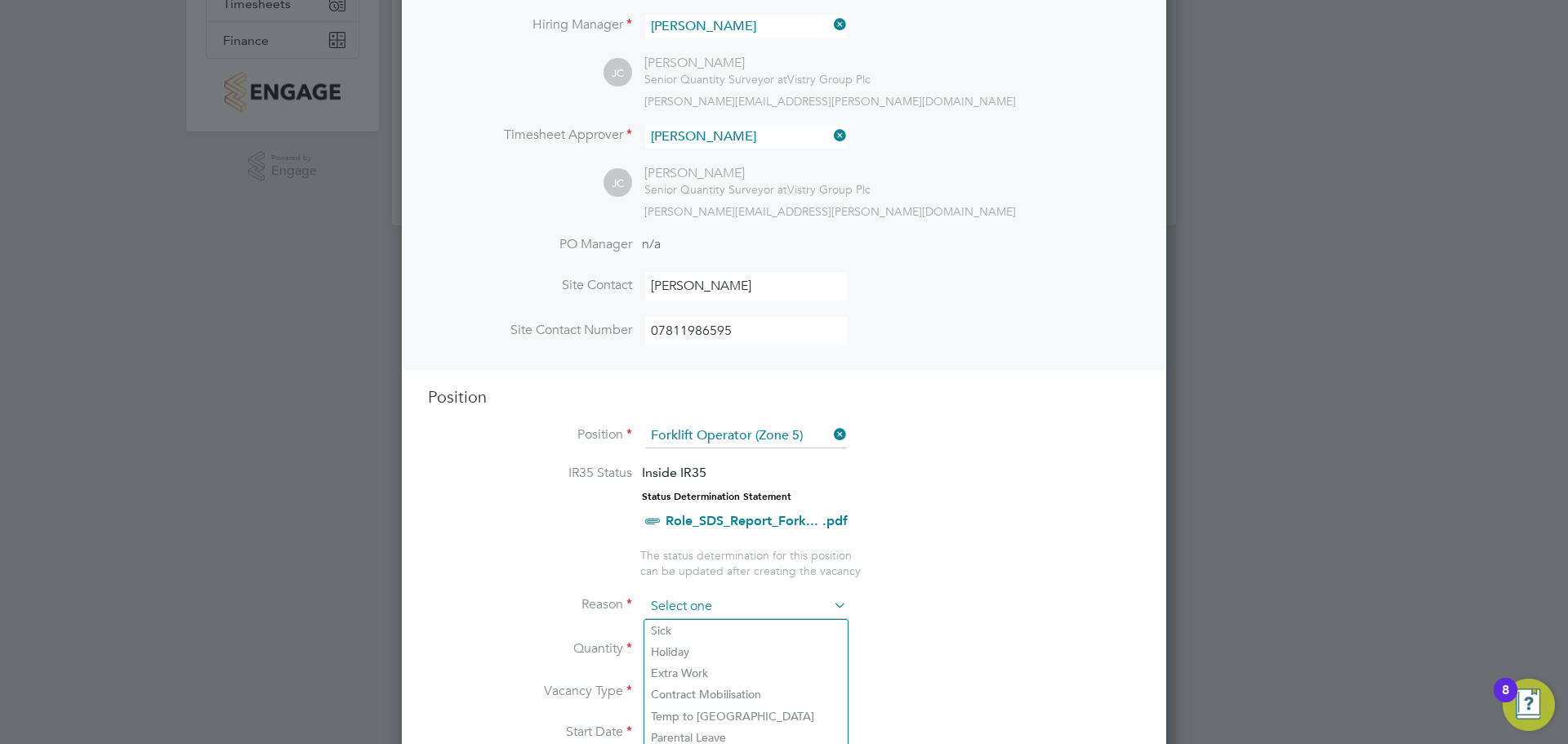
click at [707, 602] on input at bounding box center [746, 607] width 202 height 25
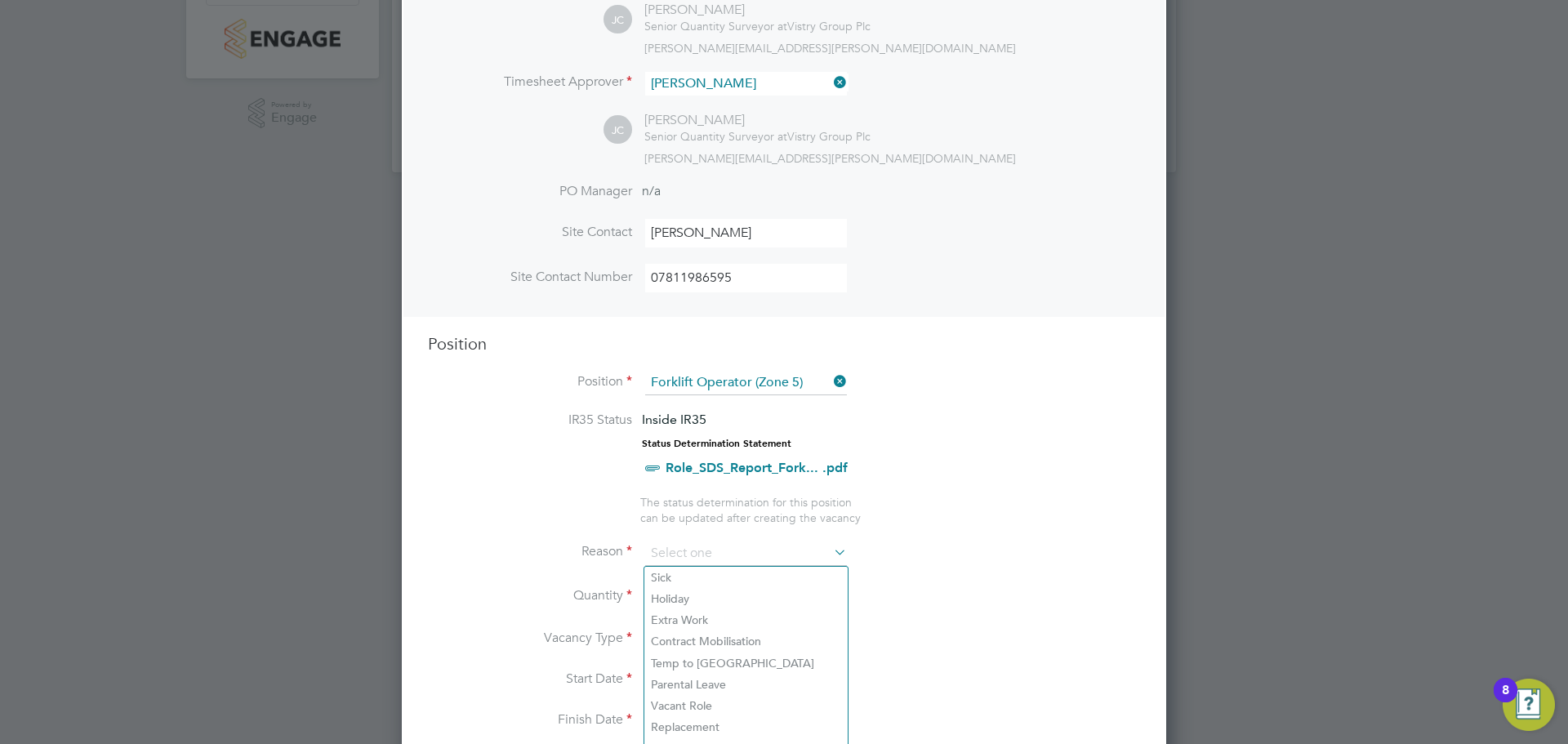
scroll to position [394, 0]
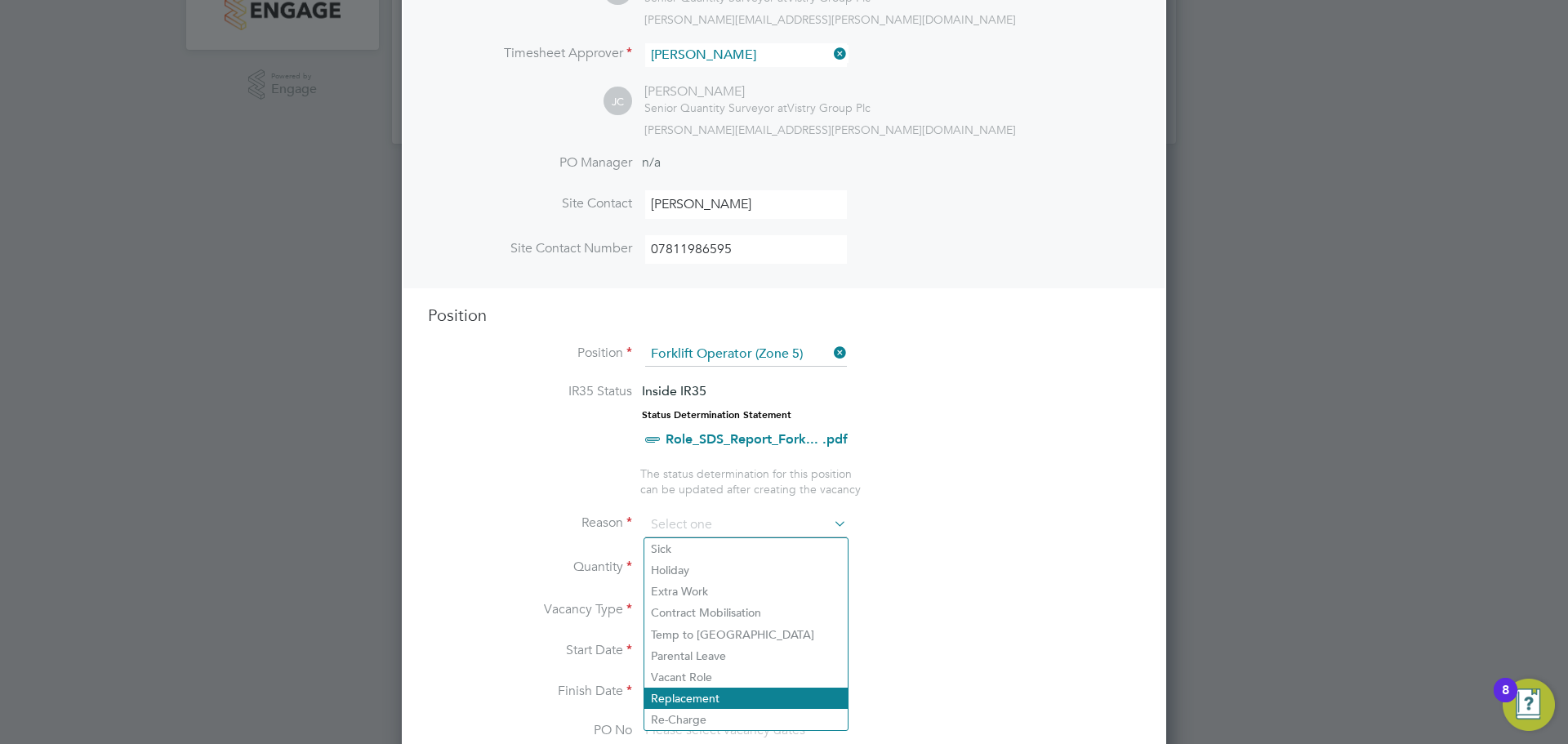
click at [687, 699] on li "Replacement" at bounding box center [746, 698] width 204 height 21
type input "Replacement"
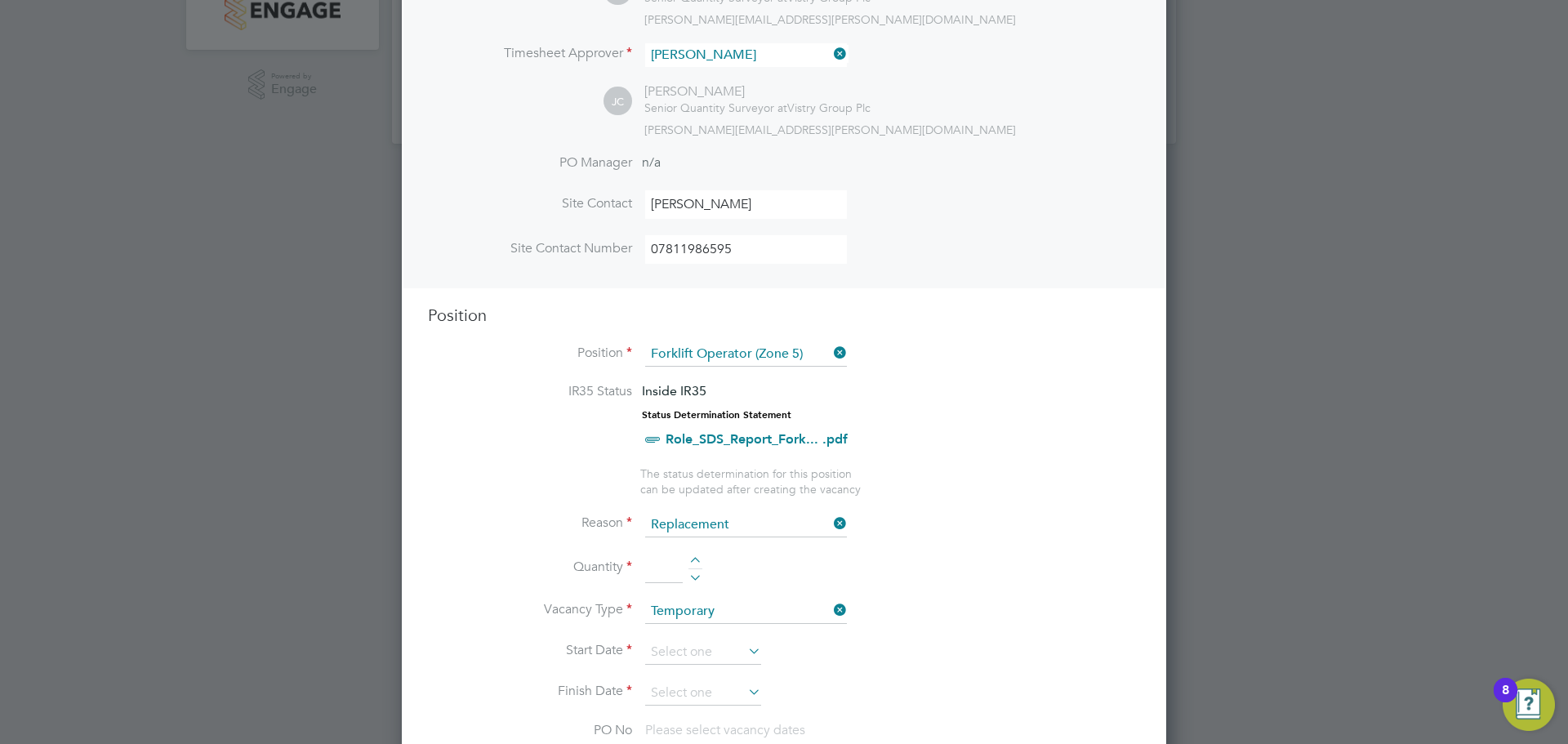
click at [693, 562] on div at bounding box center [695, 562] width 14 height 11
type input "1"
click at [674, 656] on input at bounding box center [704, 652] width 116 height 25
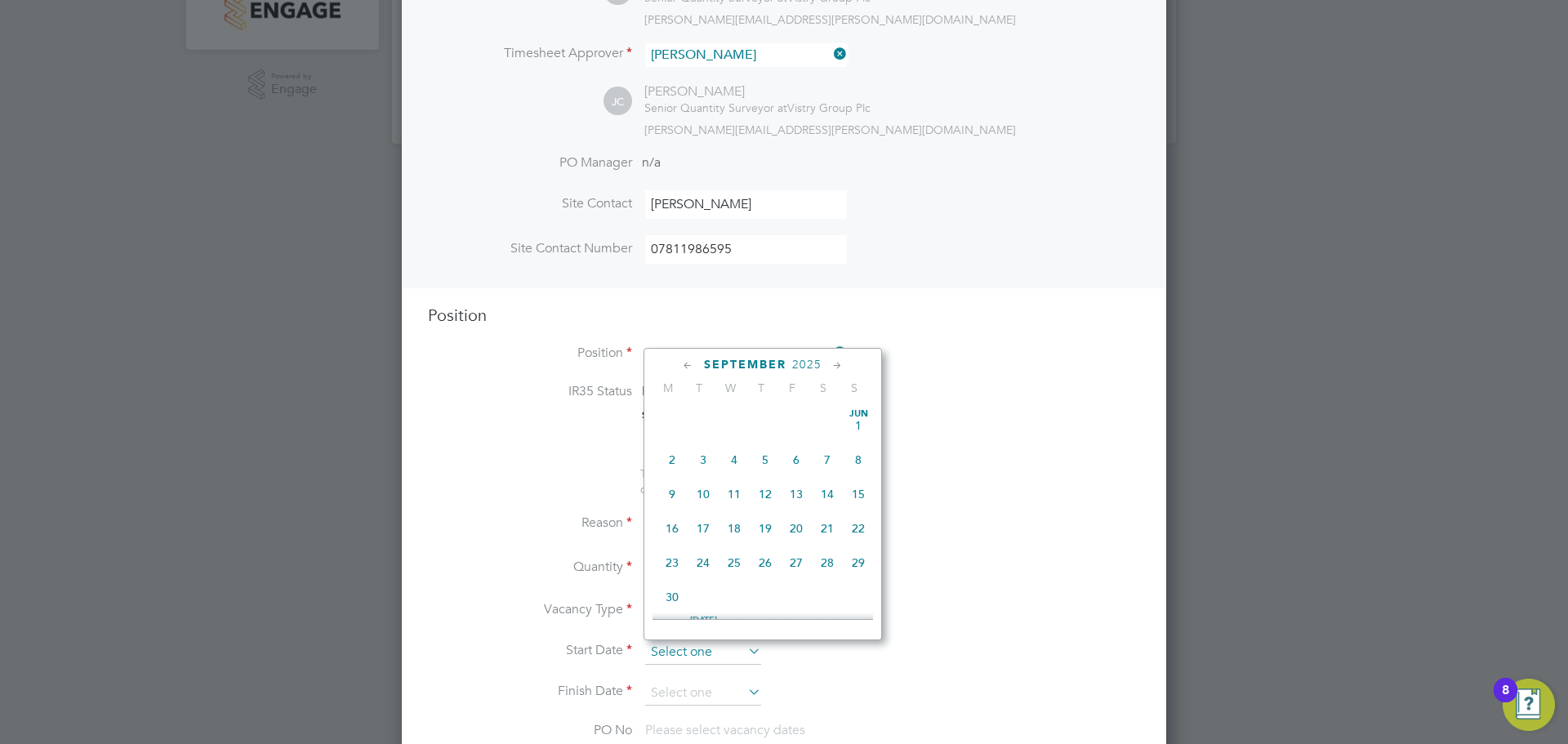
scroll to position [495, 0]
click at [675, 490] on span "[DATE]" at bounding box center [672, 482] width 31 height 31
type input "[DATE]"
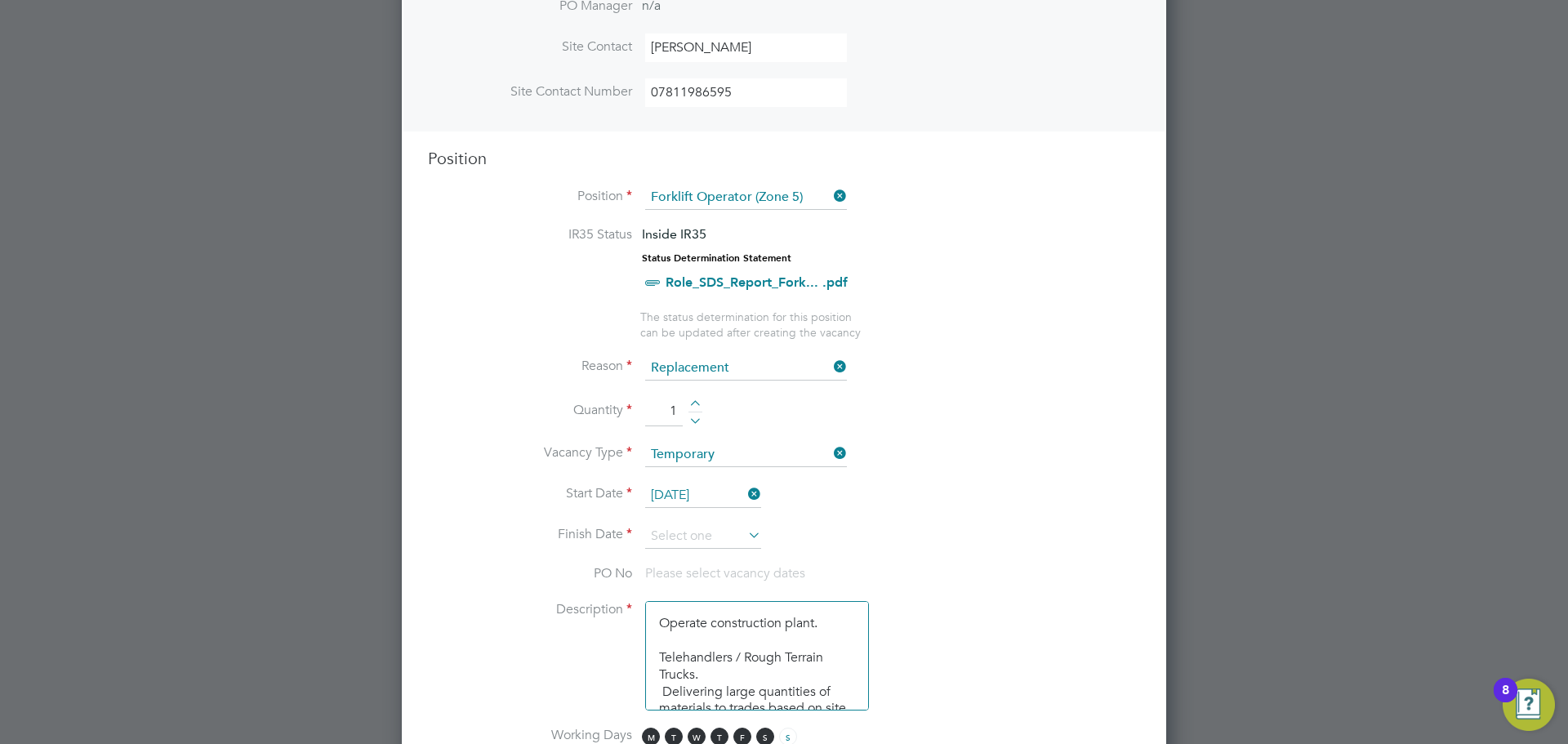
scroll to position [557, 0]
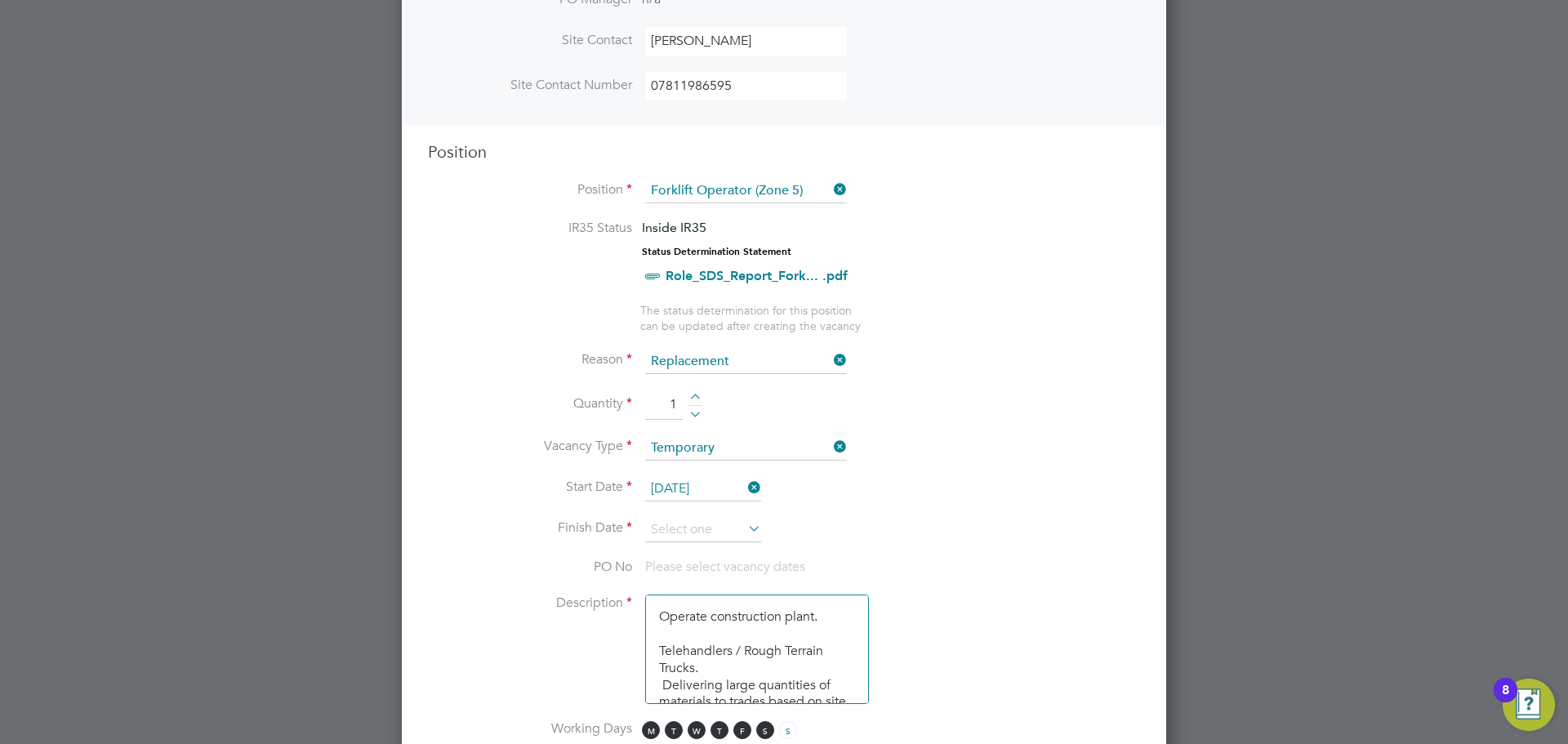
click at [745, 528] on icon at bounding box center [745, 528] width 0 height 23
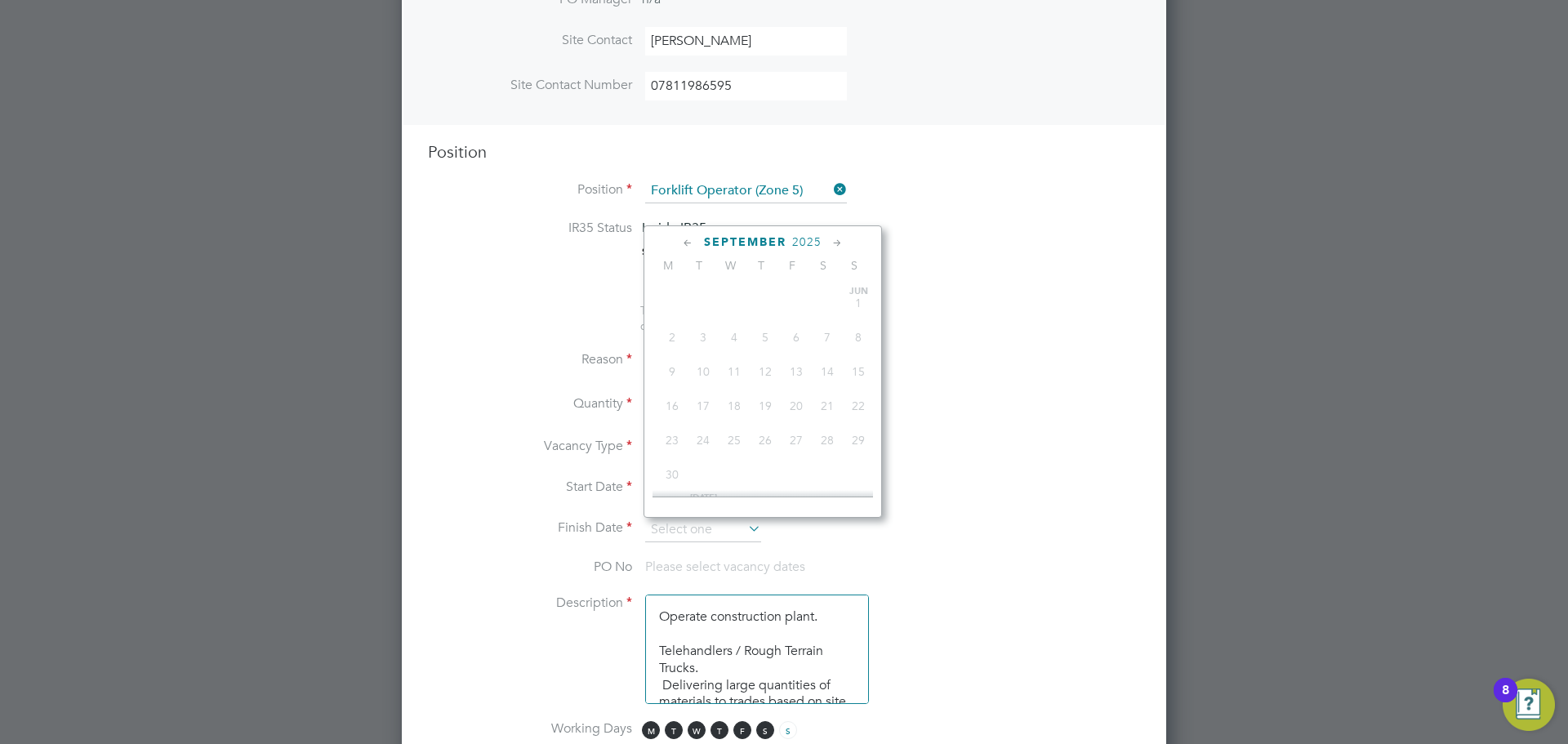
scroll to position [495, 0]
click at [839, 240] on icon at bounding box center [838, 243] width 15 height 18
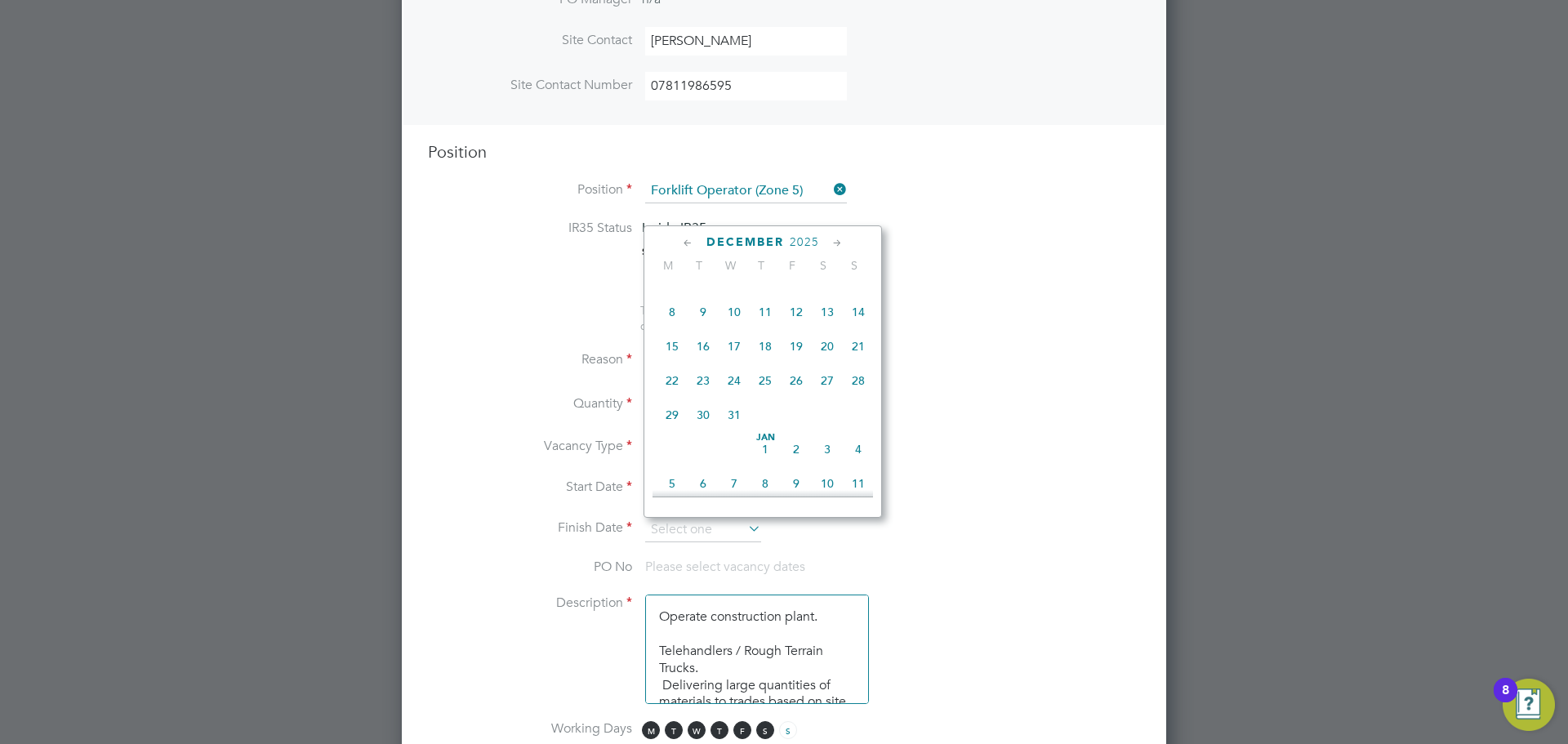
click at [737, 431] on span "31" at bounding box center [734, 415] width 31 height 31
type input "[DATE]"
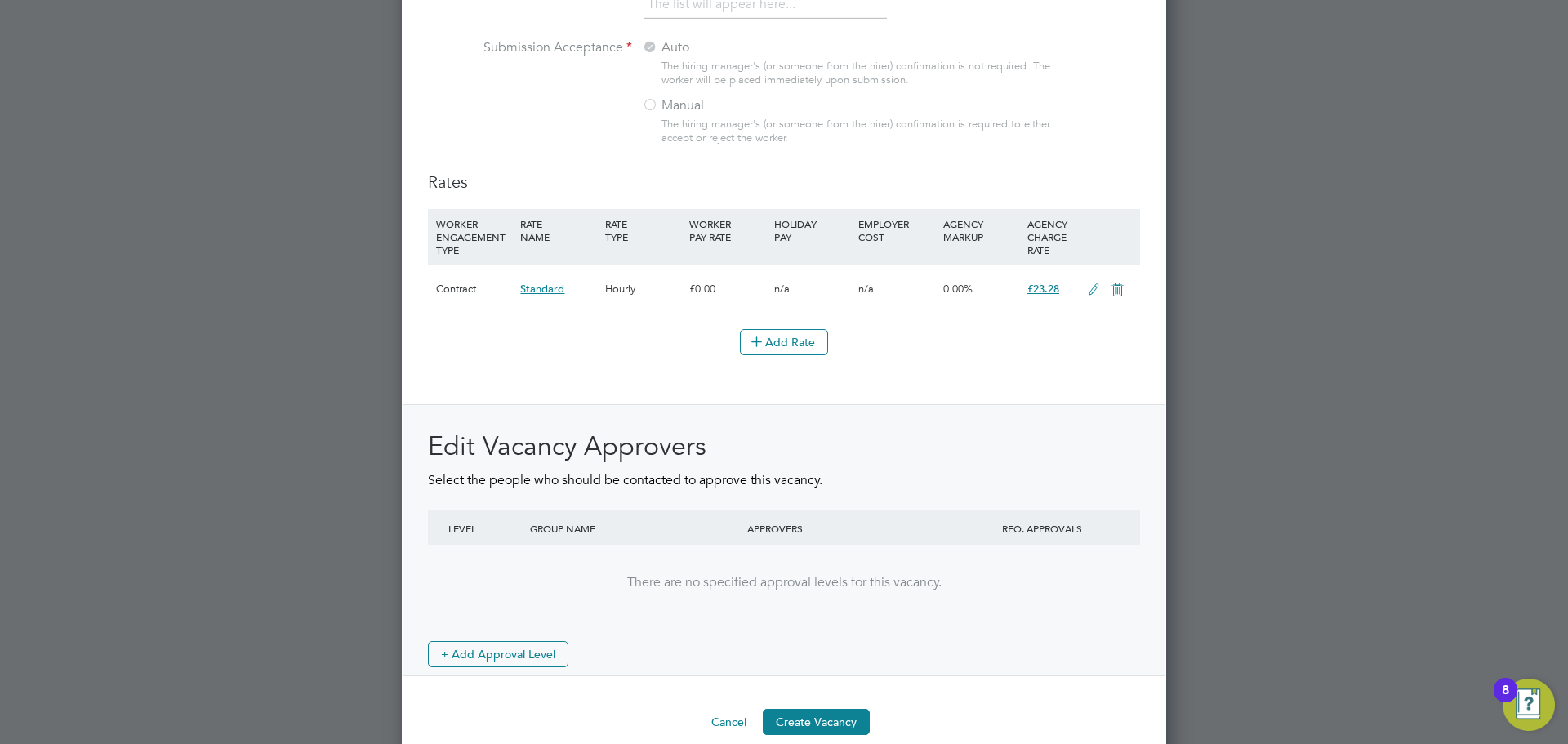
scroll to position [1849, 0]
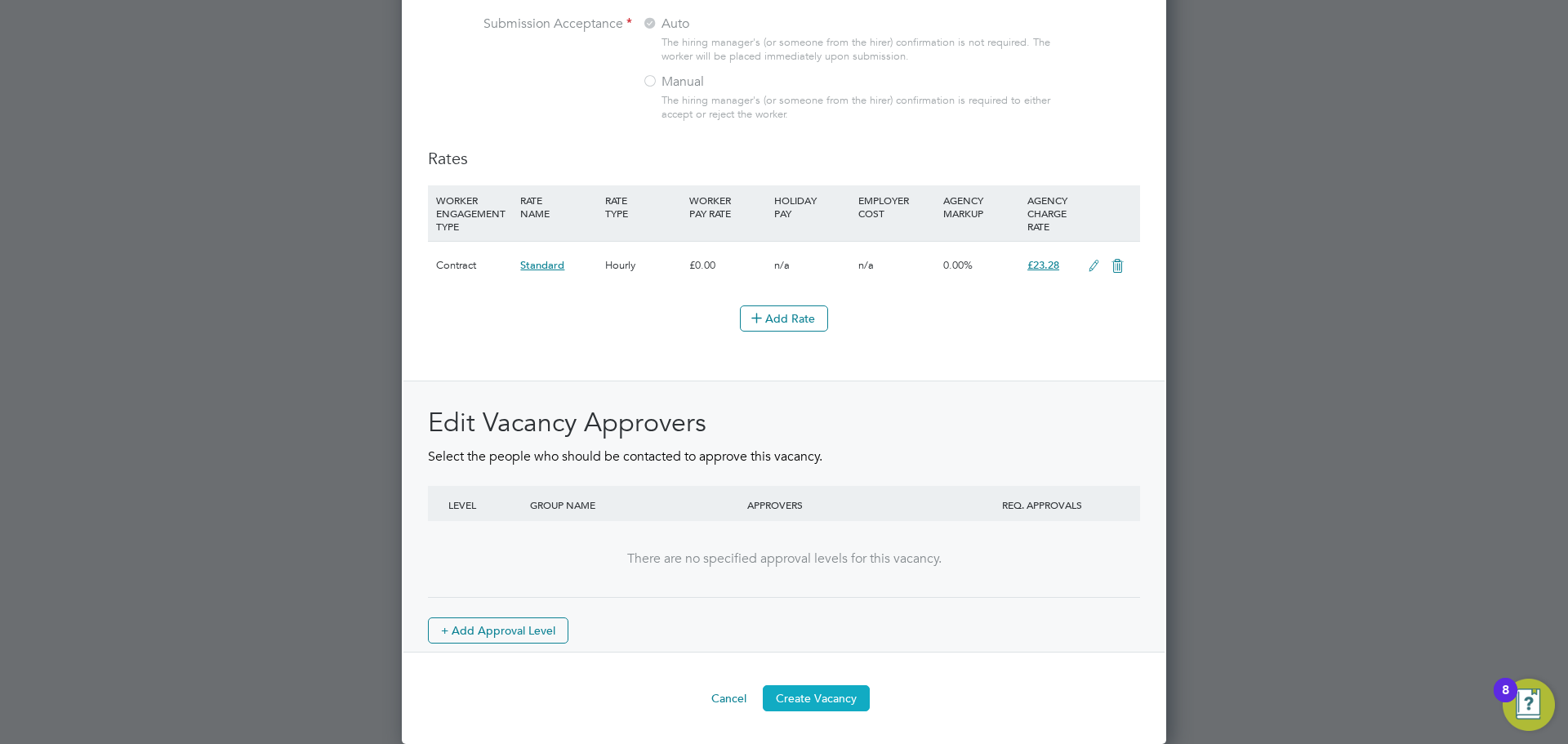
click at [808, 693] on button "Create Vacancy" at bounding box center [816, 699] width 107 height 27
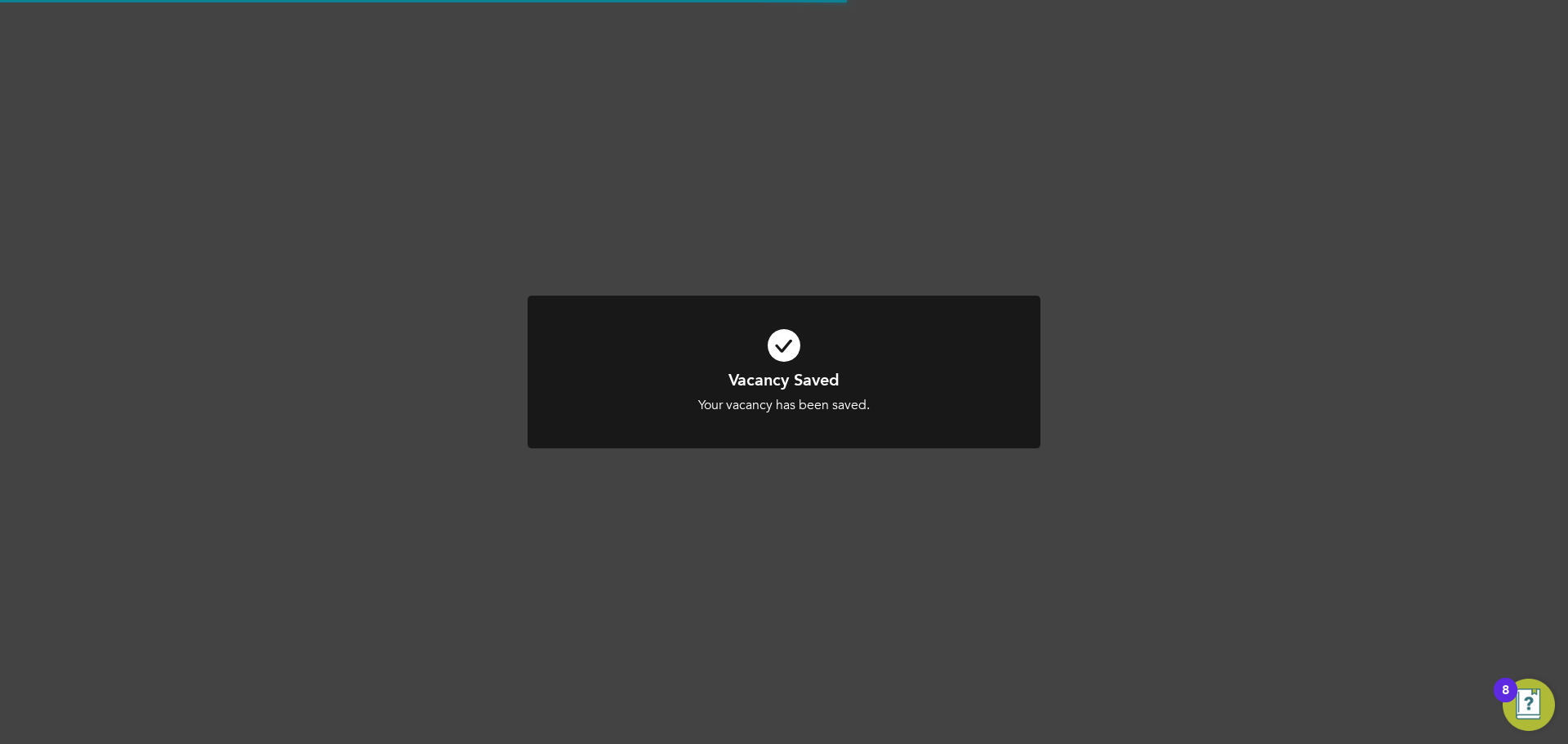
scroll to position [942, 0]
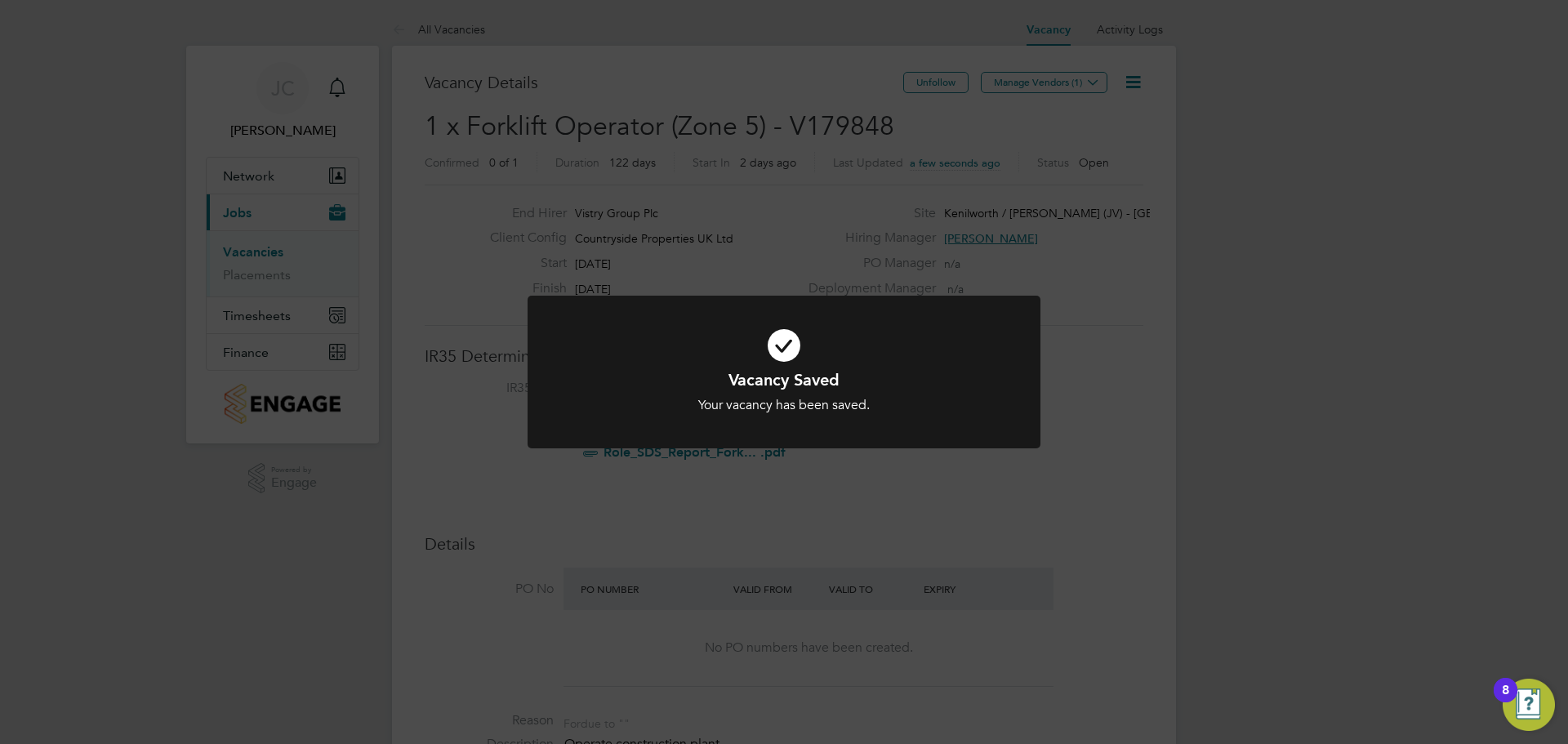
click at [1027, 85] on div "Vacancy Saved Your vacancy has been saved. Cancel Okay" at bounding box center [784, 372] width 1568 height 744
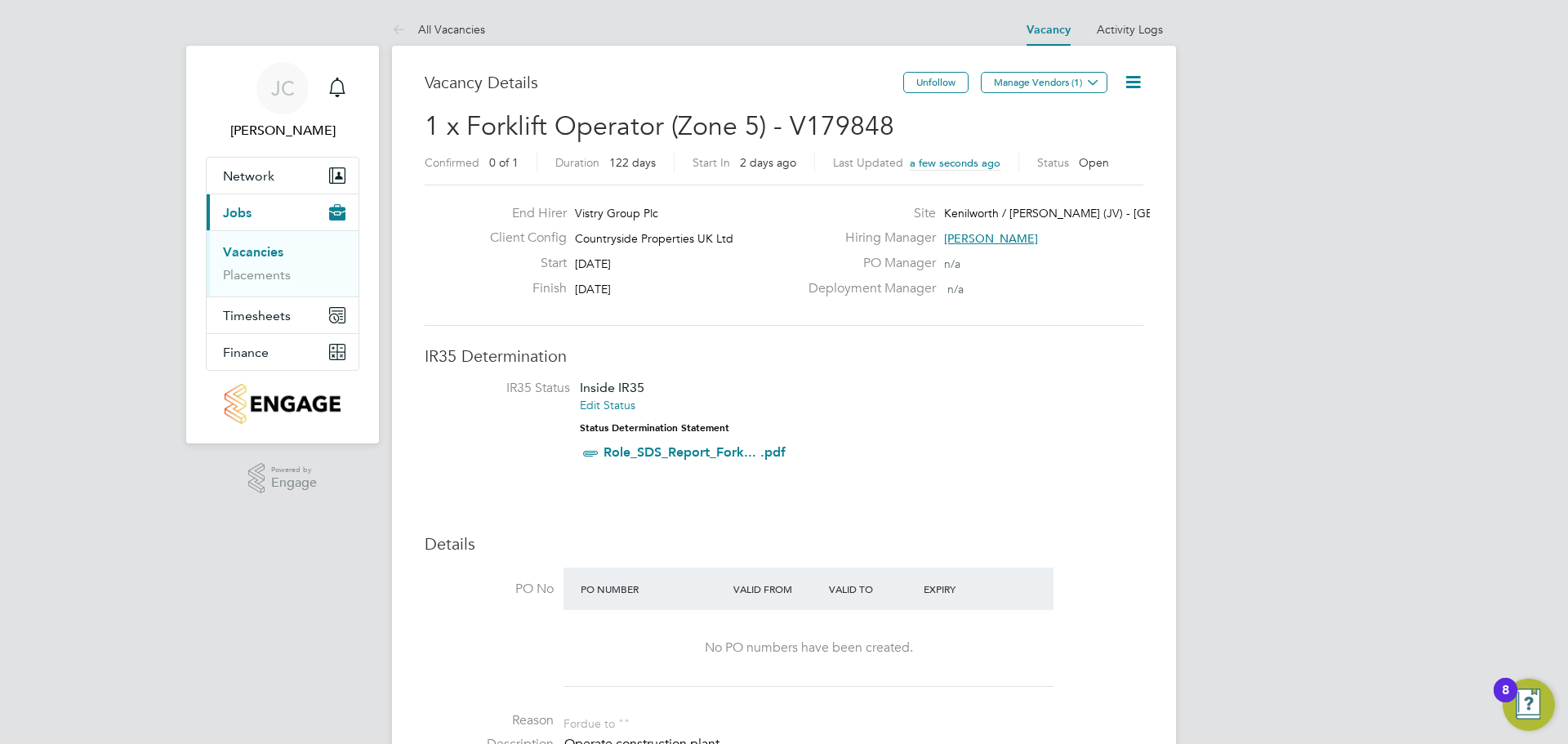
click at [1027, 85] on button "Manage Vendors (1)" at bounding box center [1044, 82] width 127 height 21
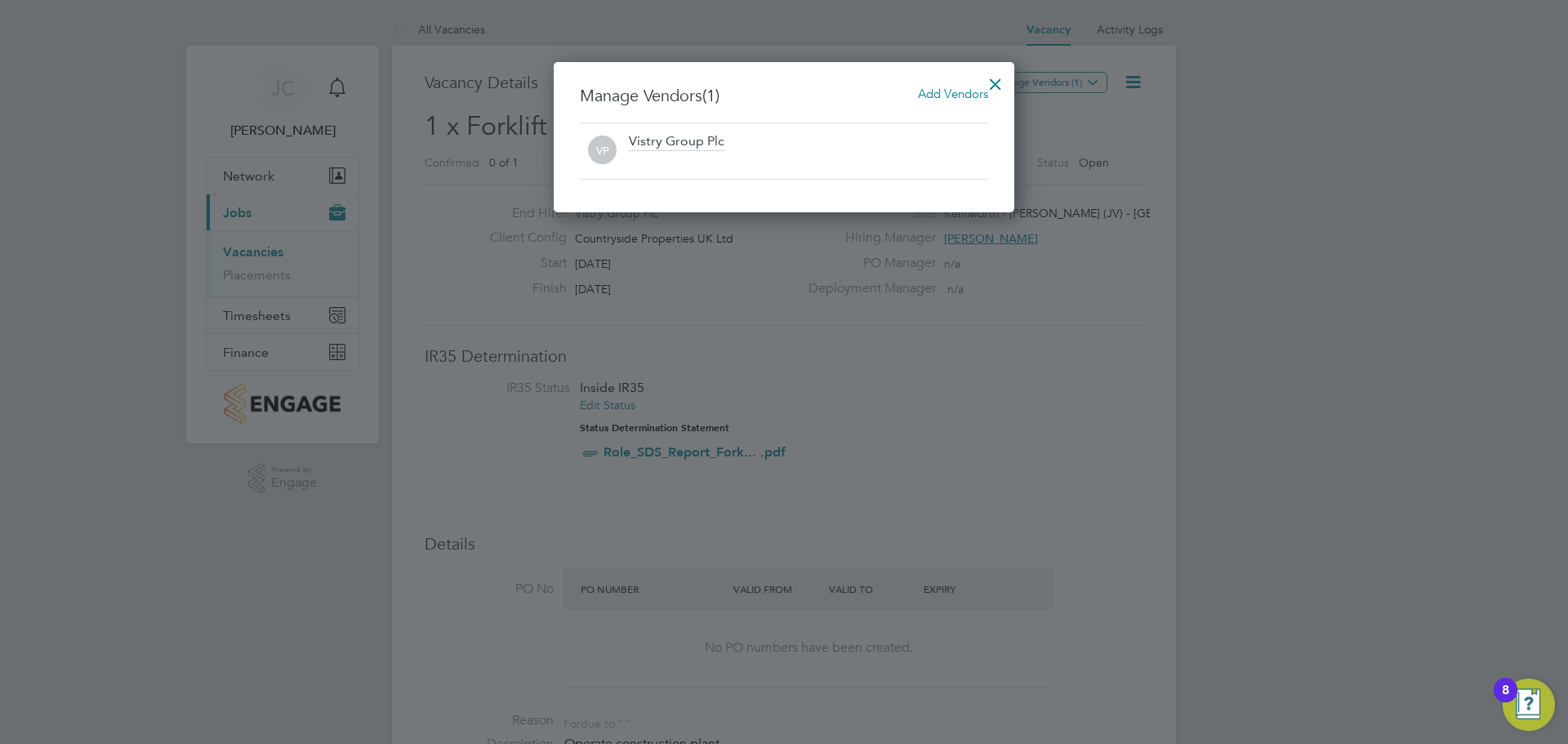
click at [972, 95] on span "Add Vendors" at bounding box center [953, 94] width 70 height 15
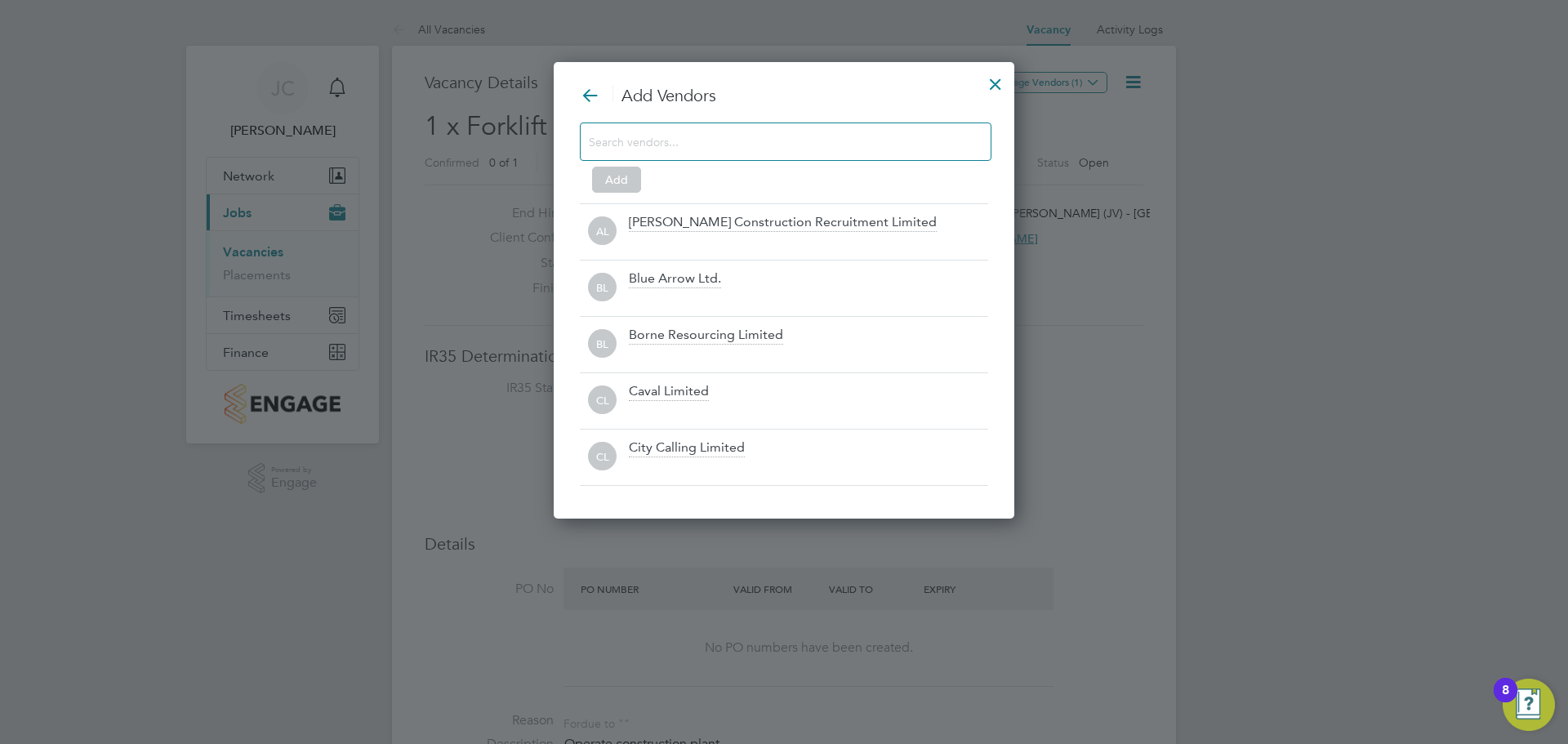
click at [657, 142] on input at bounding box center [773, 141] width 367 height 21
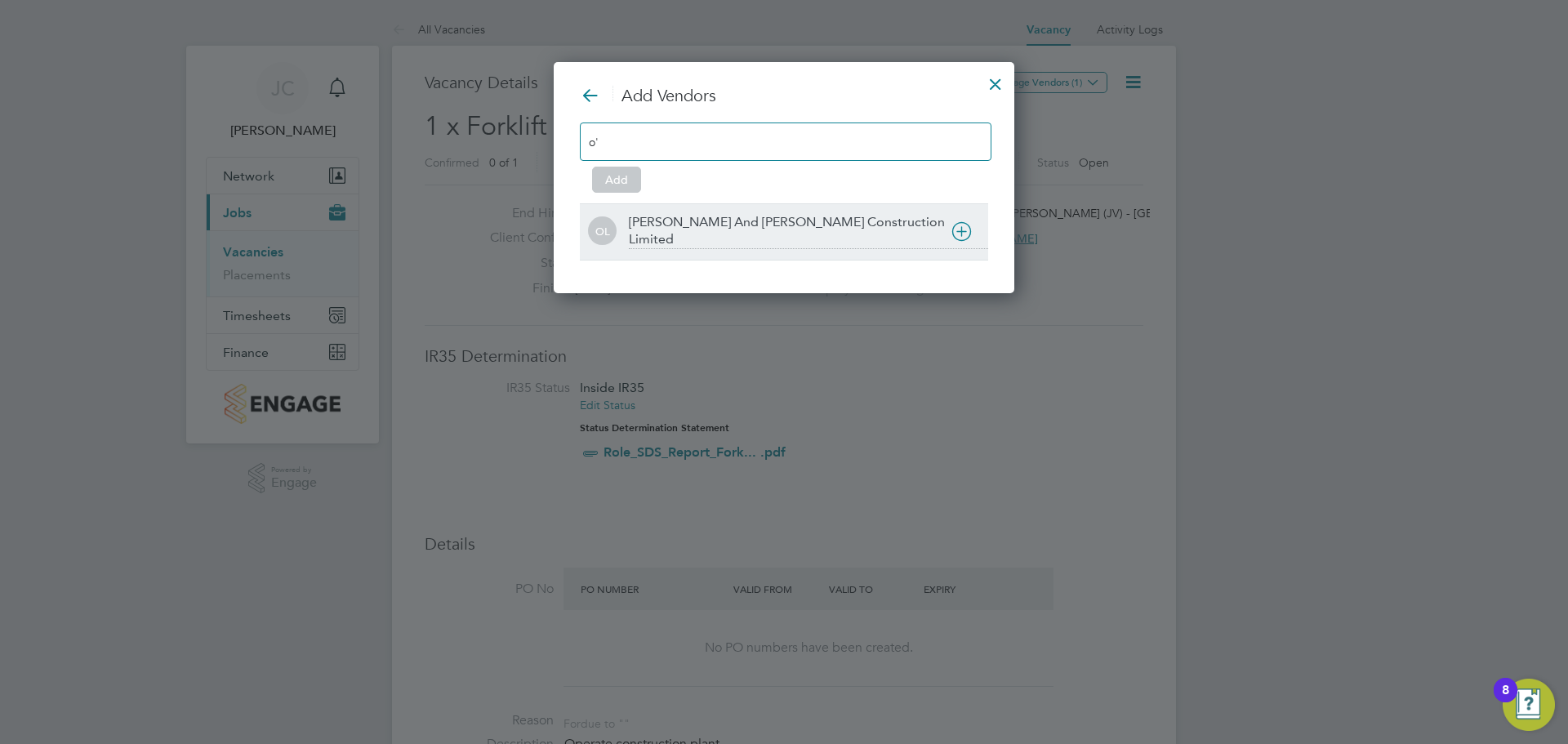
type input "o'"
click at [740, 221] on div "[PERSON_NAME] And [PERSON_NAME] Construction Limited" at bounding box center [809, 231] width 360 height 35
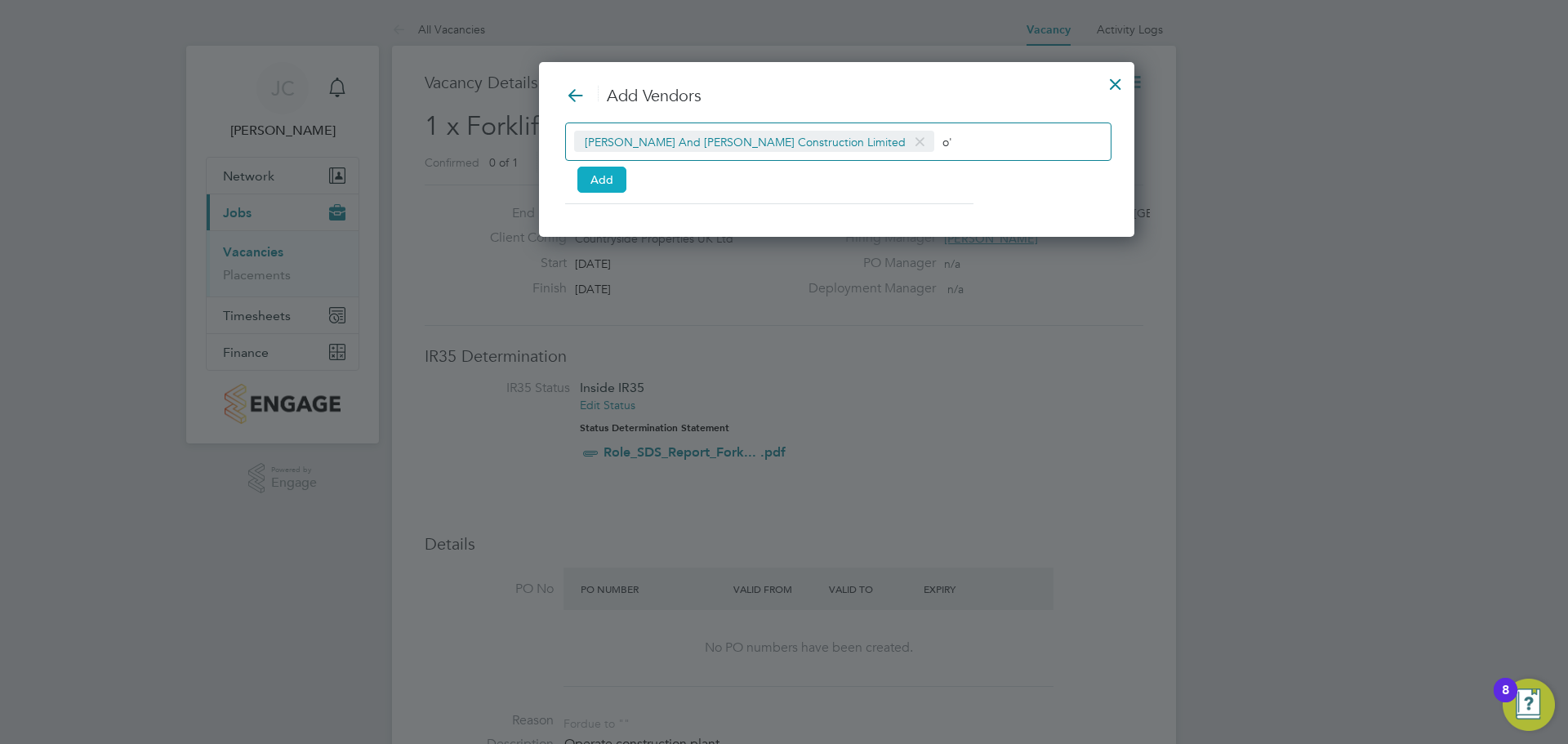
click at [586, 181] on button "Add" at bounding box center [602, 180] width 49 height 27
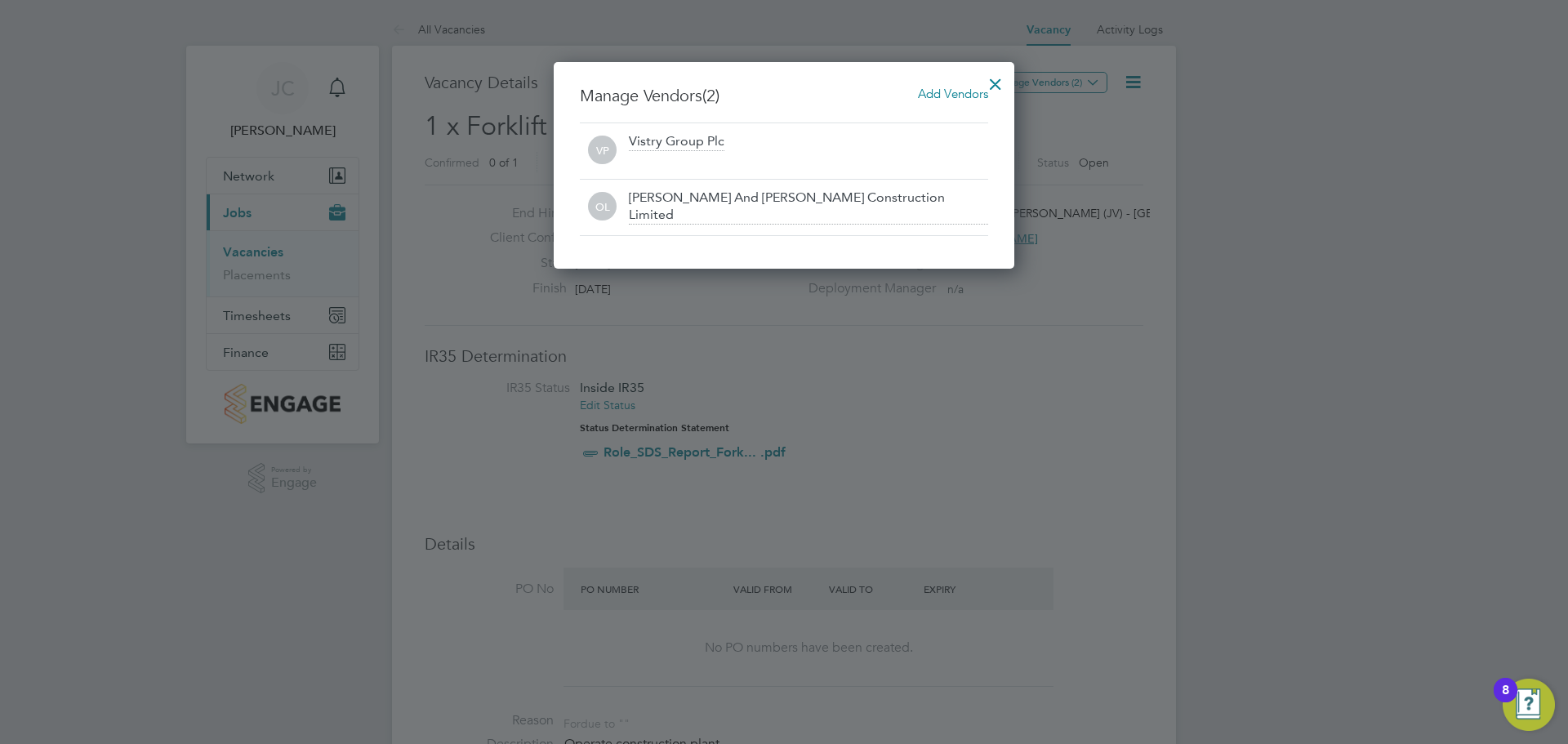
click at [1000, 81] on div at bounding box center [995, 80] width 29 height 29
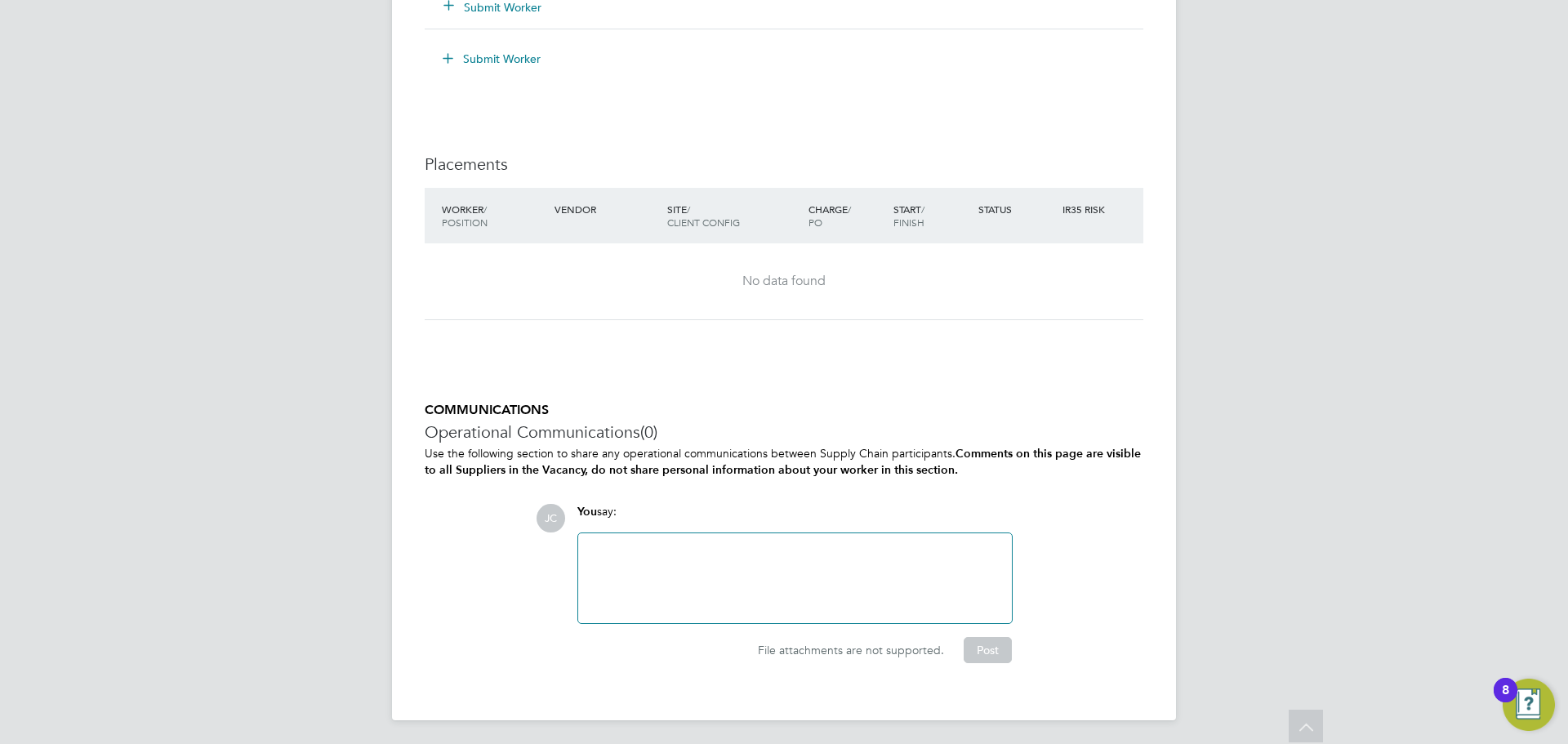
click at [689, 556] on div at bounding box center [794, 578] width 414 height 70
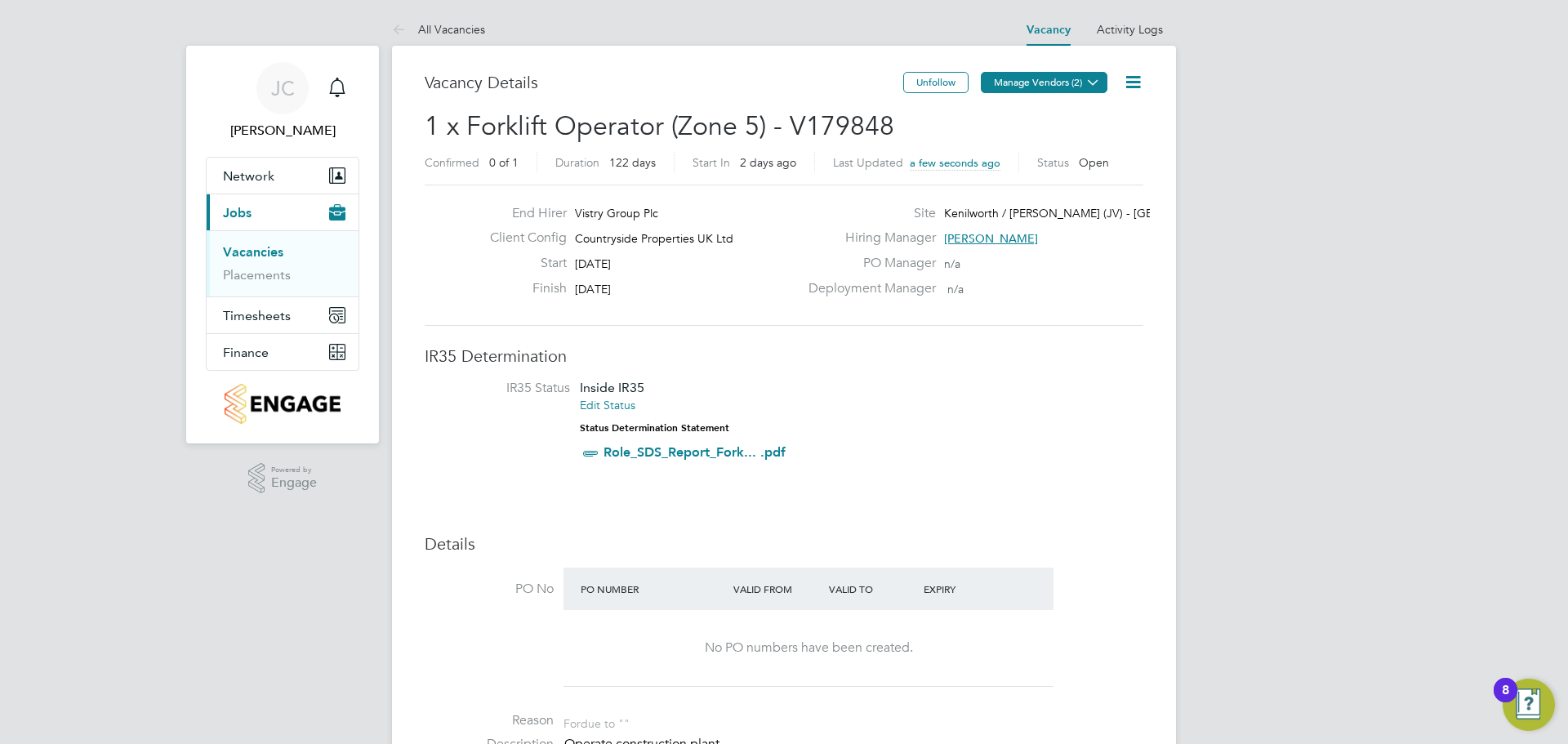
click at [1041, 77] on button "Manage Vendors (2)" at bounding box center [1044, 82] width 127 height 21
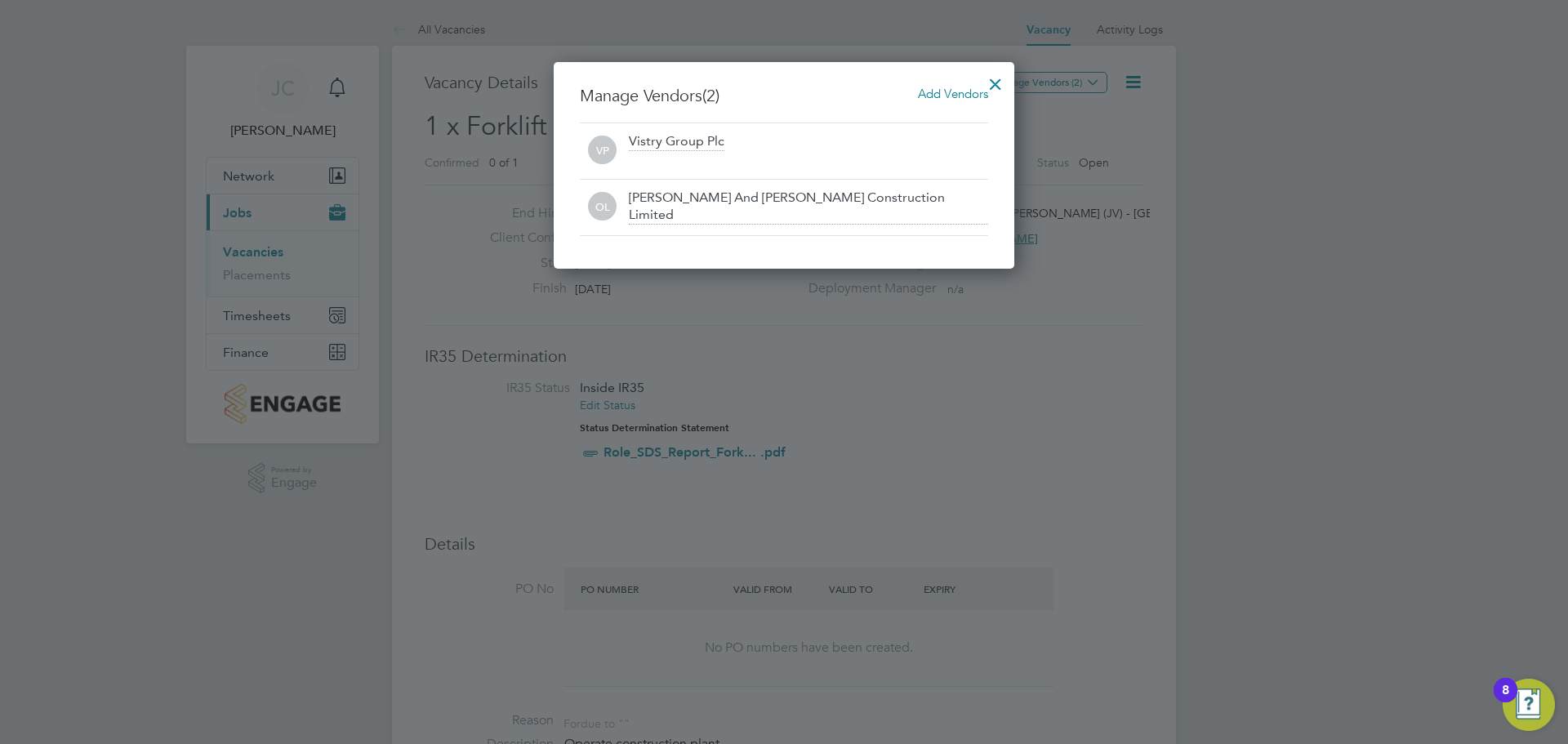
click at [990, 83] on div at bounding box center [995, 80] width 29 height 29
